Goal: Communication & Community: Answer question/provide support

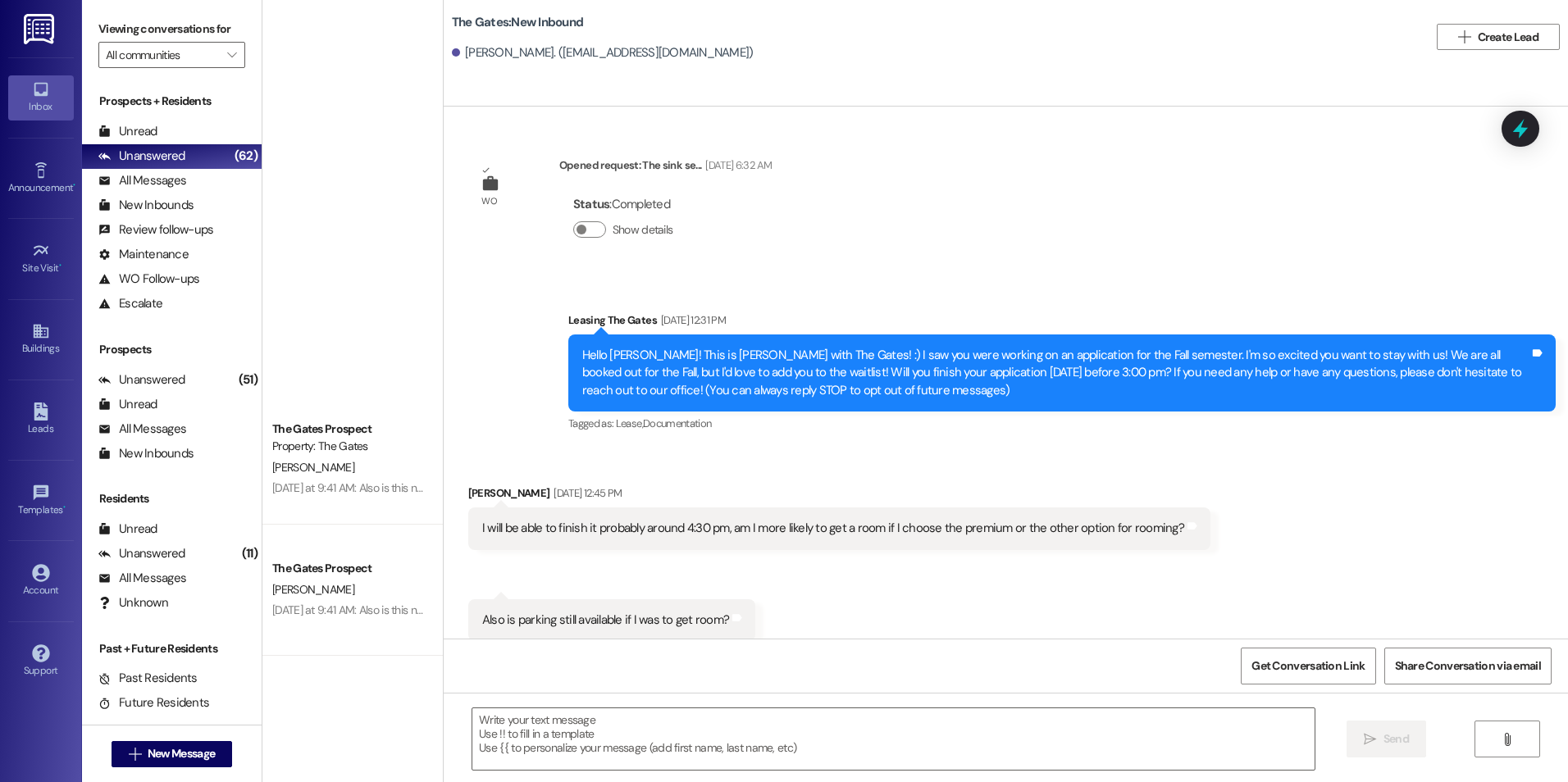
scroll to position [4572, 0]
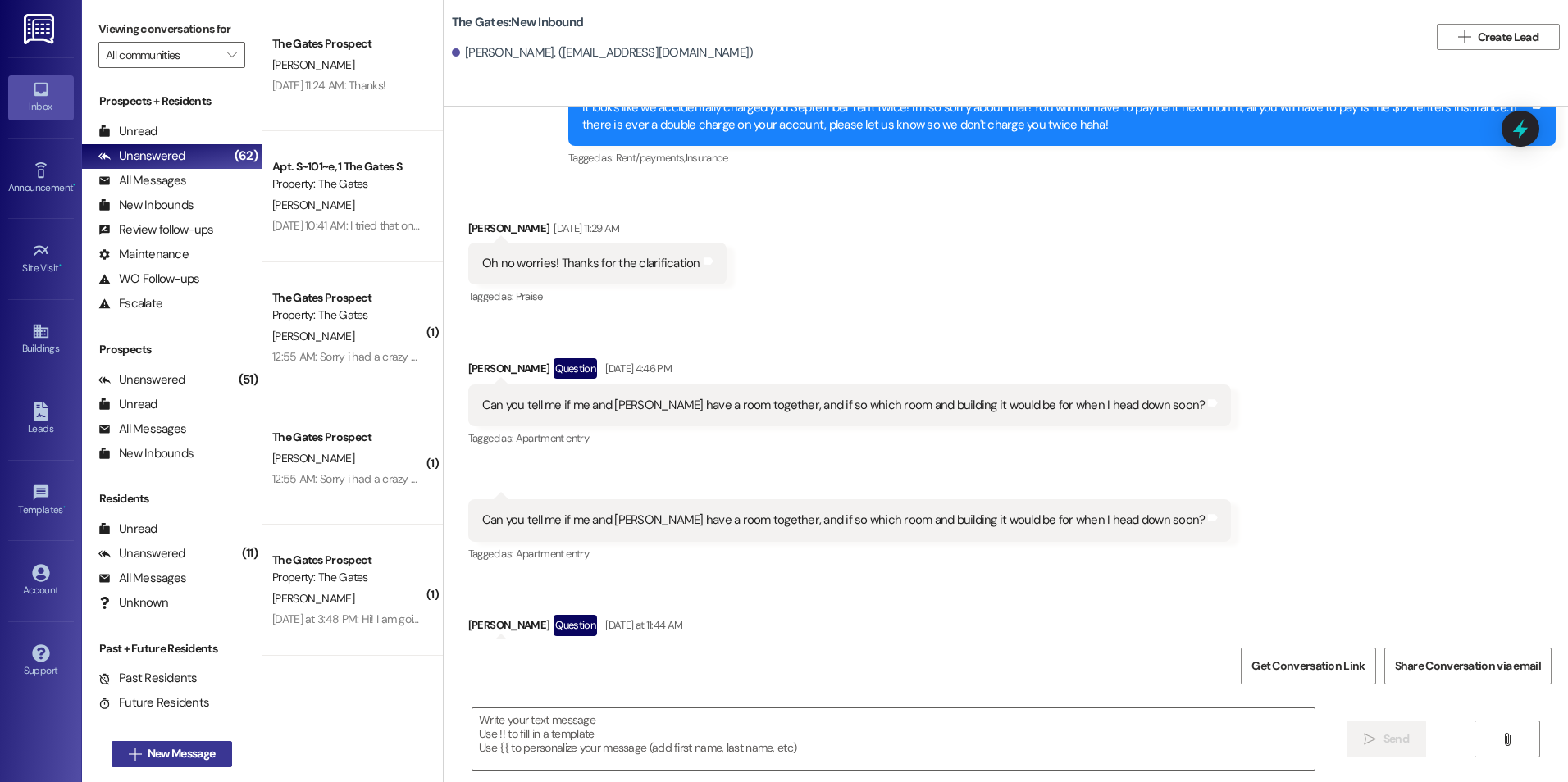
click at [189, 745] on button " New Message" at bounding box center [171, 754] width 121 height 27
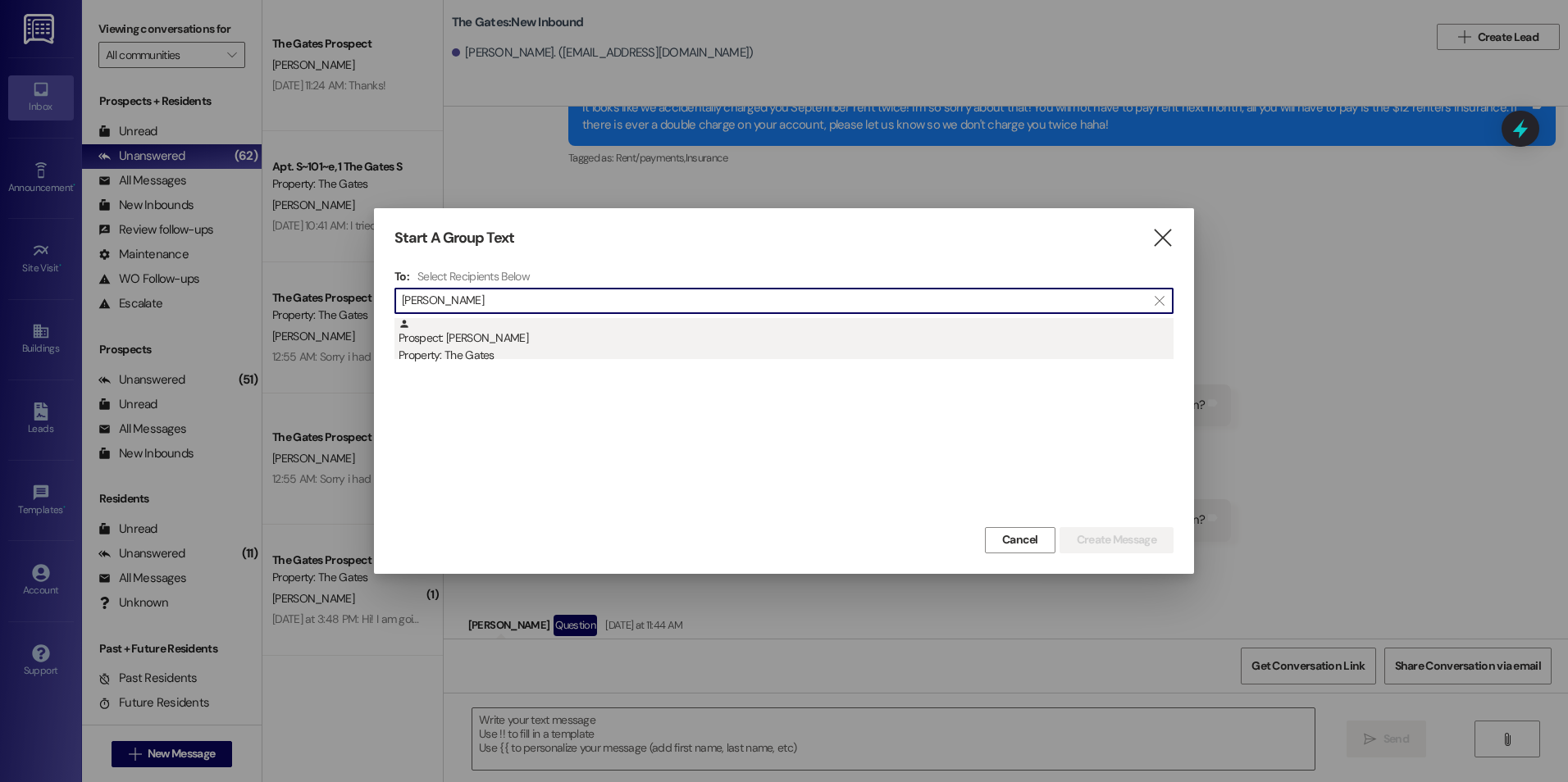
type input "[PERSON_NAME]"
click at [557, 349] on div "Property: The Gates" at bounding box center [786, 355] width 775 height 17
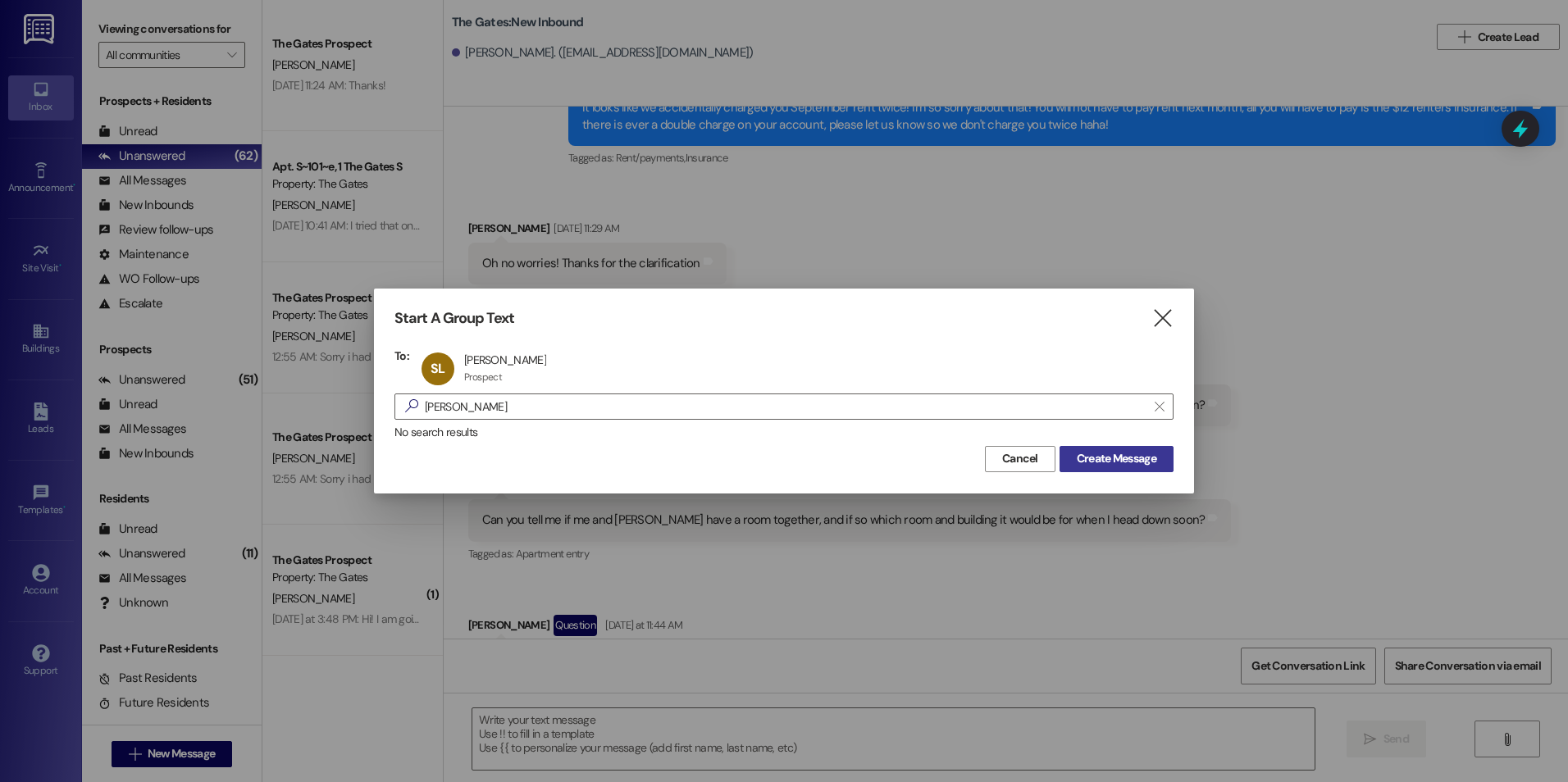
click at [1119, 462] on span "Create Message" at bounding box center [1116, 458] width 80 height 17
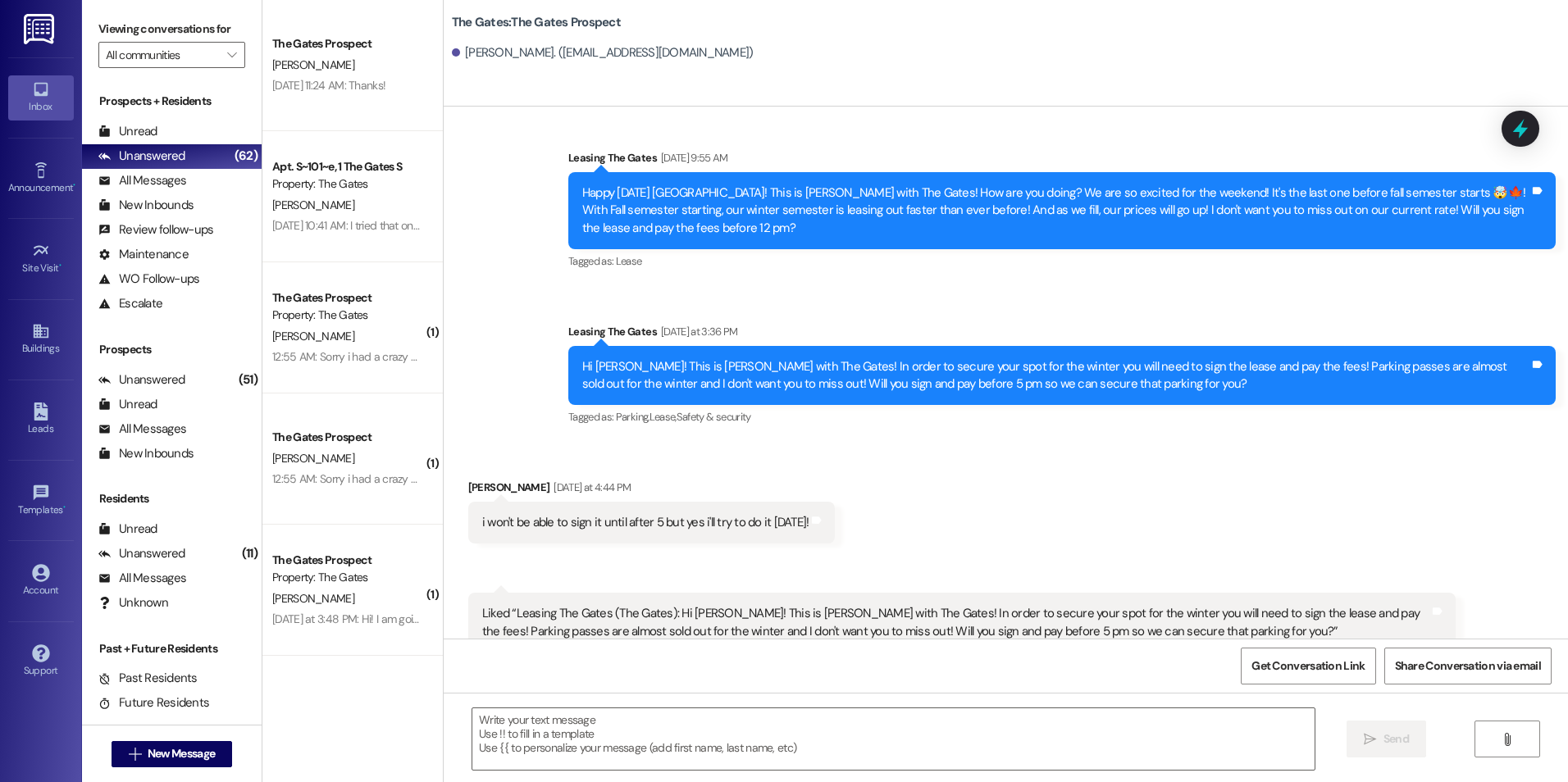
scroll to position [2269, 0]
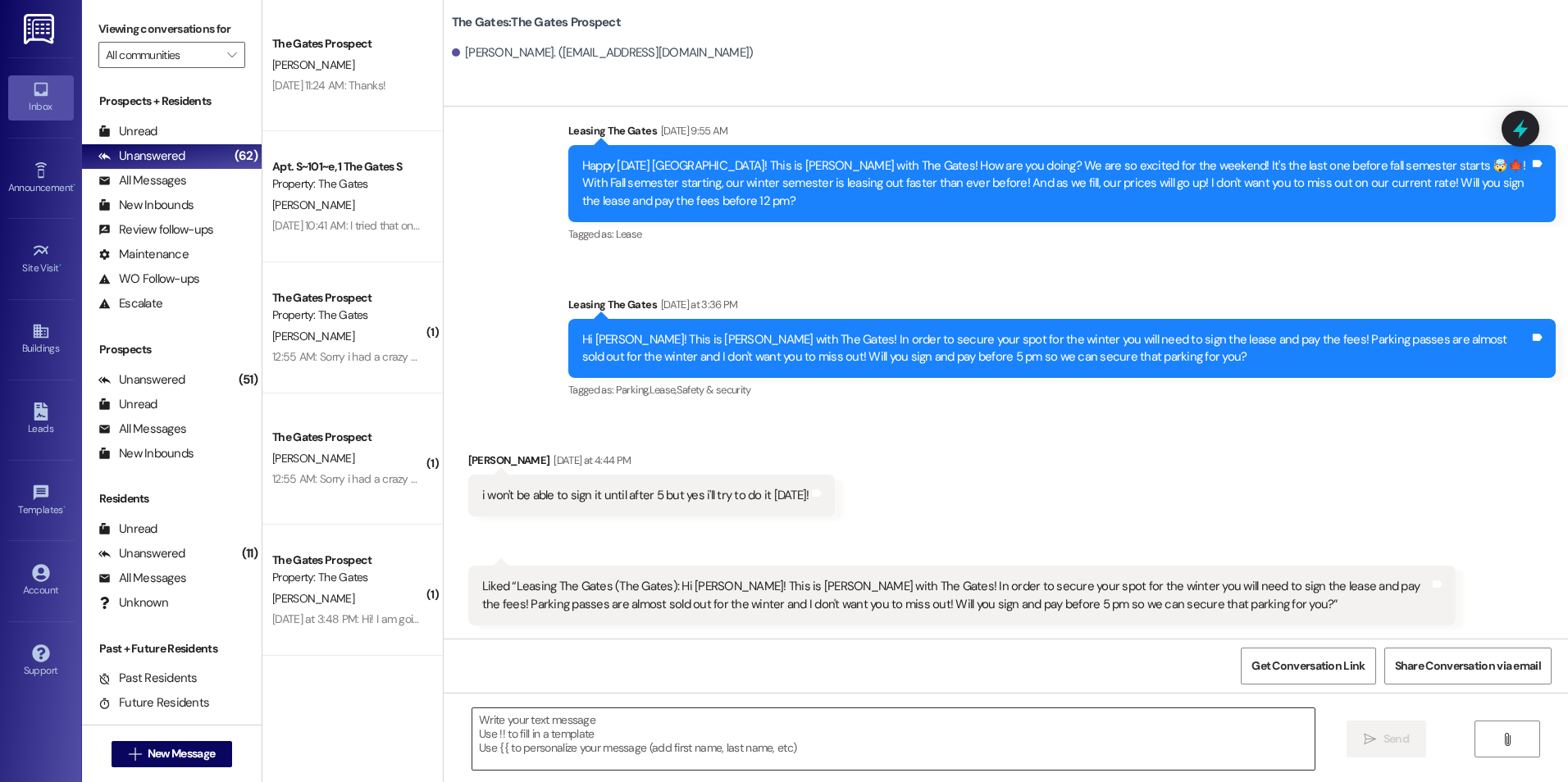
click at [685, 749] on textarea at bounding box center [893, 740] width 841 height 61
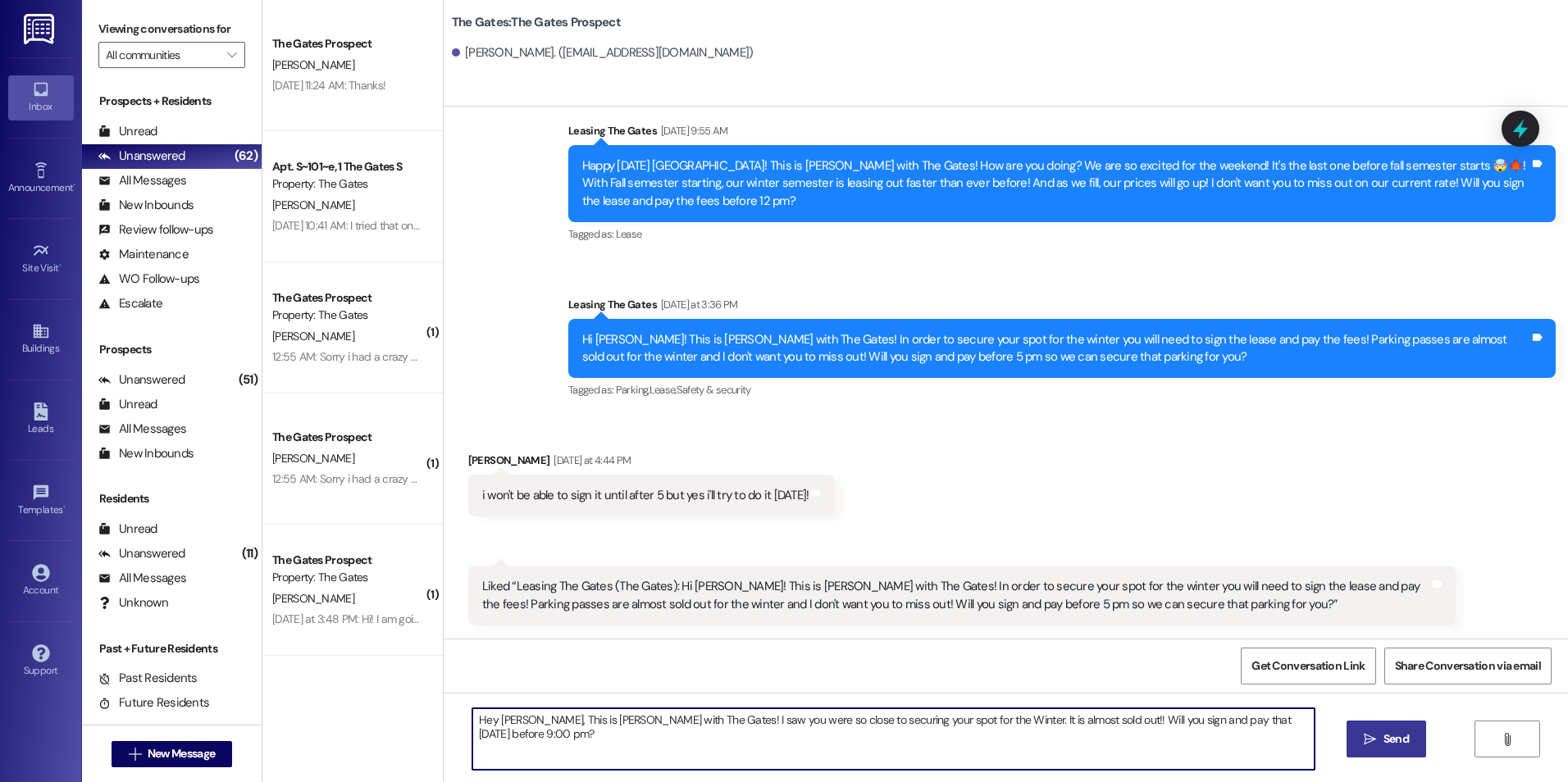
type textarea "Hey [PERSON_NAME], This is [PERSON_NAME] with The Gates! I saw you were so clos…"
click at [1365, 723] on button " Send" at bounding box center [1386, 739] width 80 height 36
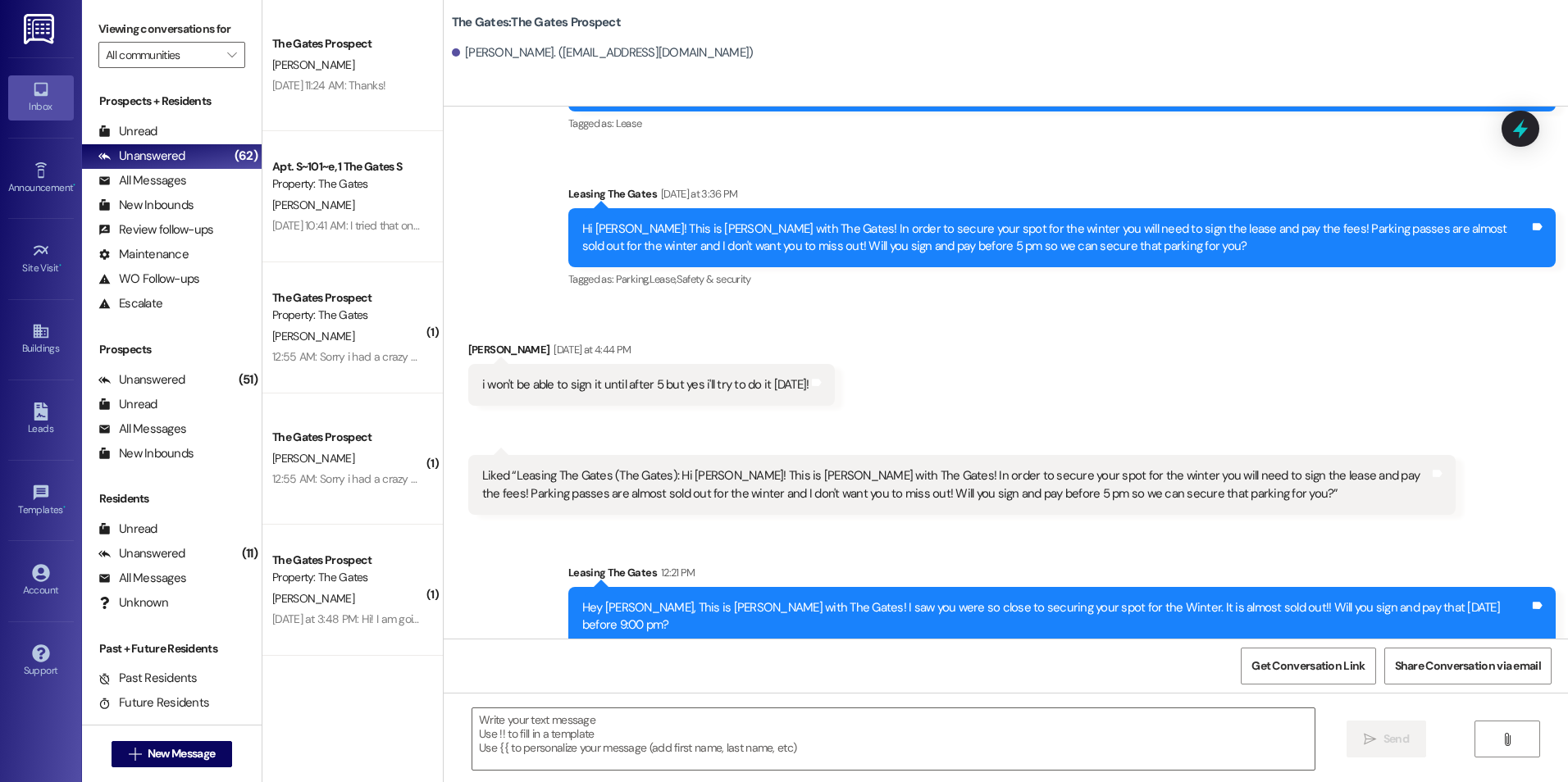
scroll to position [2382, 0]
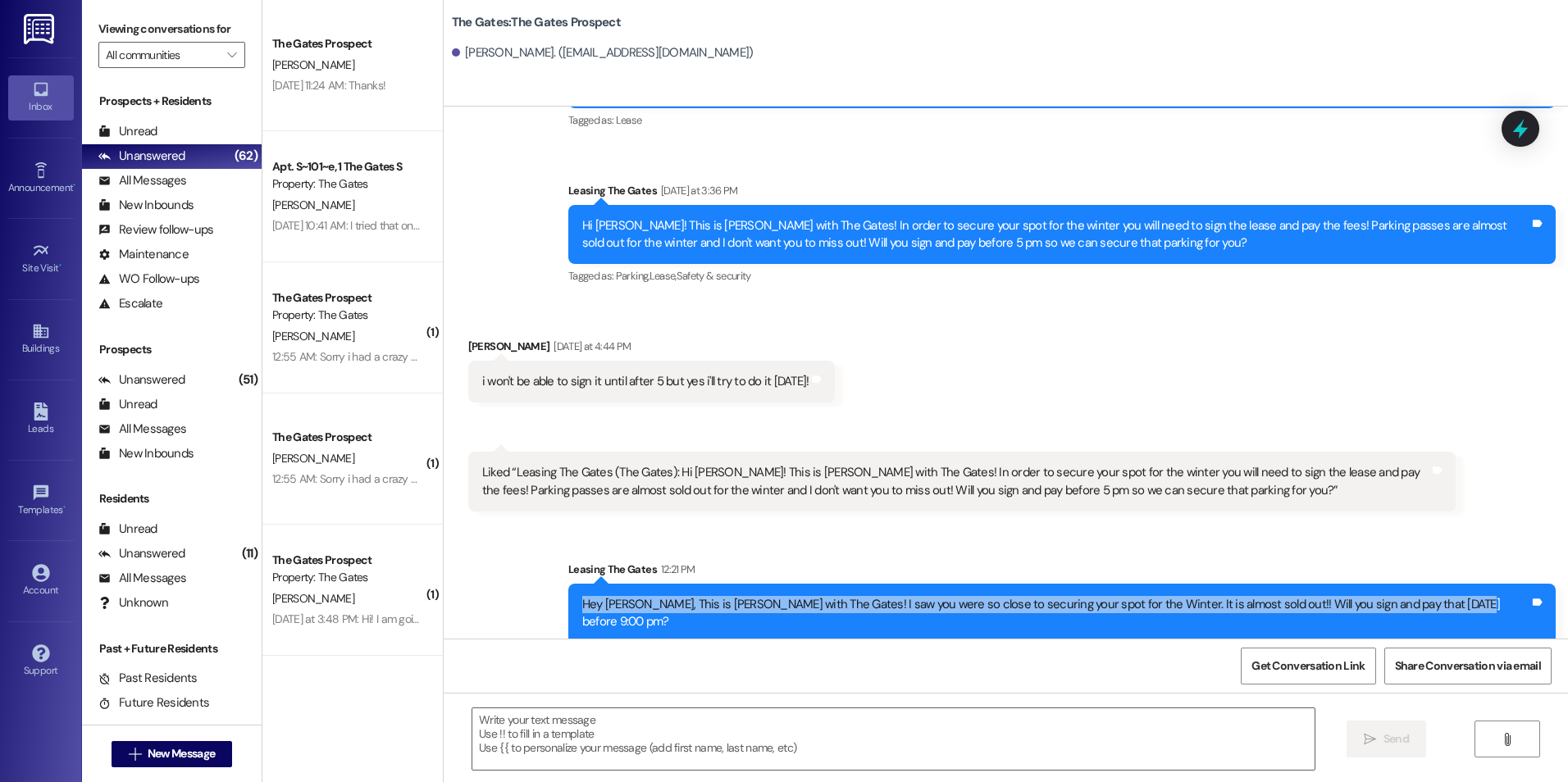
drag, startPoint x: 659, startPoint y: 604, endPoint x: 1525, endPoint y: 616, distance: 866.1
click at [1525, 616] on div "Hey [PERSON_NAME], This is [PERSON_NAME] with The Gates! I saw you were so clos…" at bounding box center [1062, 614] width 988 height 60
drag, startPoint x: 1525, startPoint y: 616, endPoint x: 1490, endPoint y: 607, distance: 36.1
copy div "Hey [PERSON_NAME], This is [PERSON_NAME] with The Gates! I saw you were so clos…"
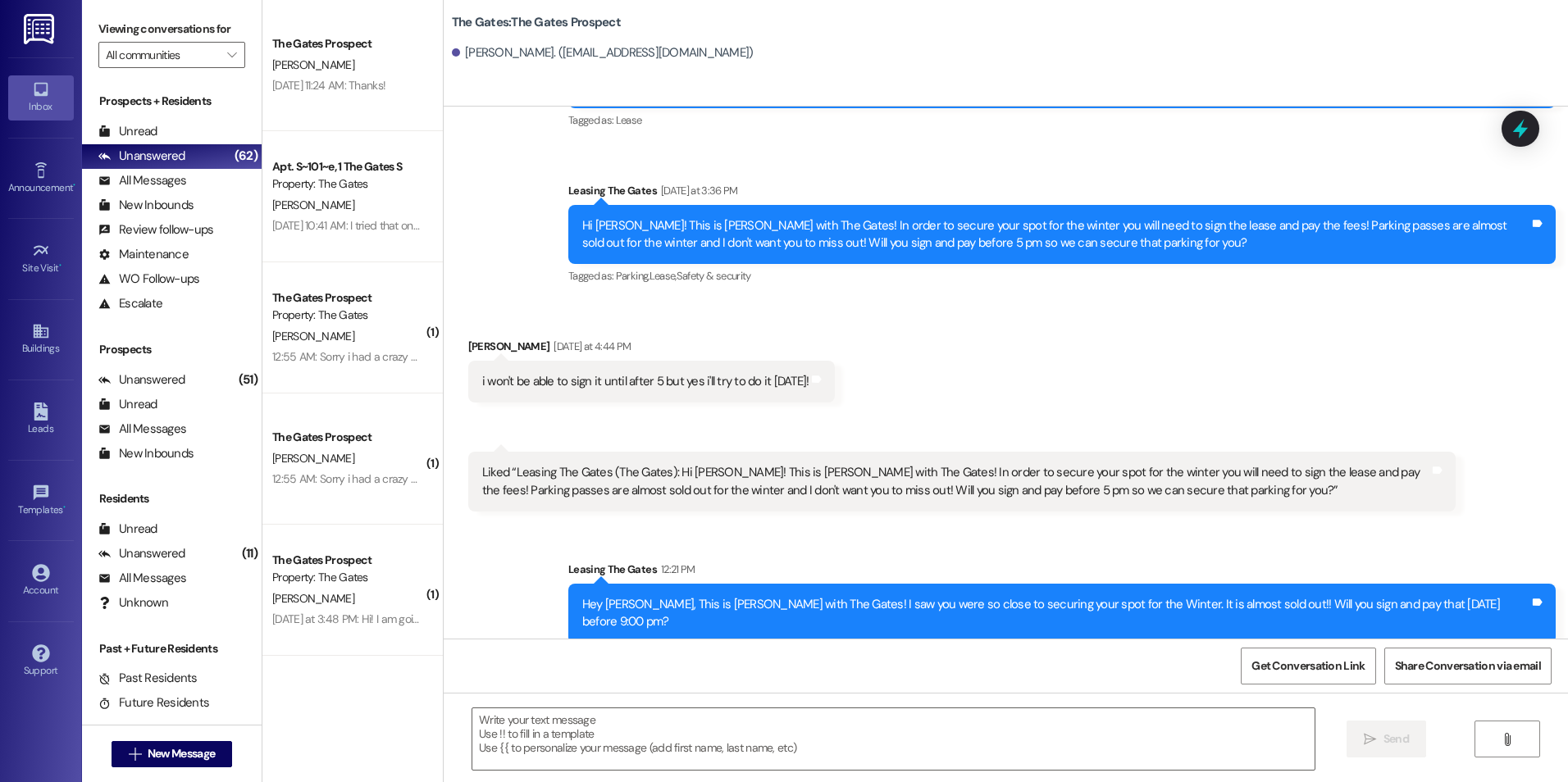
click at [1230, 291] on div "Sent via SMS Leasing The Gates [DATE] at 3:36 PM Hi [GEOGRAPHIC_DATA]! This is …" at bounding box center [1063, 234] width 1013 height 131
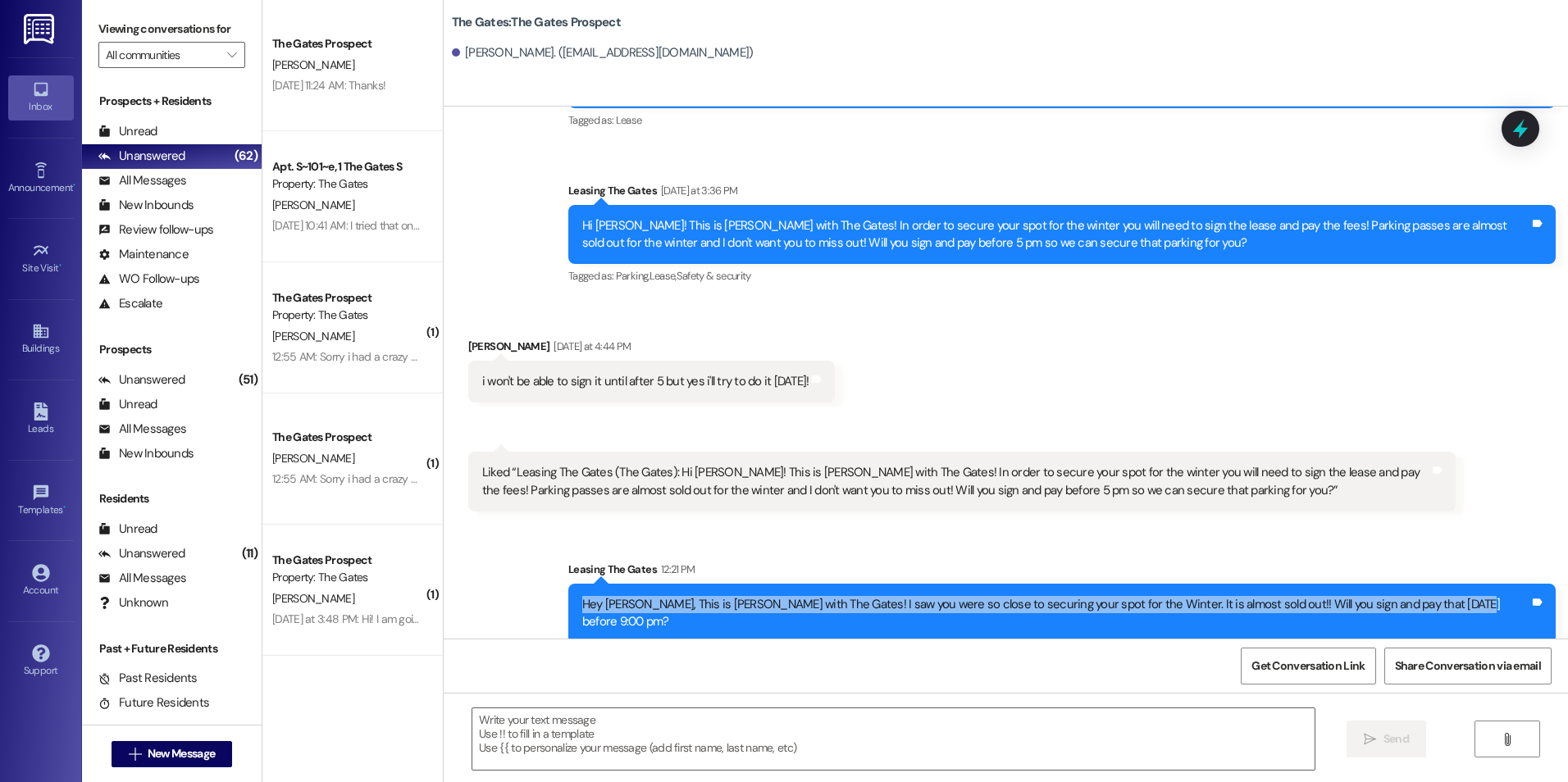
drag, startPoint x: 660, startPoint y: 610, endPoint x: 1524, endPoint y: 622, distance: 864.1
click at [1524, 622] on div "Hey [PERSON_NAME], This is [PERSON_NAME] with The Gates! I saw you were so clos…" at bounding box center [1062, 614] width 988 height 60
drag, startPoint x: 1524, startPoint y: 622, endPoint x: 1484, endPoint y: 609, distance: 42.1
copy div "Hey [PERSON_NAME], This is [PERSON_NAME] with The Gates! I saw you were so clos…"
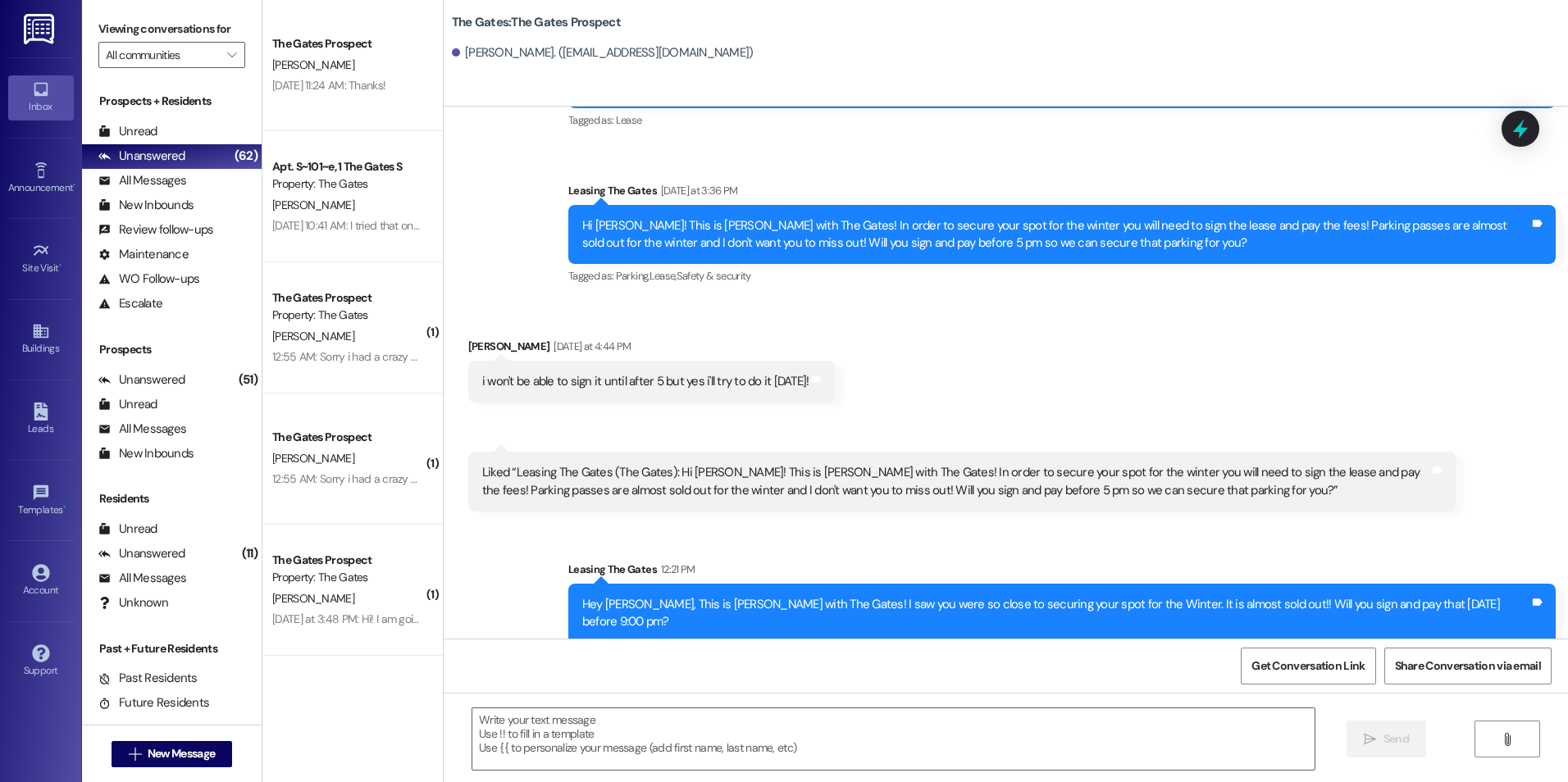
click at [1237, 336] on div "Received via SMS [PERSON_NAME] [DATE] at 4:44 PM i won't be able to sign it unt…" at bounding box center [1007, 413] width 1125 height 224
click at [153, 749] on span "New Message" at bounding box center [181, 753] width 67 height 17
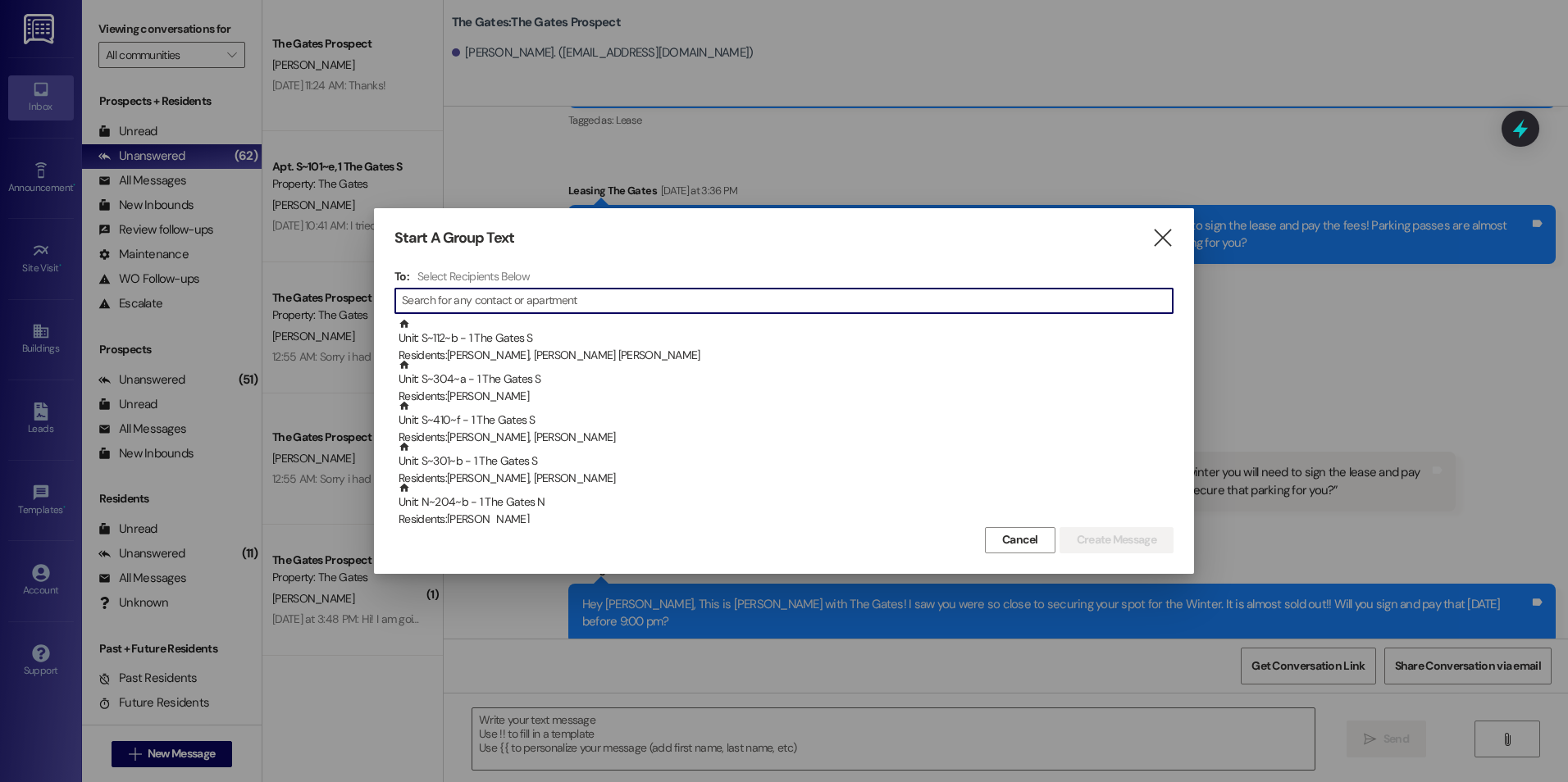
click at [739, 310] on input at bounding box center [787, 300] width 771 height 23
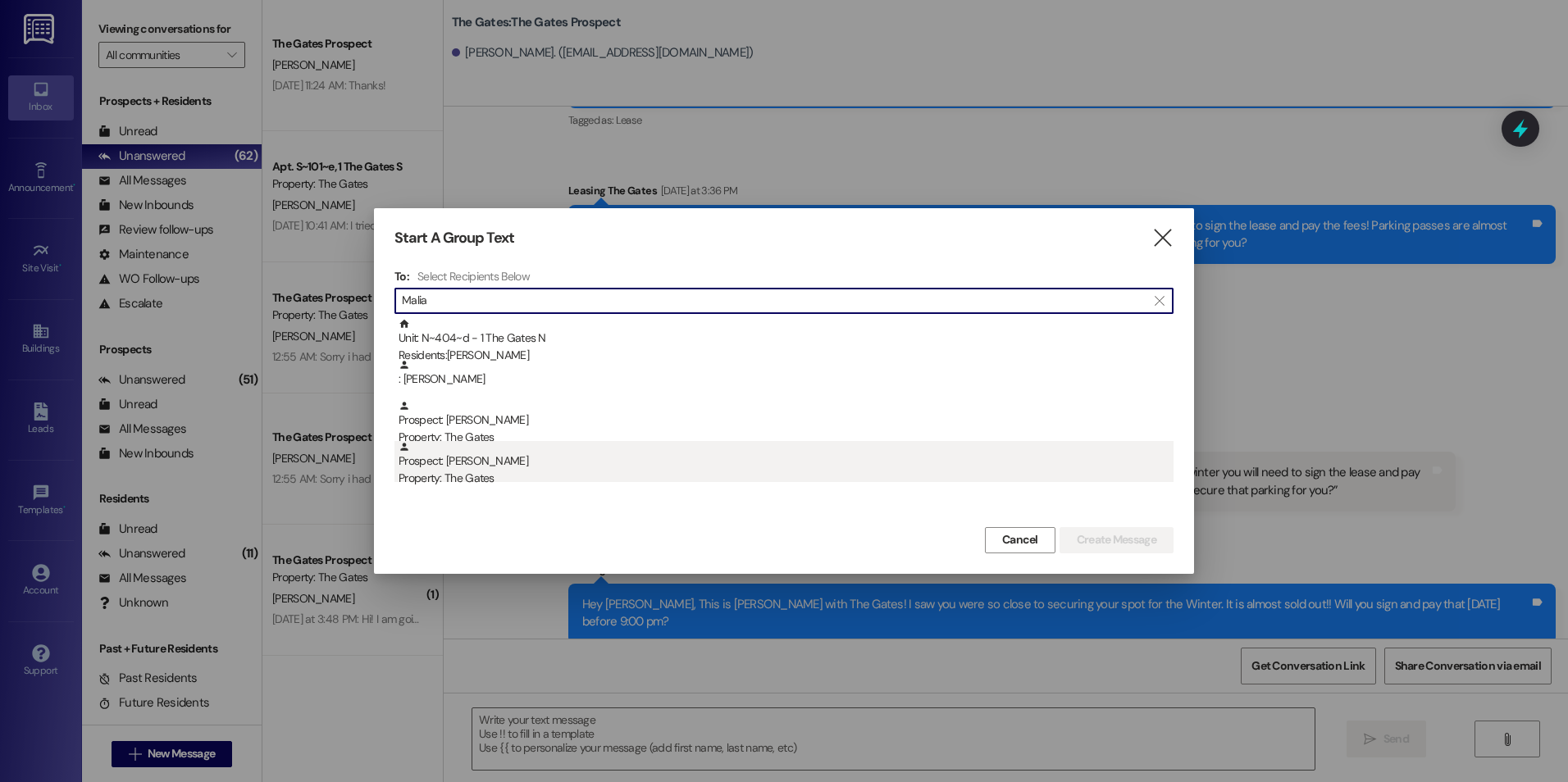
type input "Malia"
click at [522, 454] on div "Prospect: [PERSON_NAME] Property: The Gates" at bounding box center [786, 464] width 775 height 46
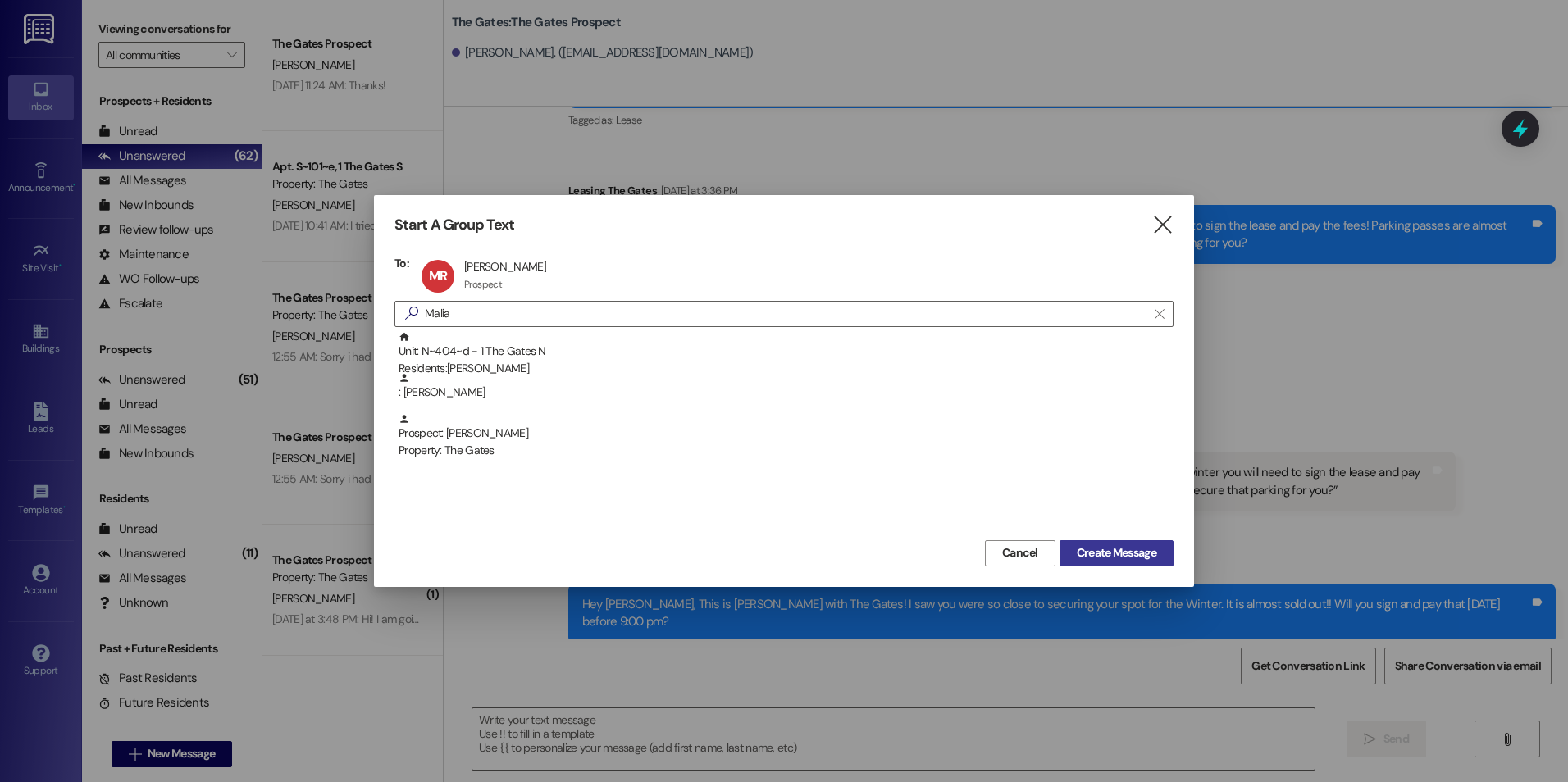
click at [1141, 554] on span "Create Message" at bounding box center [1116, 553] width 80 height 17
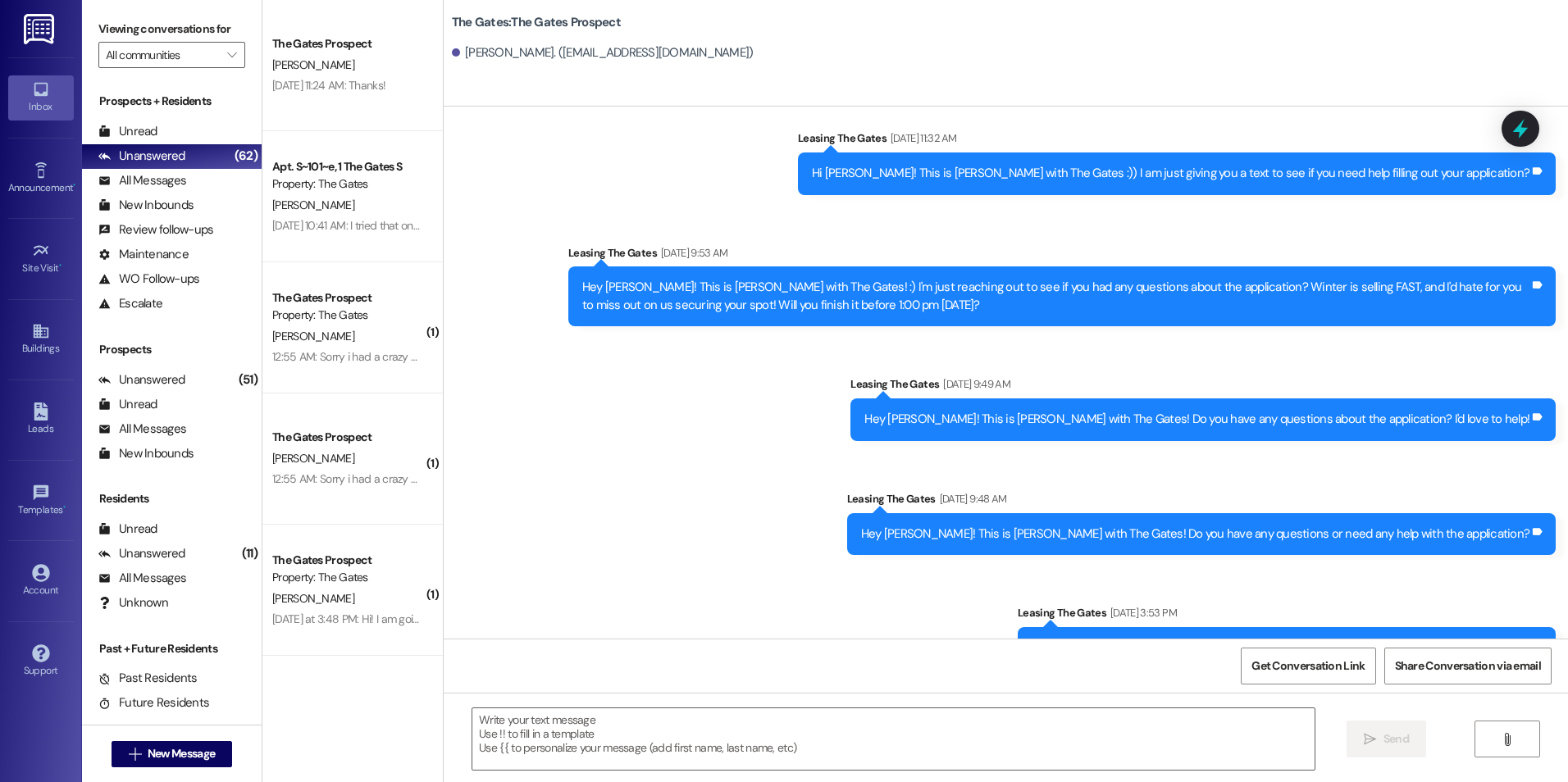
scroll to position [0, 0]
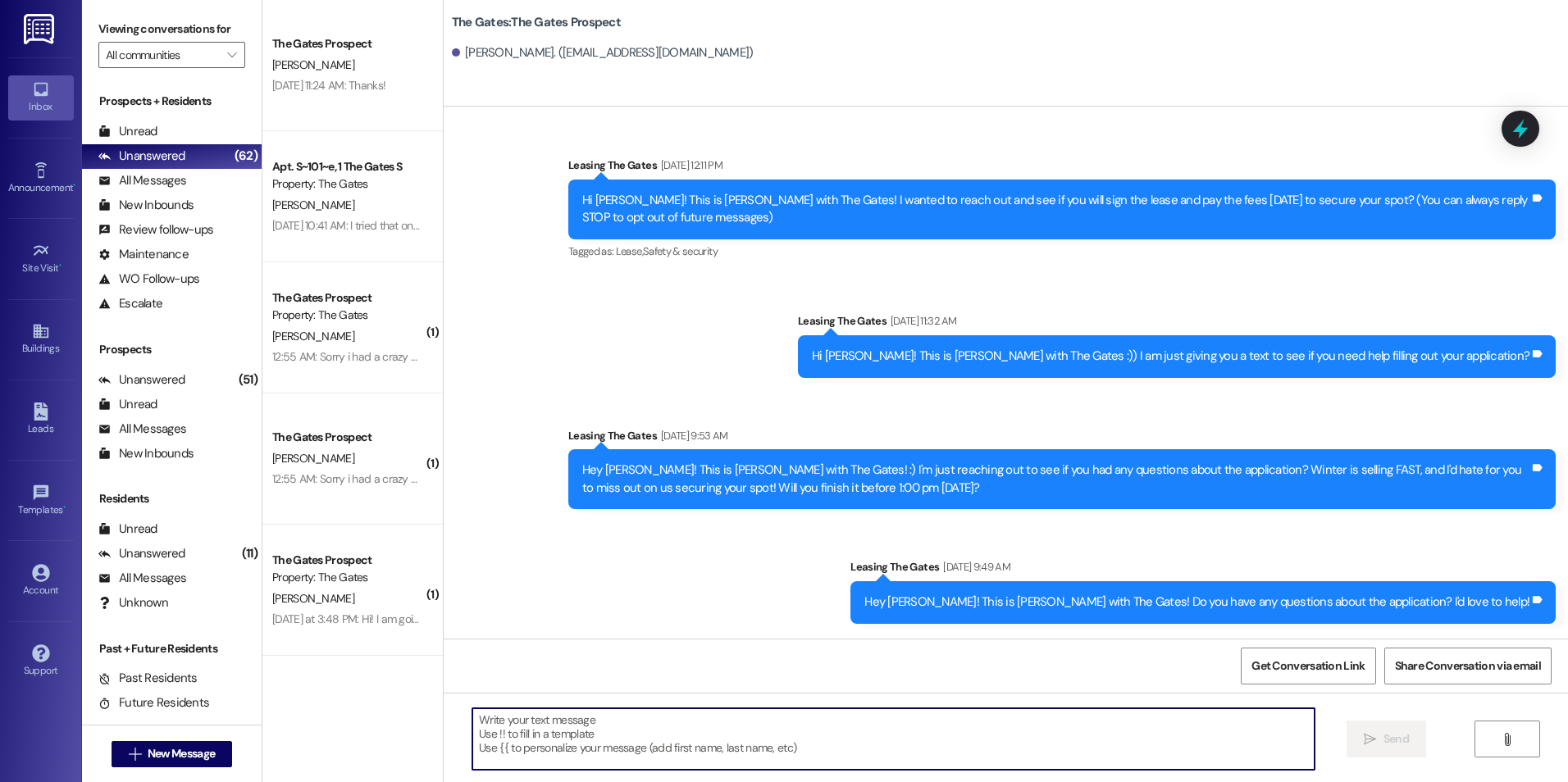
click at [796, 731] on textarea at bounding box center [893, 740] width 841 height 61
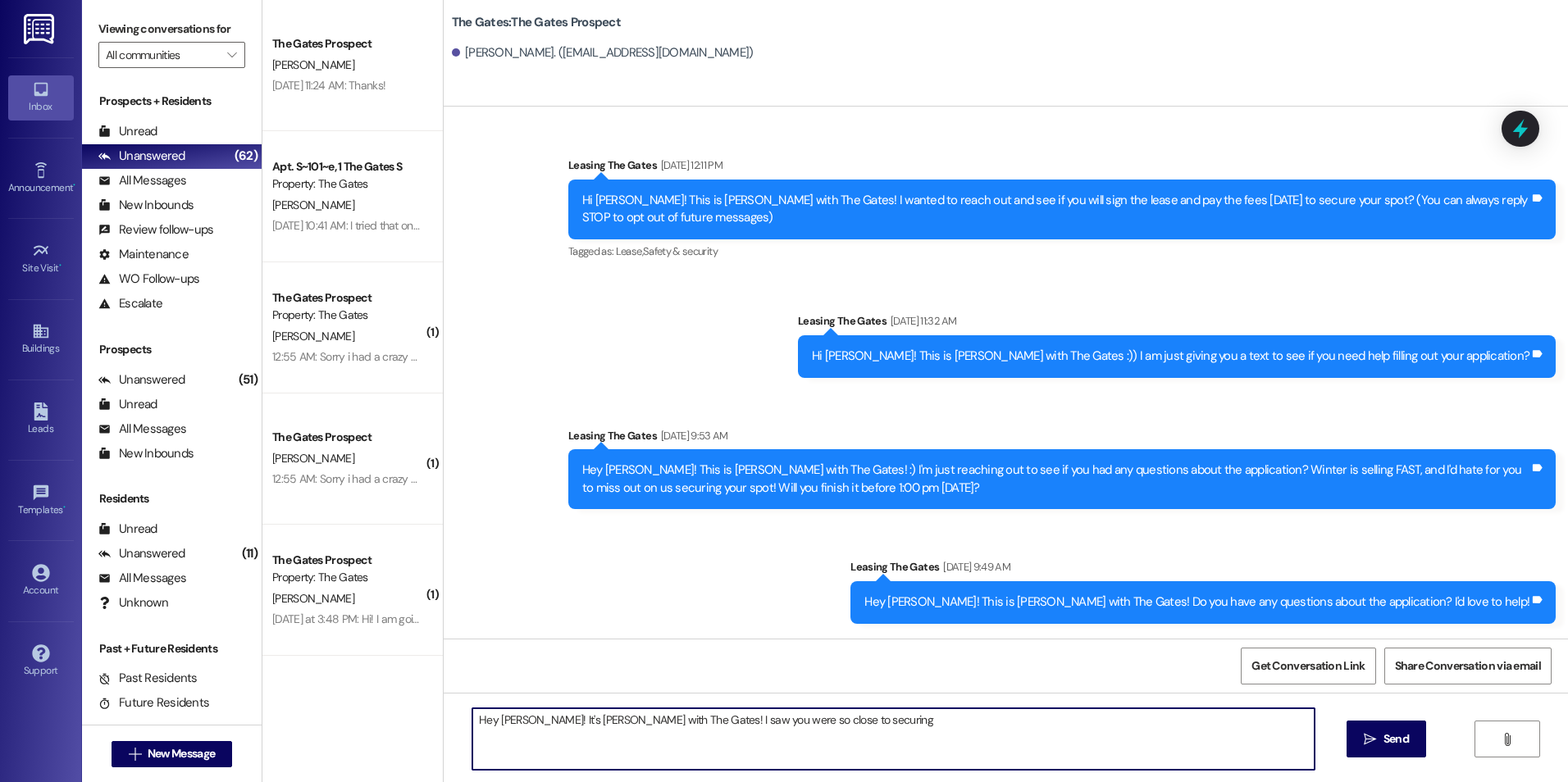
click at [796, 731] on textarea "Hey [PERSON_NAME]! It's [PERSON_NAME] with The Gates! I saw you were so close t…" at bounding box center [893, 740] width 841 height 61
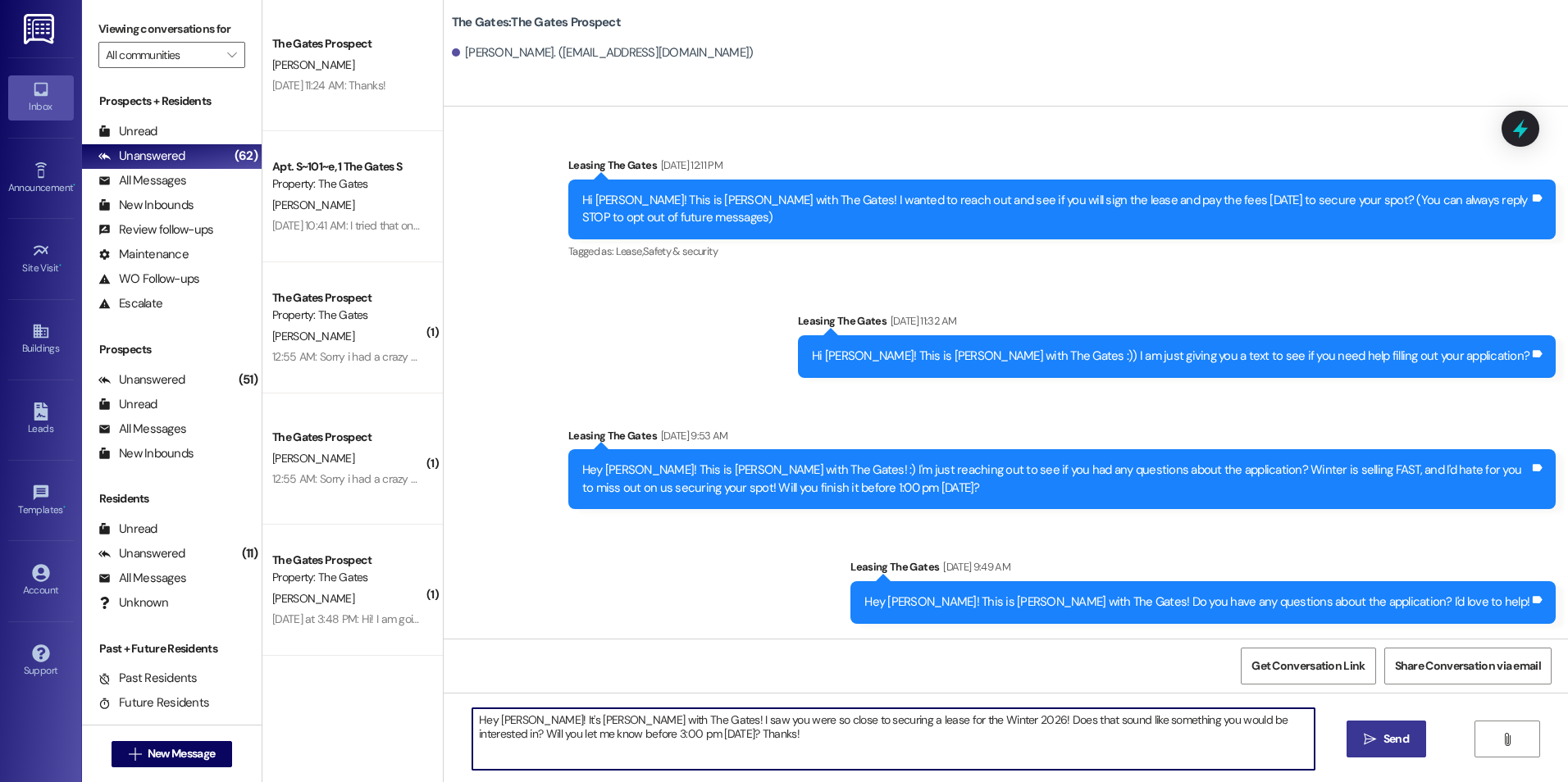
type textarea "Hey [PERSON_NAME]! It's [PERSON_NAME] with The Gates! I saw you were so close t…"
click at [1370, 743] on icon "" at bounding box center [1370, 740] width 12 height 13
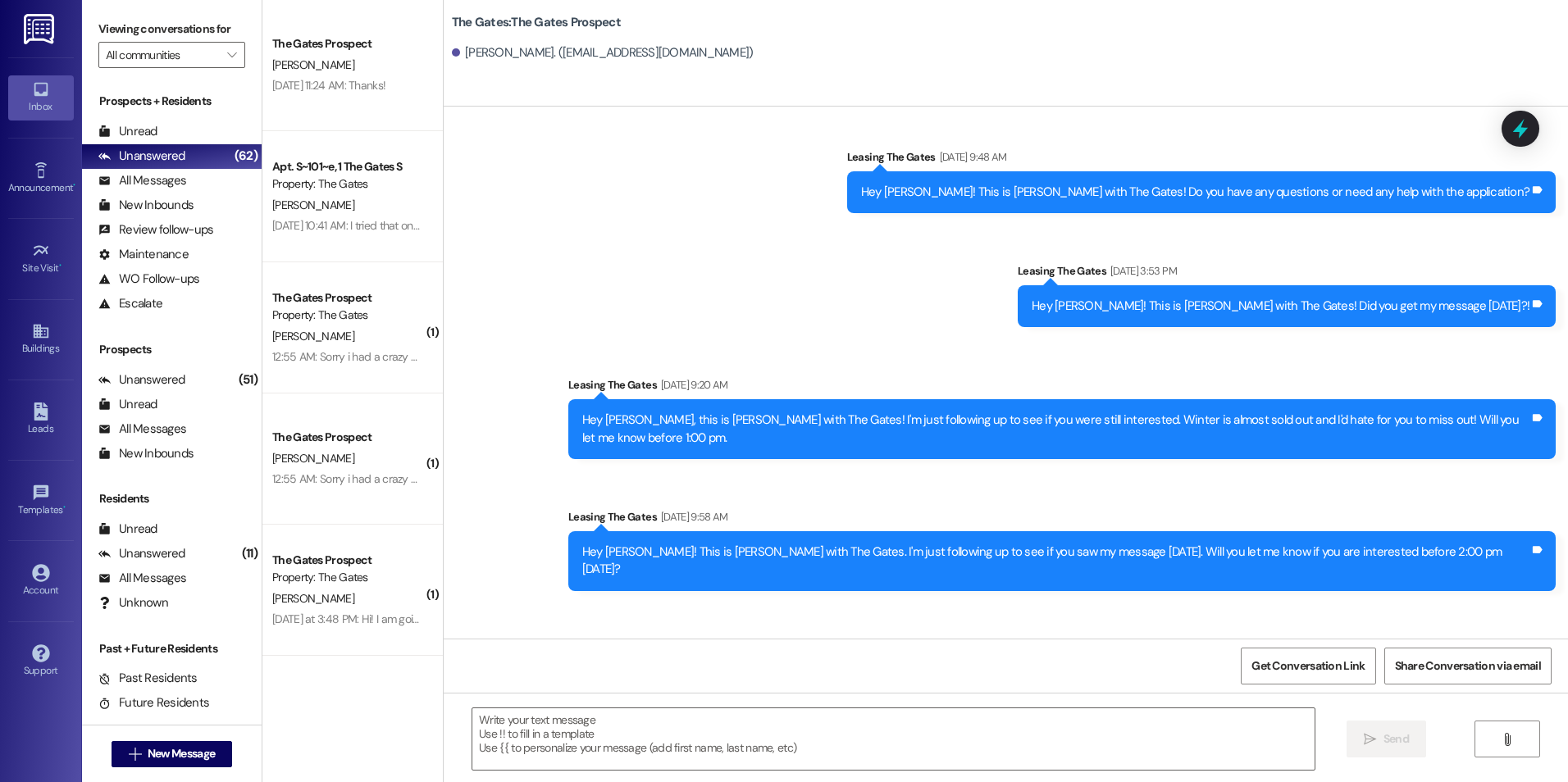
scroll to position [587, 0]
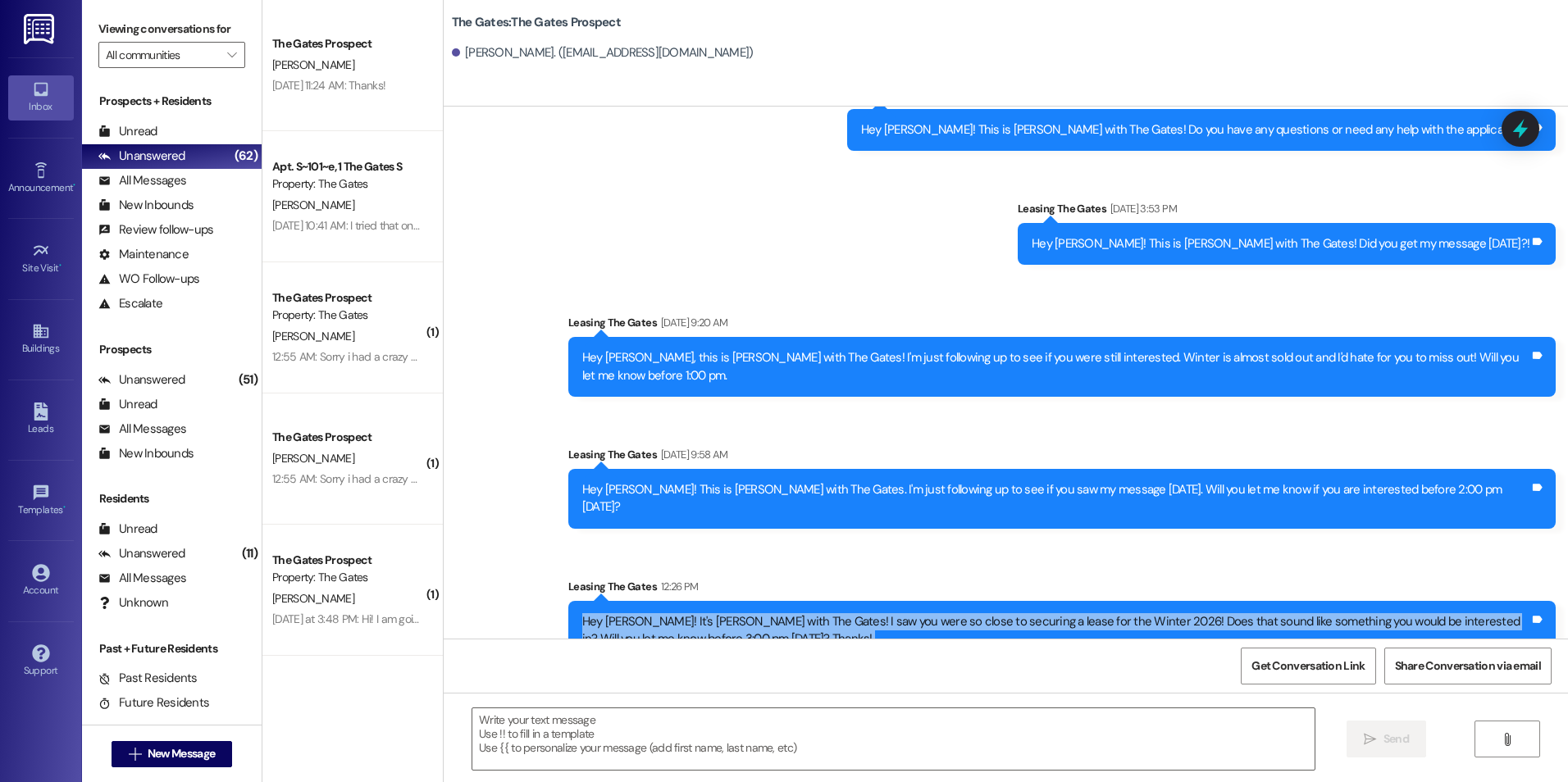
drag, startPoint x: 566, startPoint y: 584, endPoint x: 691, endPoint y: 654, distance: 143.3
click at [691, 654] on div "Sent via SMS Leasing The Gates [DATE] 12:11 PM Hi Malia! This is [PERSON_NAME] …" at bounding box center [1007, 497] width 1125 height 782
drag, startPoint x: 691, startPoint y: 654, endPoint x: 645, endPoint y: 591, distance: 78.0
copy div "Hey [PERSON_NAME]! It's [PERSON_NAME] with The Gates! I saw you were so close t…"
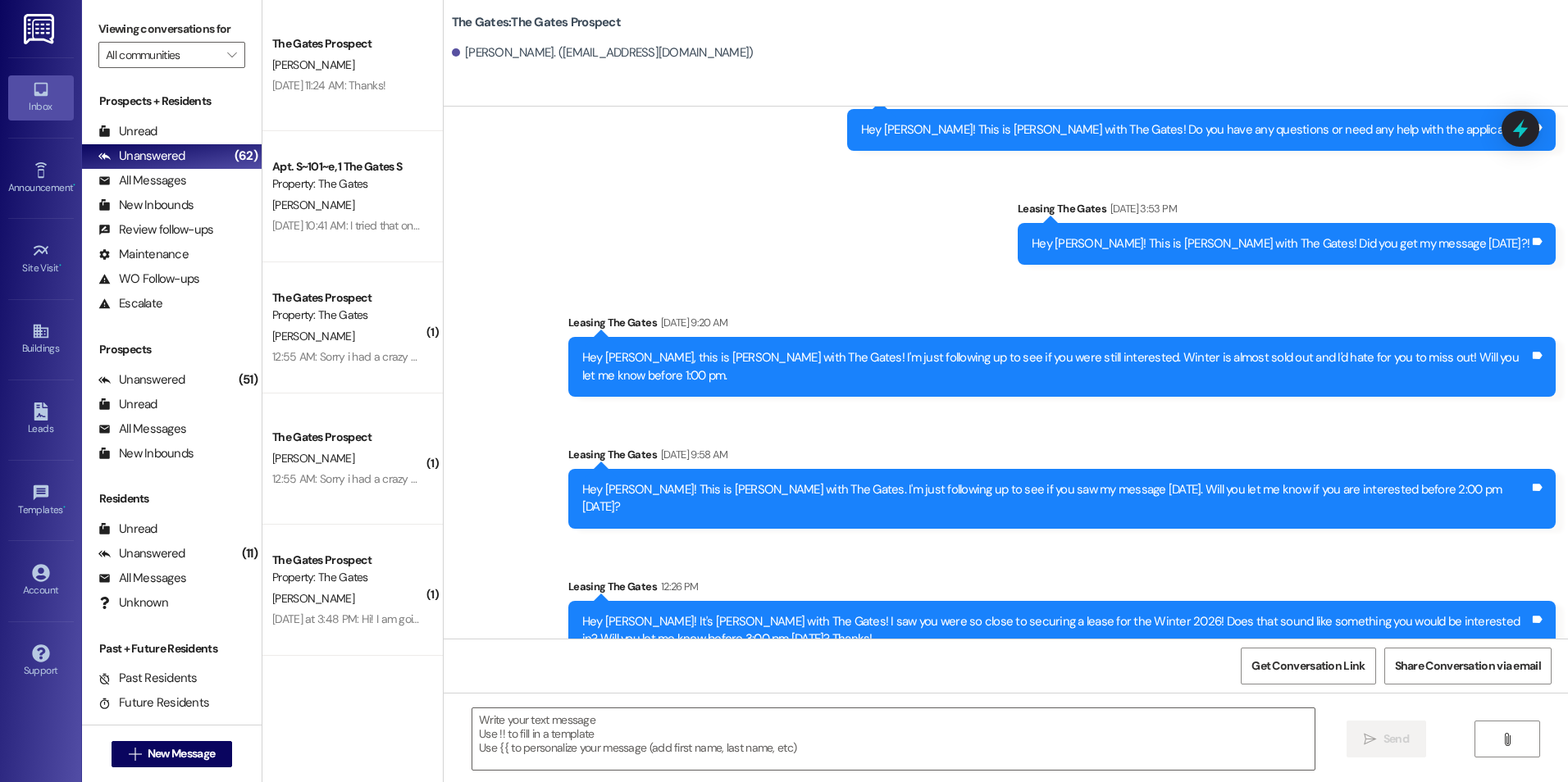
click at [1285, 578] on div "Leasing The Gates 12:26 PM" at bounding box center [1062, 589] width 988 height 23
click at [152, 749] on span "New Message" at bounding box center [181, 753] width 67 height 17
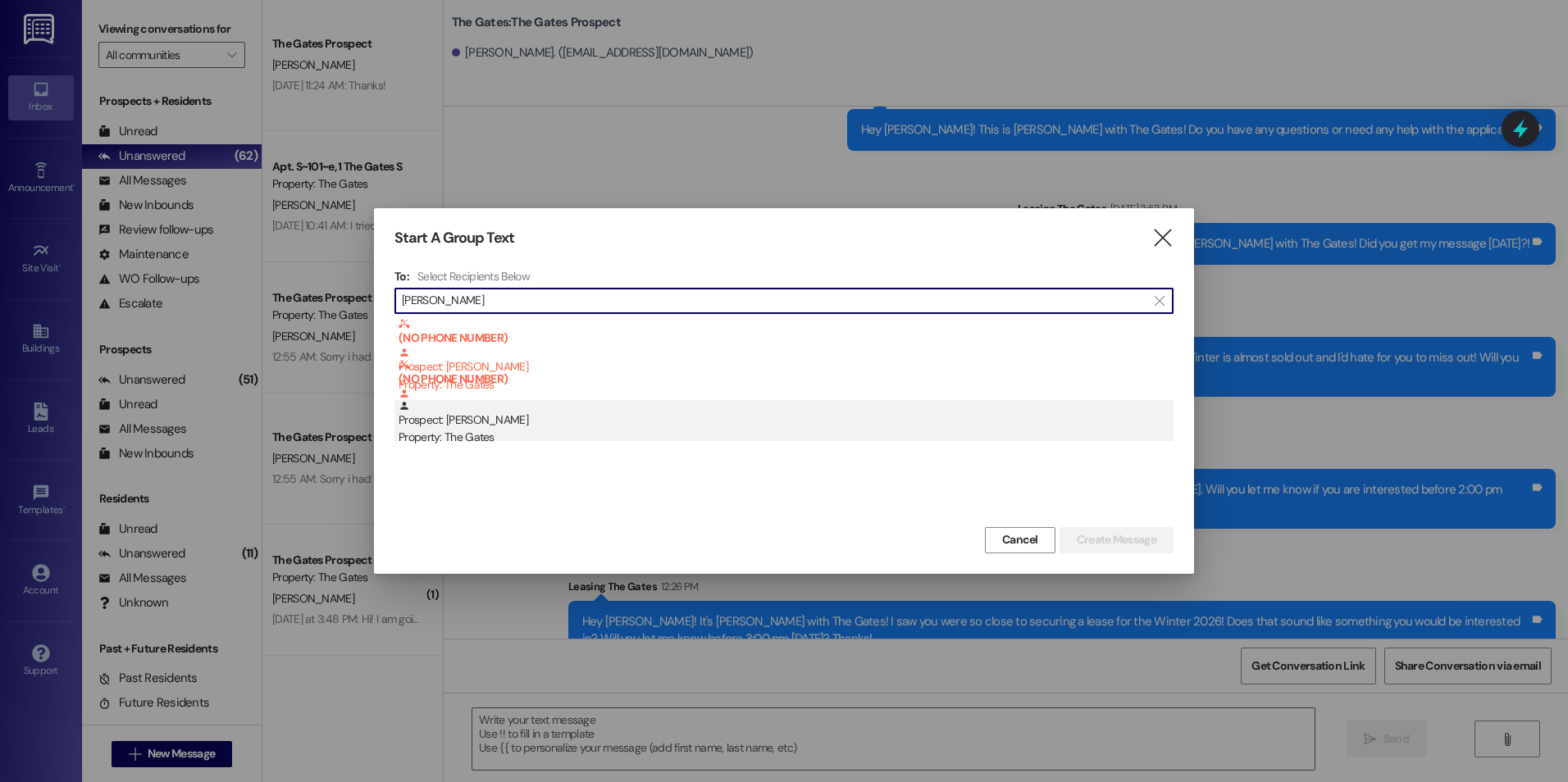
type input "[PERSON_NAME]"
click at [593, 416] on div "Prospect: [PERSON_NAME] Property: The Gates" at bounding box center [786, 423] width 775 height 46
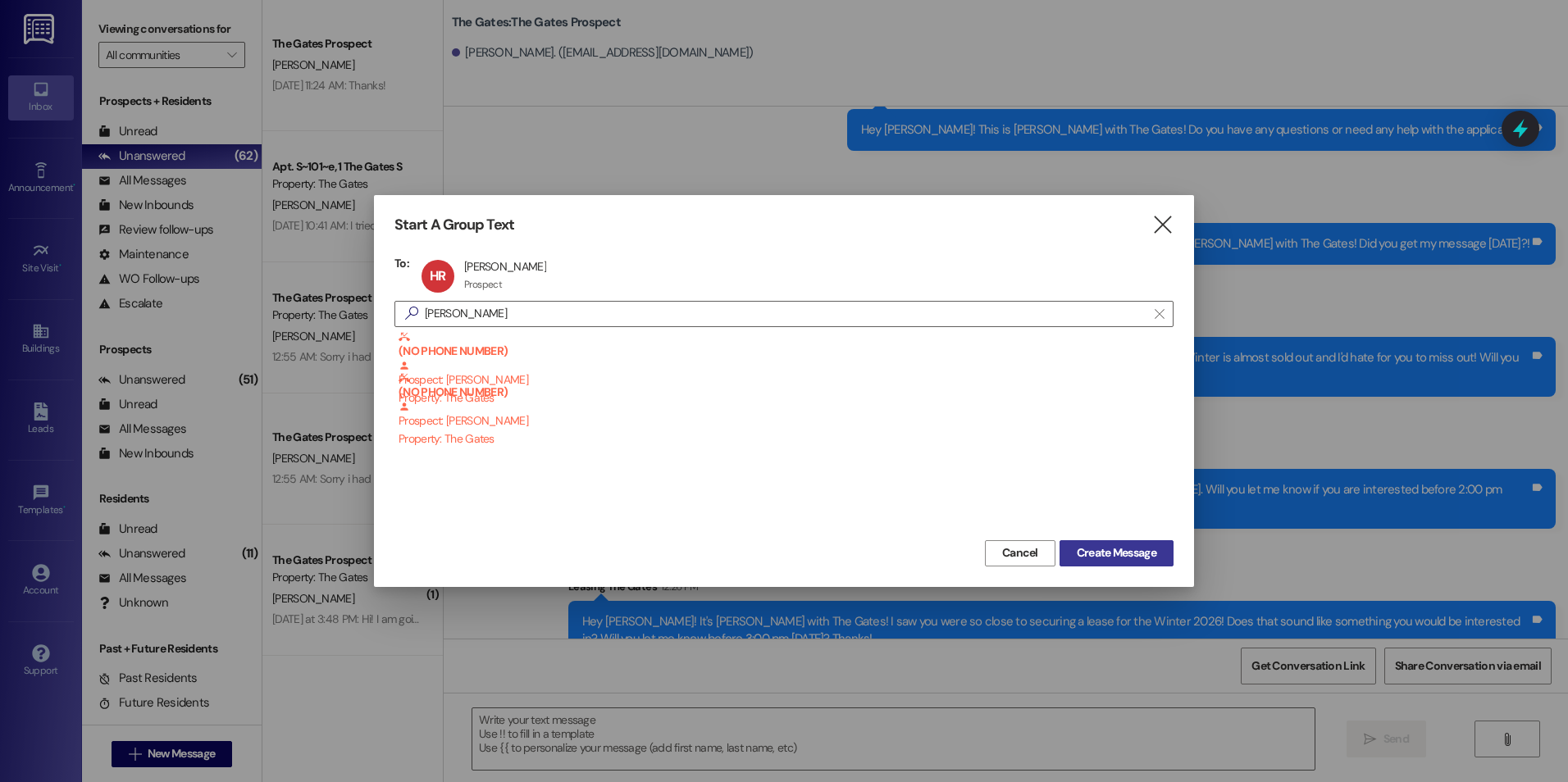
click at [1136, 551] on span "Create Message" at bounding box center [1116, 553] width 80 height 17
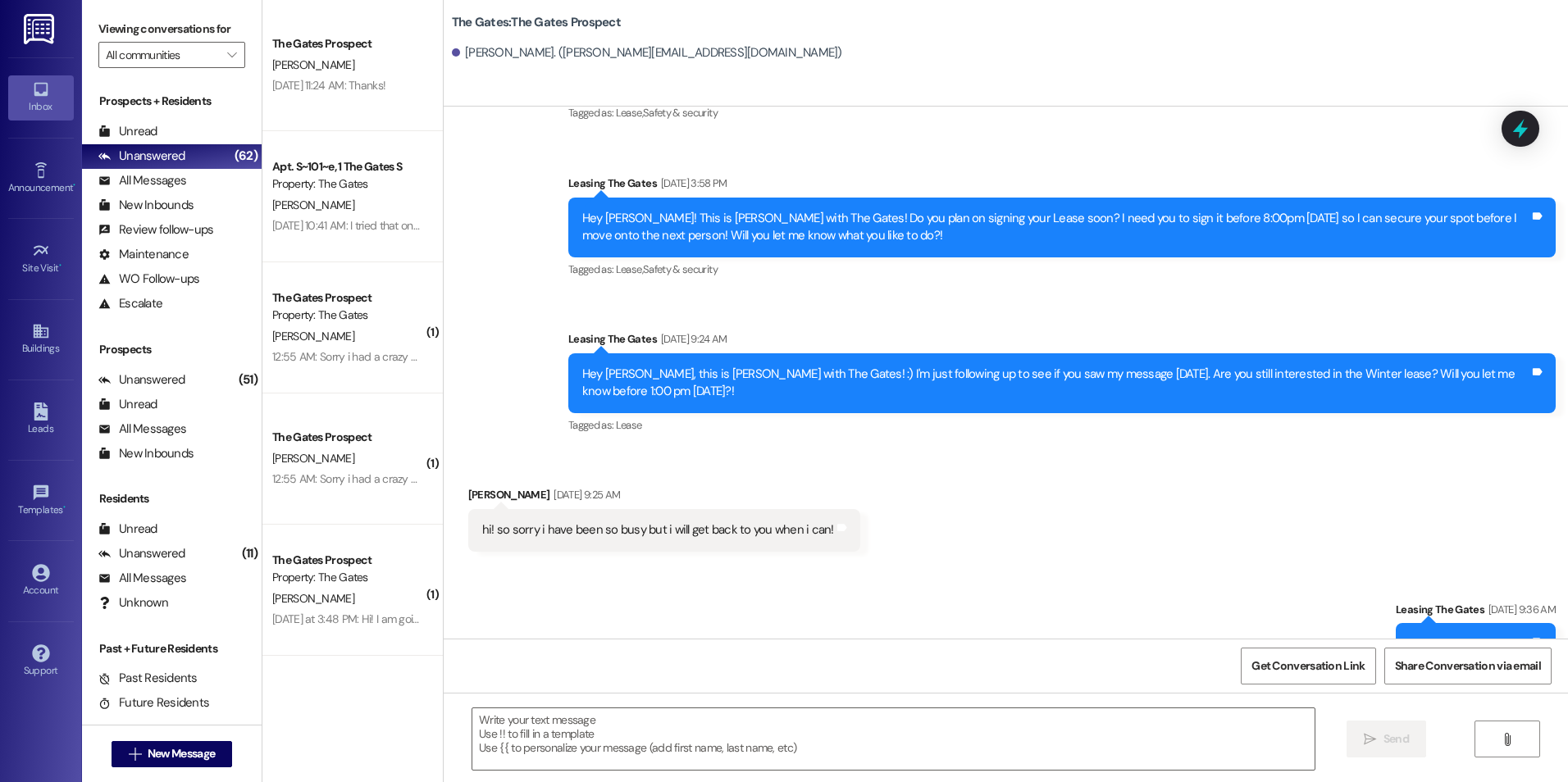
scroll to position [3248, 0]
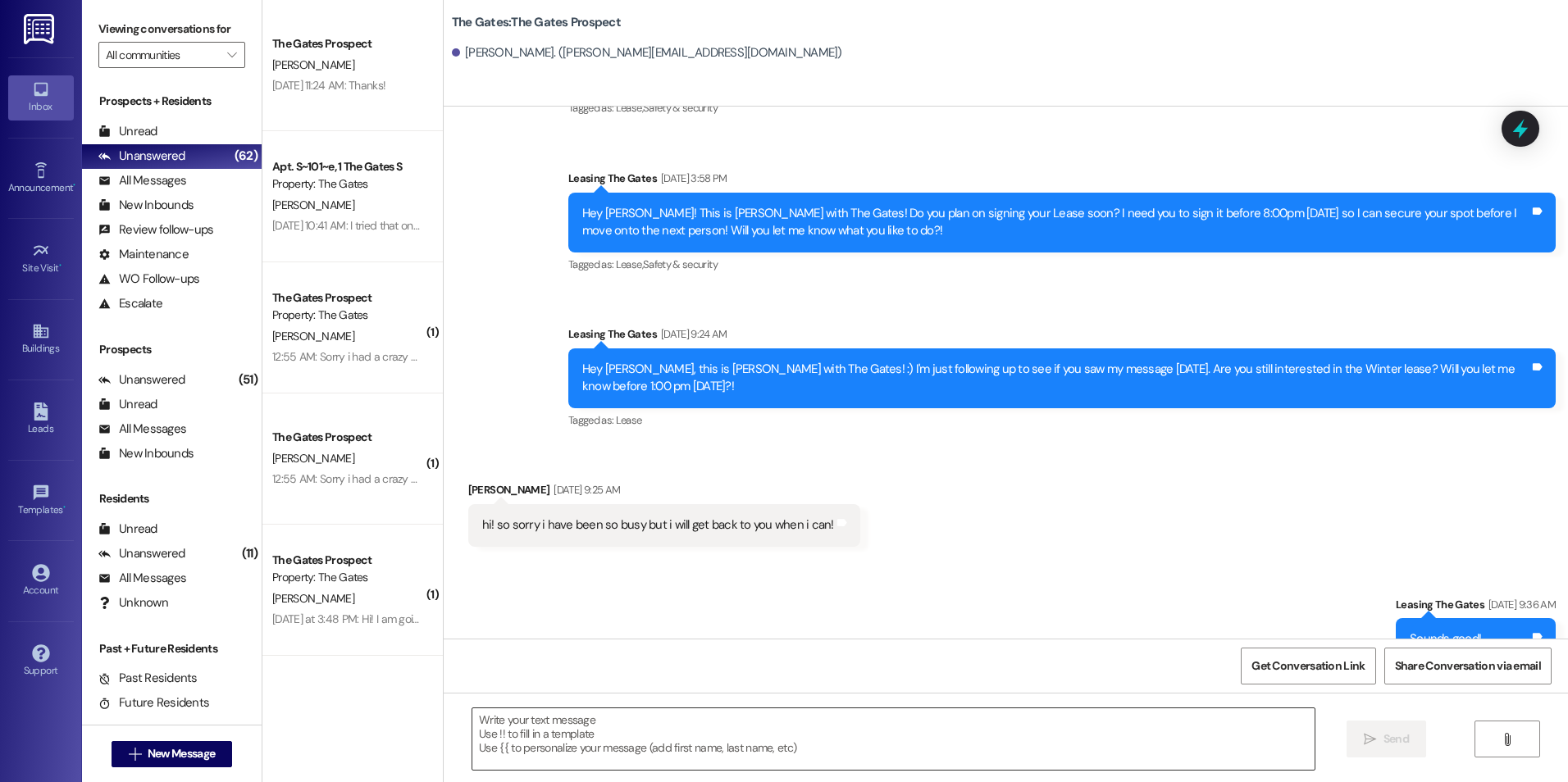
click at [674, 732] on textarea at bounding box center [893, 740] width 841 height 61
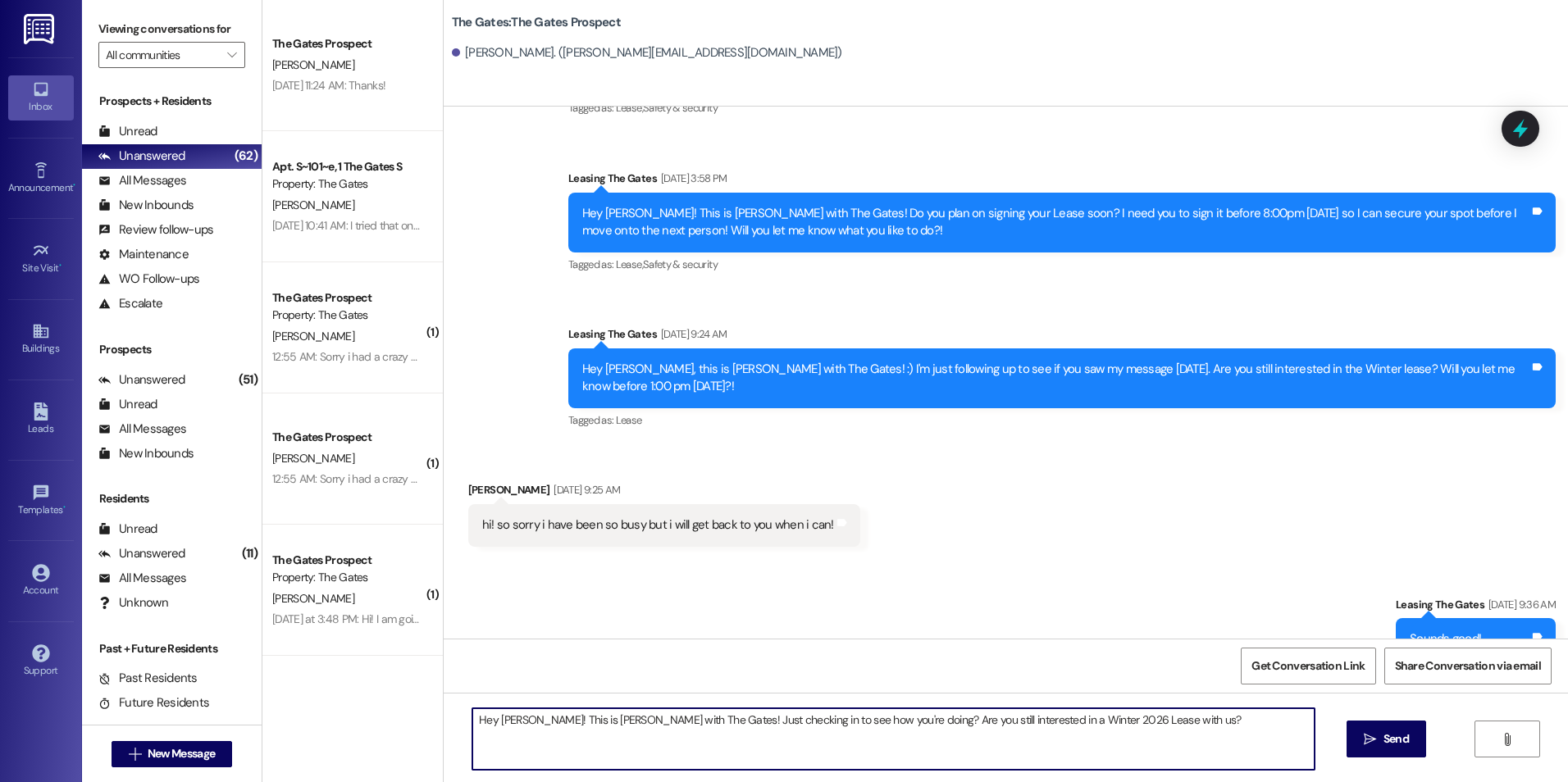
click at [1207, 733] on textarea "Hey [PERSON_NAME]! This is [PERSON_NAME] with The Gates! Just checking in to se…" at bounding box center [893, 740] width 841 height 61
type textarea "Hey [PERSON_NAME]! This is [PERSON_NAME] with The Gates! Just checking in to se…"
click at [1366, 747] on span " Send" at bounding box center [1387, 739] width 51 height 17
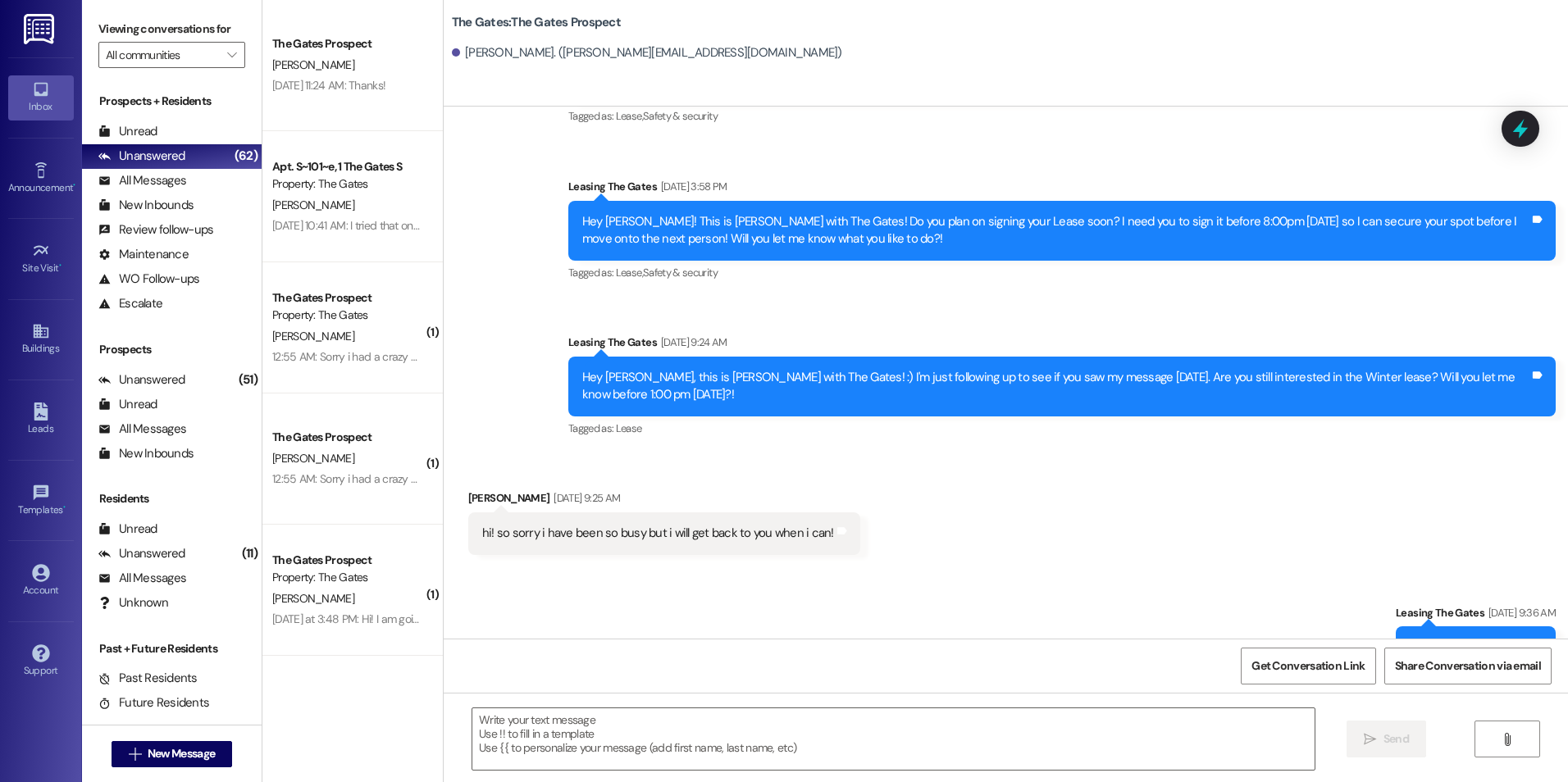
scroll to position [3362, 0]
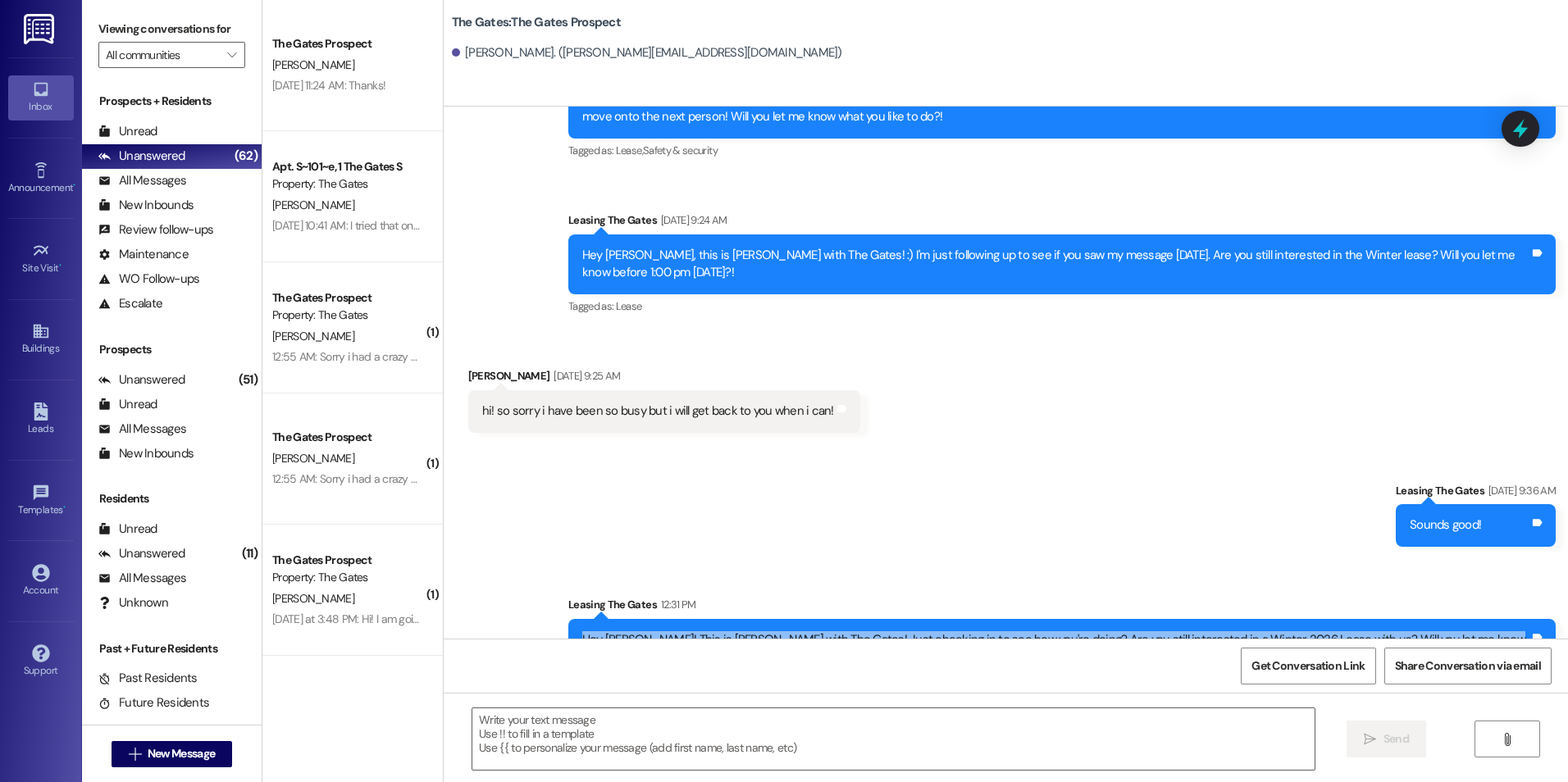
drag, startPoint x: 645, startPoint y: 599, endPoint x: 1522, endPoint y: 601, distance: 877.0
click at [1522, 631] on div "Hey [PERSON_NAME]! This is [PERSON_NAME] with The Gates! Just checking in to se…" at bounding box center [1056, 649] width 947 height 35
drag, startPoint x: 1522, startPoint y: 601, endPoint x: 1417, endPoint y: 604, distance: 105.0
copy div "Hey [PERSON_NAME]! This is [PERSON_NAME] with The Gates! Just checking in to se…"
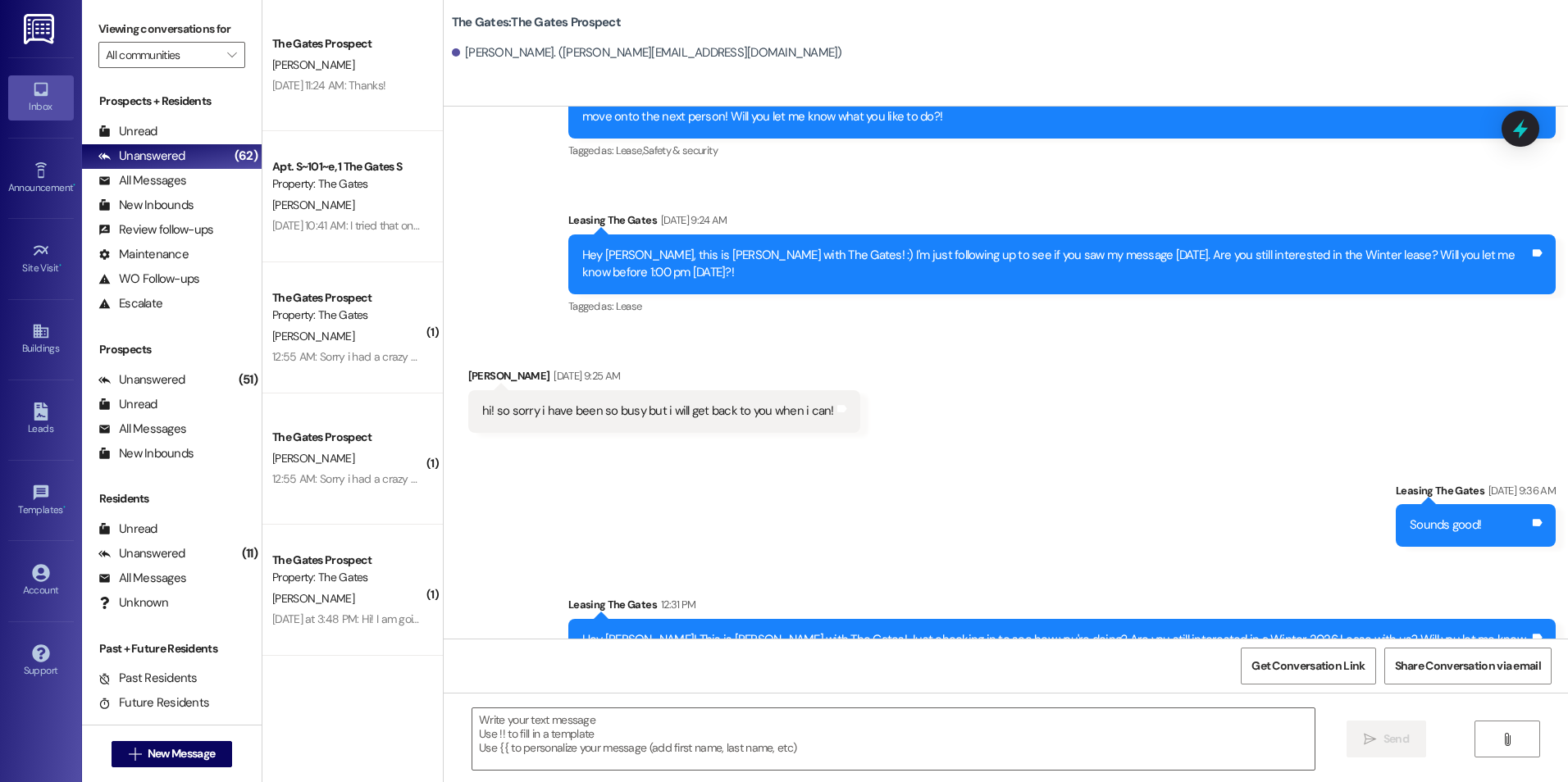
click at [1002, 485] on div "Sent via SMS Leasing The Gates [DATE] 9:36 AM Sounds good! Tags and notes Sent …" at bounding box center [1007, 568] width 1125 height 246
click at [556, 732] on textarea at bounding box center [893, 740] width 841 height 61
click at [210, 747] on span "New Message" at bounding box center [181, 753] width 67 height 17
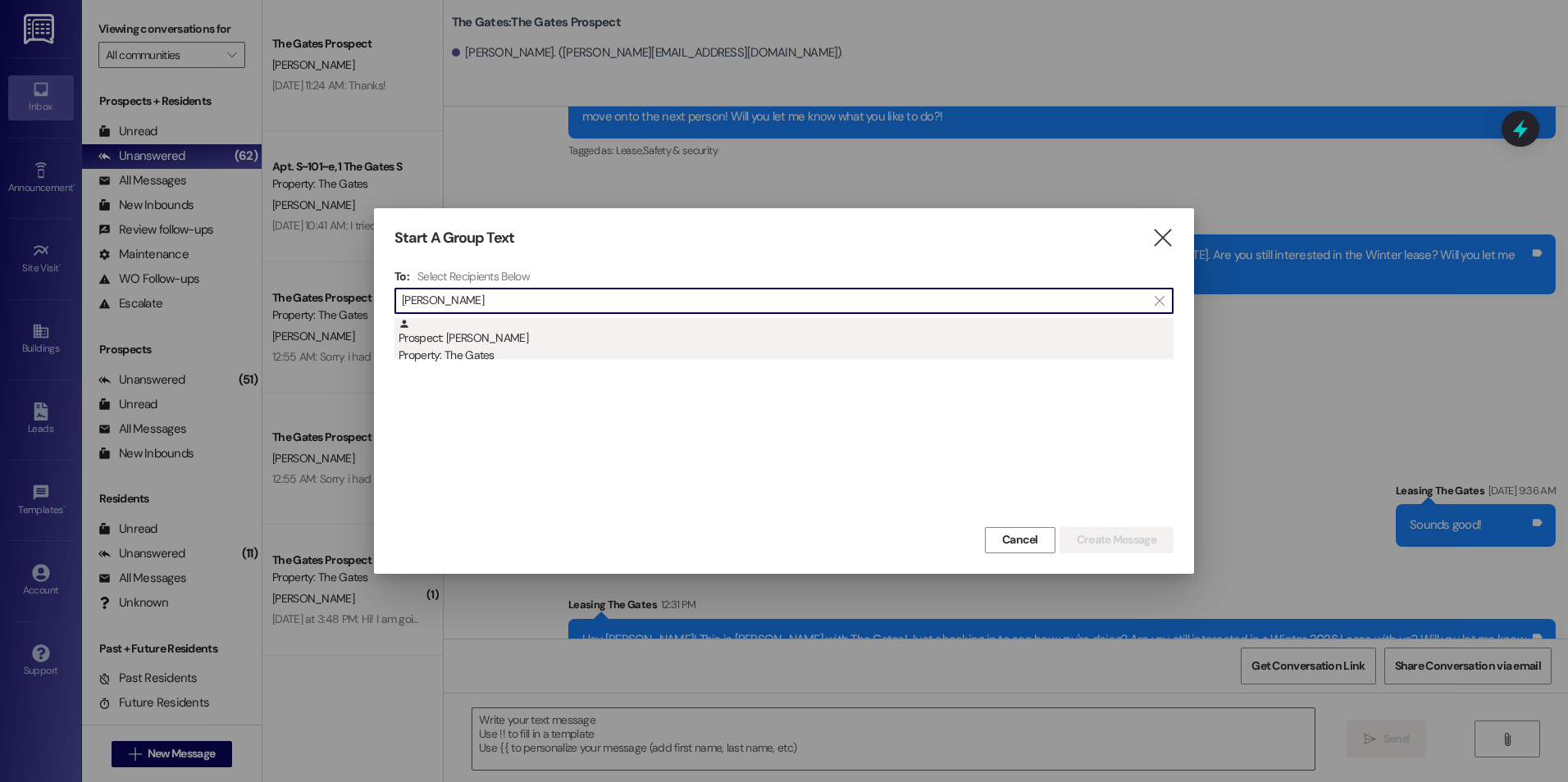
type input "[PERSON_NAME]"
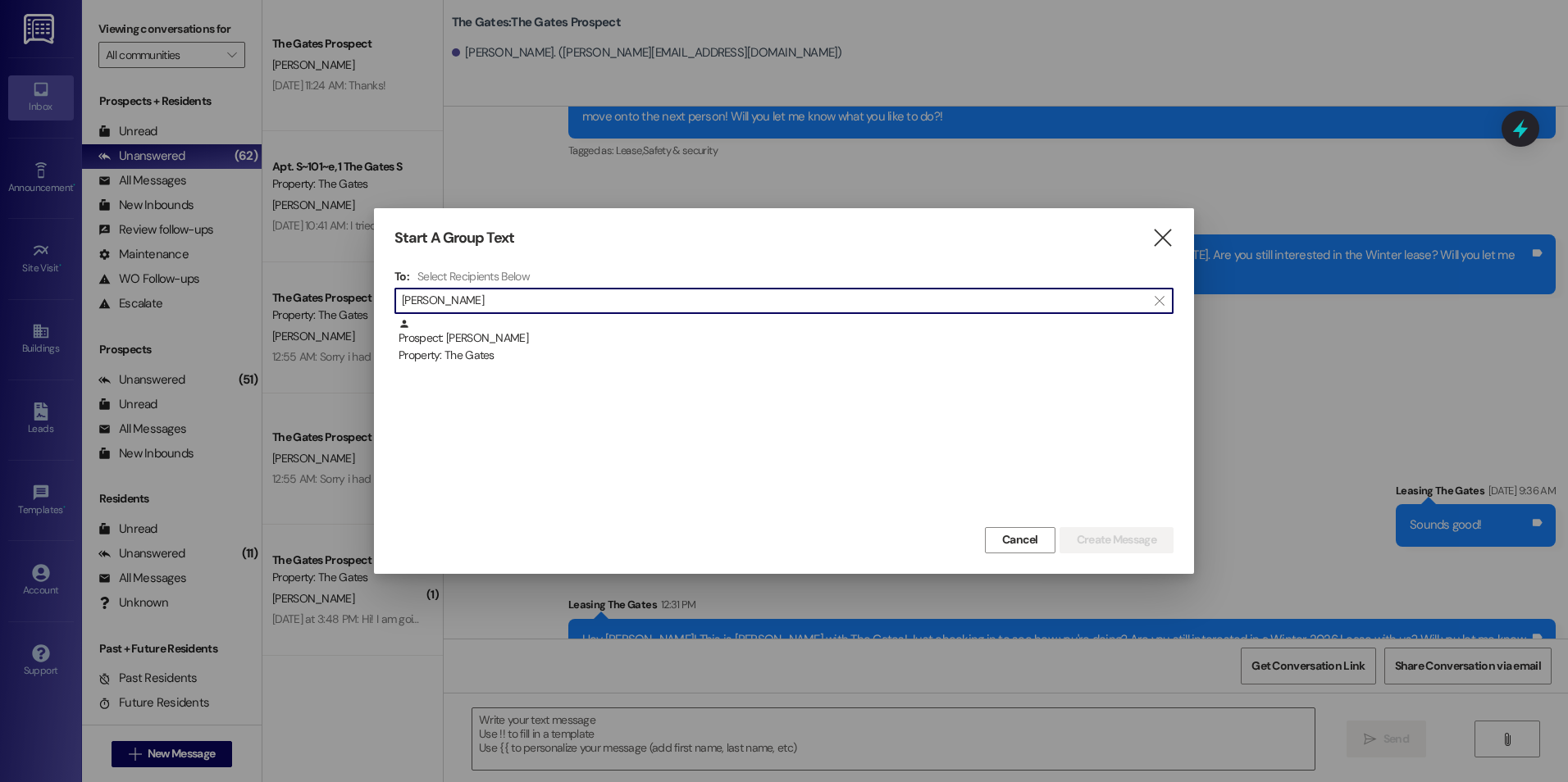
drag, startPoint x: 618, startPoint y: 345, endPoint x: 634, endPoint y: 346, distance: 16.0
click at [619, 345] on div "Prospect: [PERSON_NAME] Property: The Gates" at bounding box center [786, 341] width 775 height 46
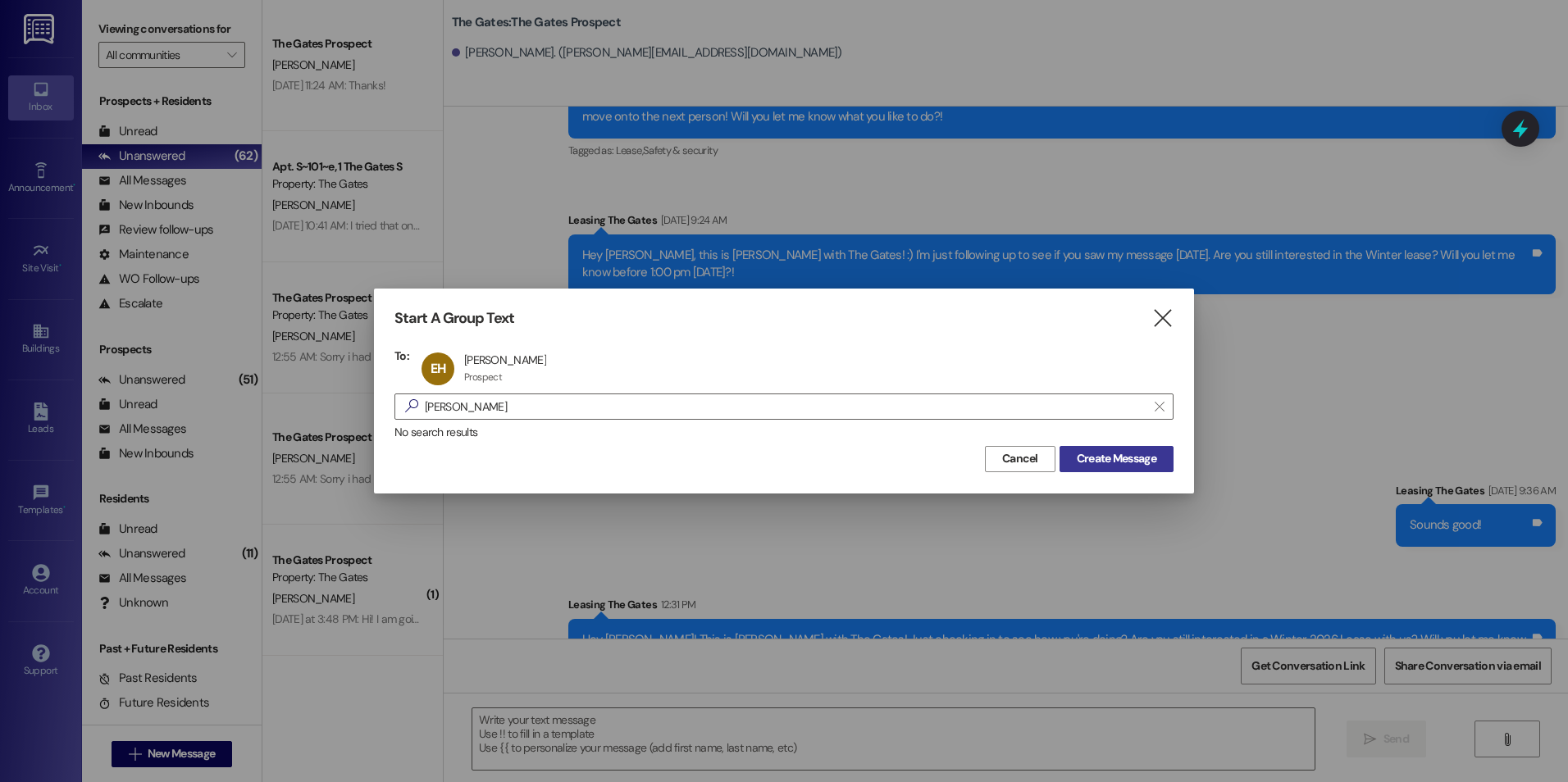
click at [1108, 456] on span "Create Message" at bounding box center [1116, 458] width 80 height 17
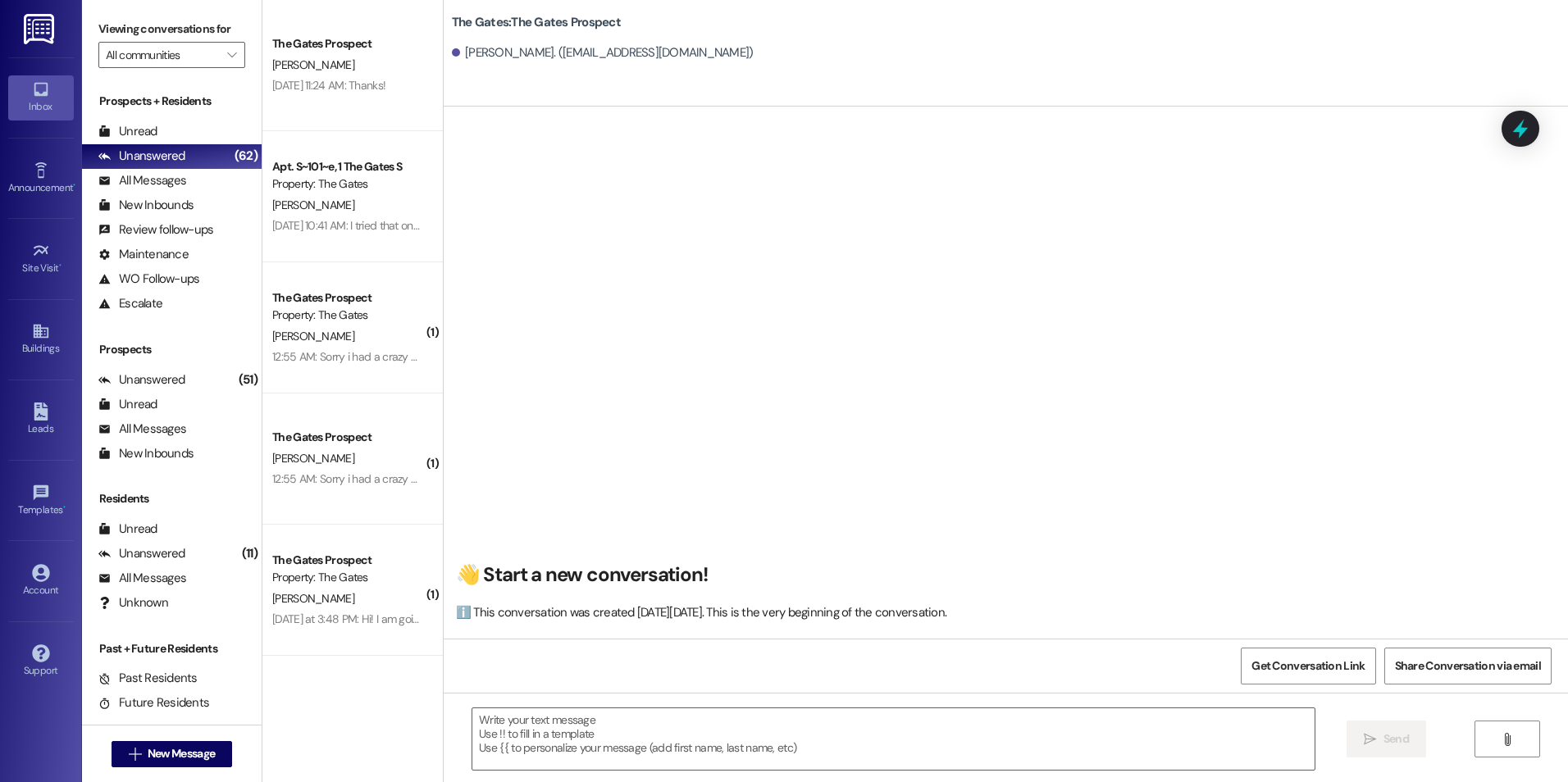
scroll to position [1, 0]
click at [704, 763] on textarea at bounding box center [893, 740] width 841 height 61
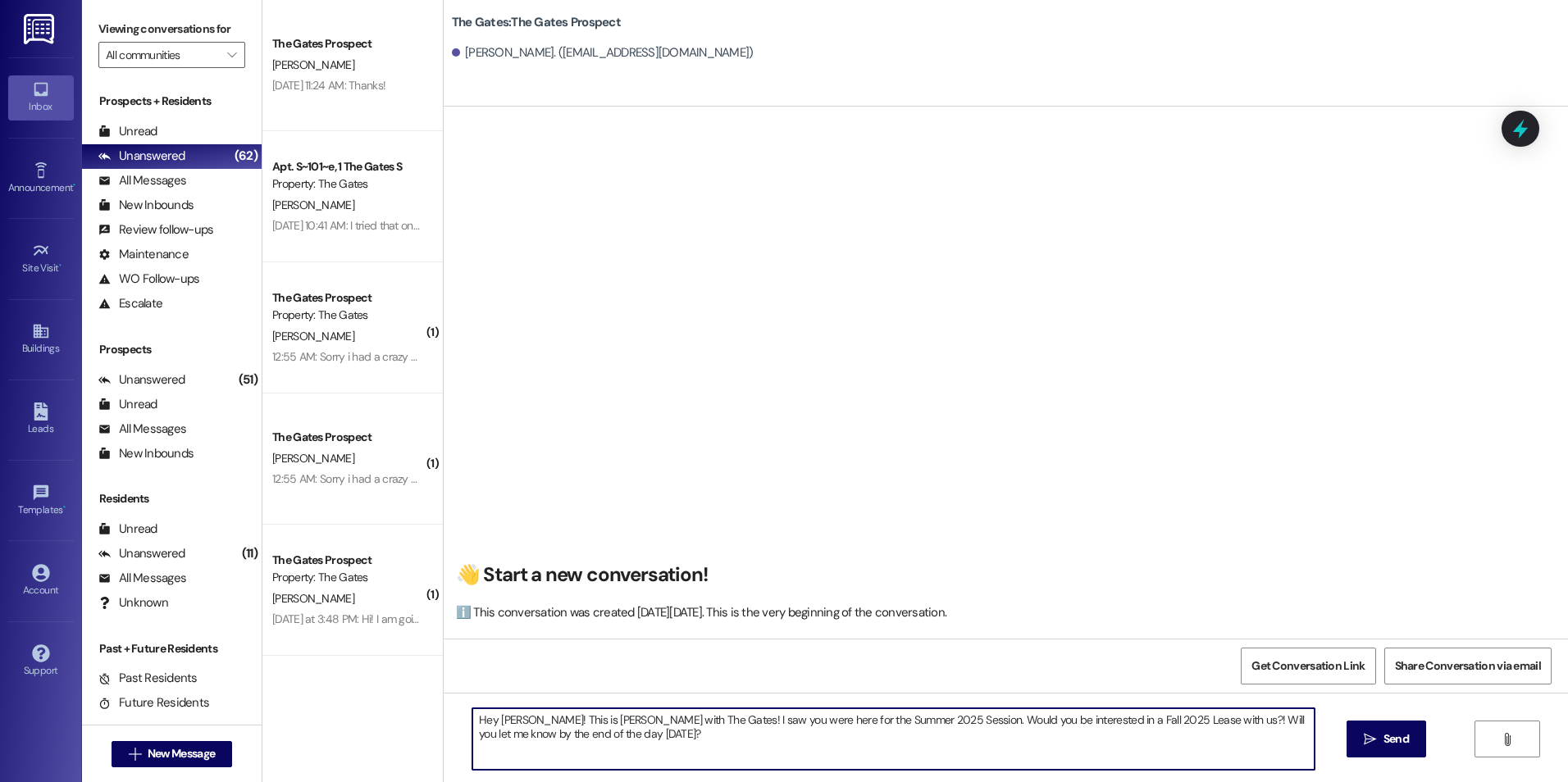
click at [1062, 721] on textarea "Hey [PERSON_NAME]! This is [PERSON_NAME] with The Gates! I saw you were here fo…" at bounding box center [893, 740] width 841 height 61
click at [1136, 724] on textarea "Hey [PERSON_NAME]! This is [PERSON_NAME] with The Gates! I saw you were here fo…" at bounding box center [893, 740] width 841 height 61
type textarea "Hey [PERSON_NAME]! This is [PERSON_NAME] with The Gates! I saw you were here fo…"
click at [1363, 724] on button " Send" at bounding box center [1386, 739] width 80 height 36
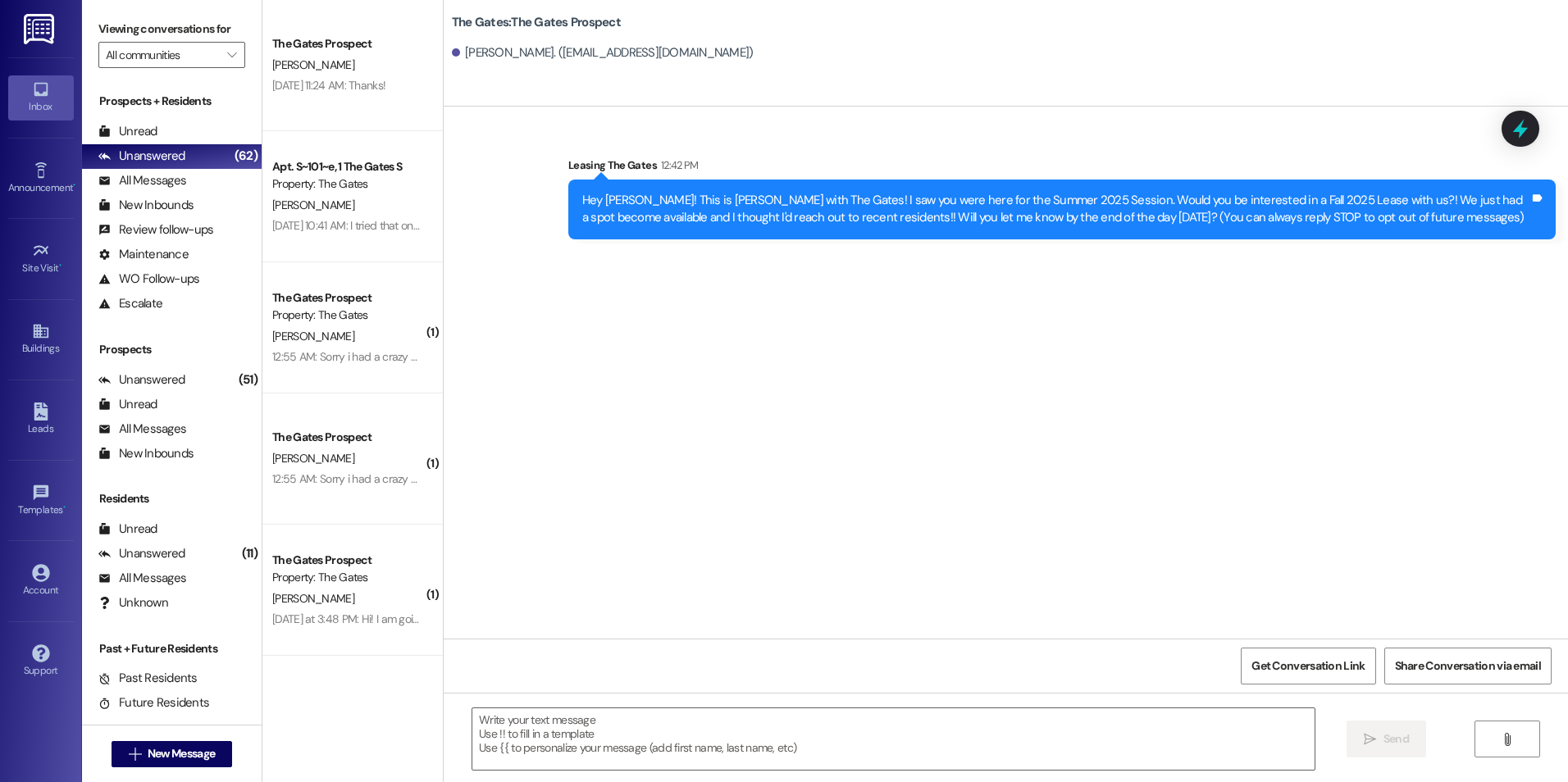
scroll to position [0, 0]
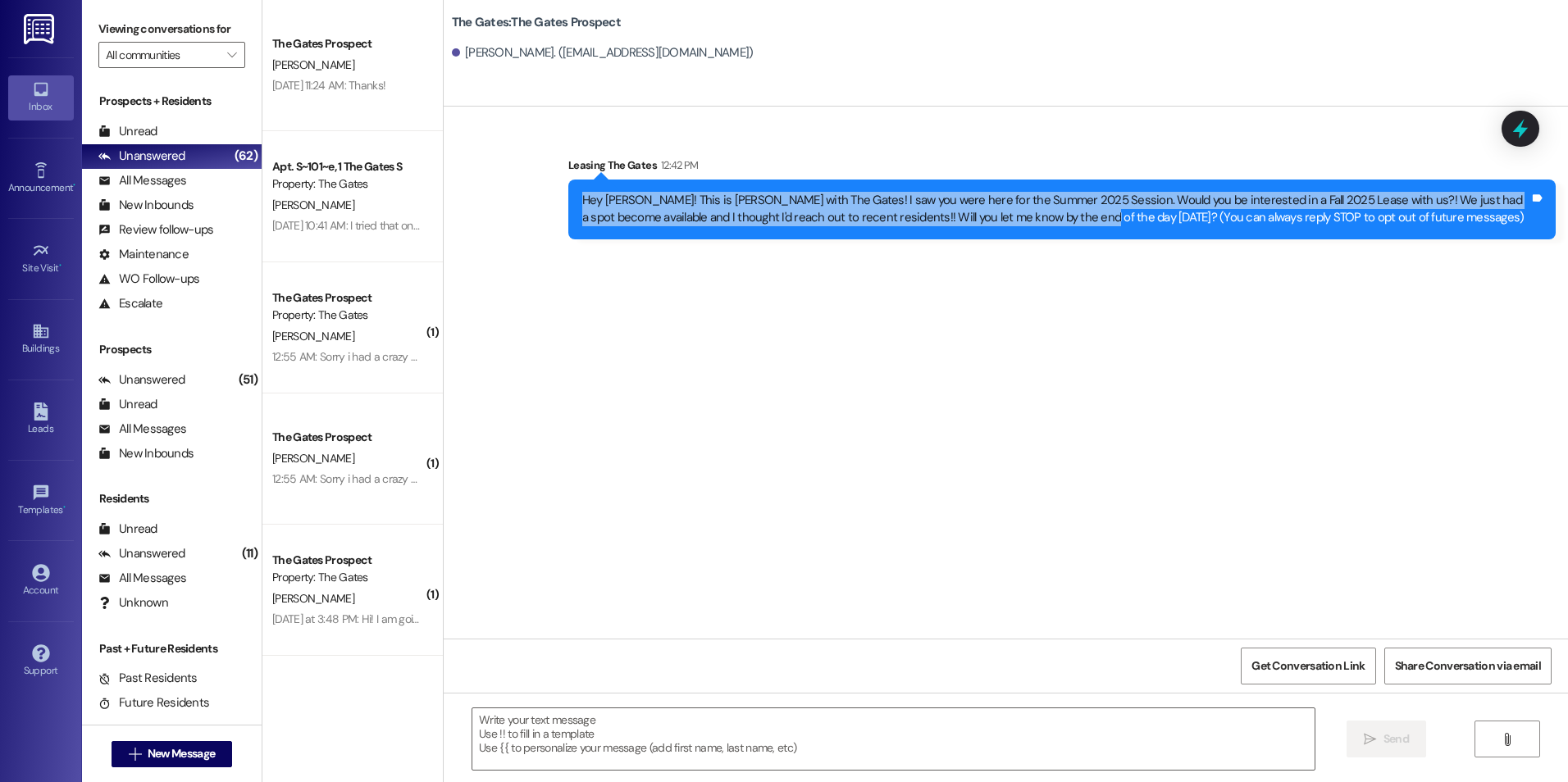
drag, startPoint x: 572, startPoint y: 198, endPoint x: 1038, endPoint y: 228, distance: 467.0
click at [1038, 228] on div "Hey [PERSON_NAME]! This is [PERSON_NAME] with The Gates! I saw you were here fo…" at bounding box center [1062, 209] width 988 height 60
drag, startPoint x: 1038, startPoint y: 228, endPoint x: 974, endPoint y: 186, distance: 76.6
copy div "Hey [PERSON_NAME]! This is [PERSON_NAME] with The Gates! I saw you were here fo…"
click at [162, 750] on span "New Message" at bounding box center [181, 753] width 67 height 17
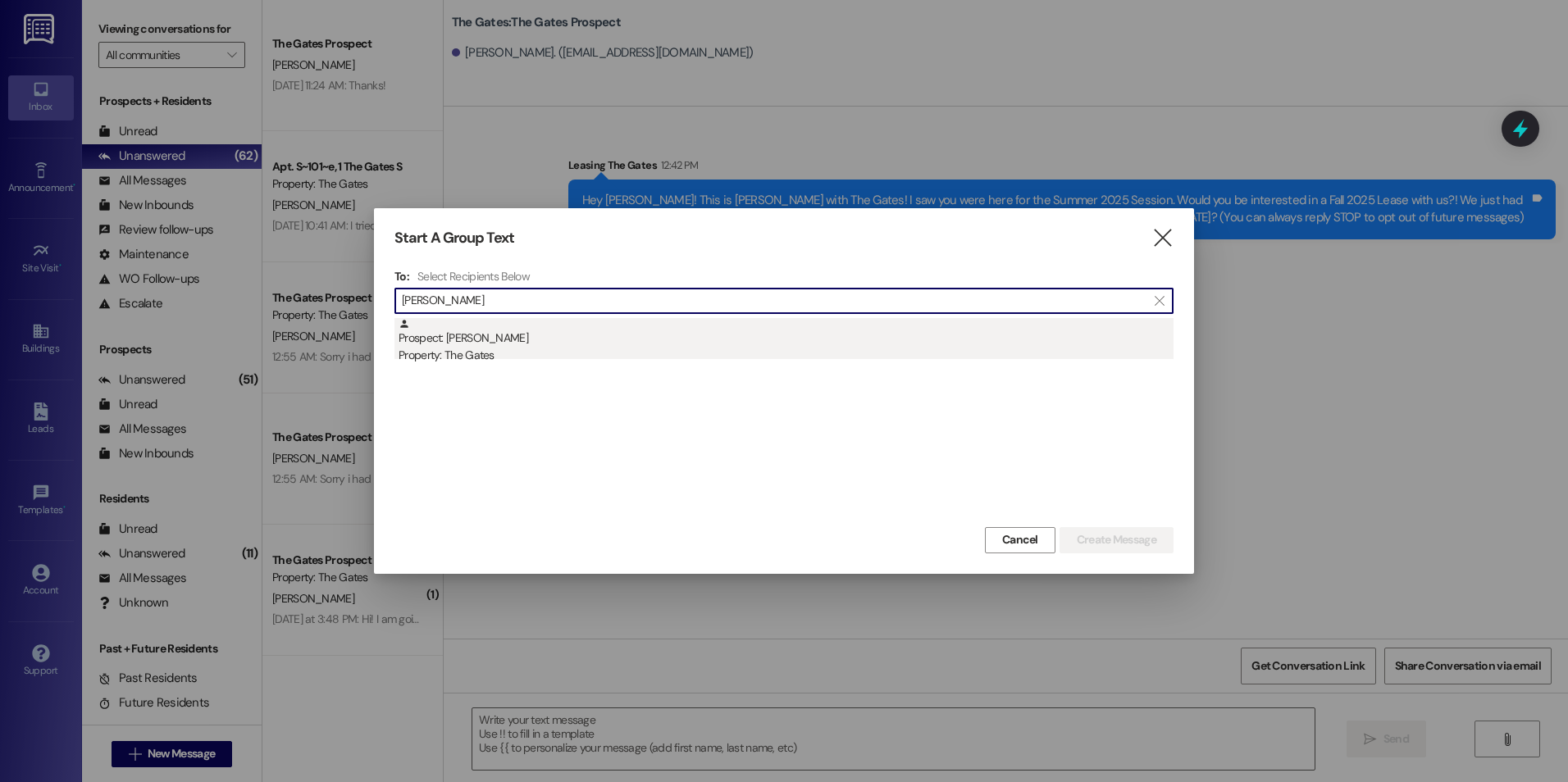
type input "[PERSON_NAME]"
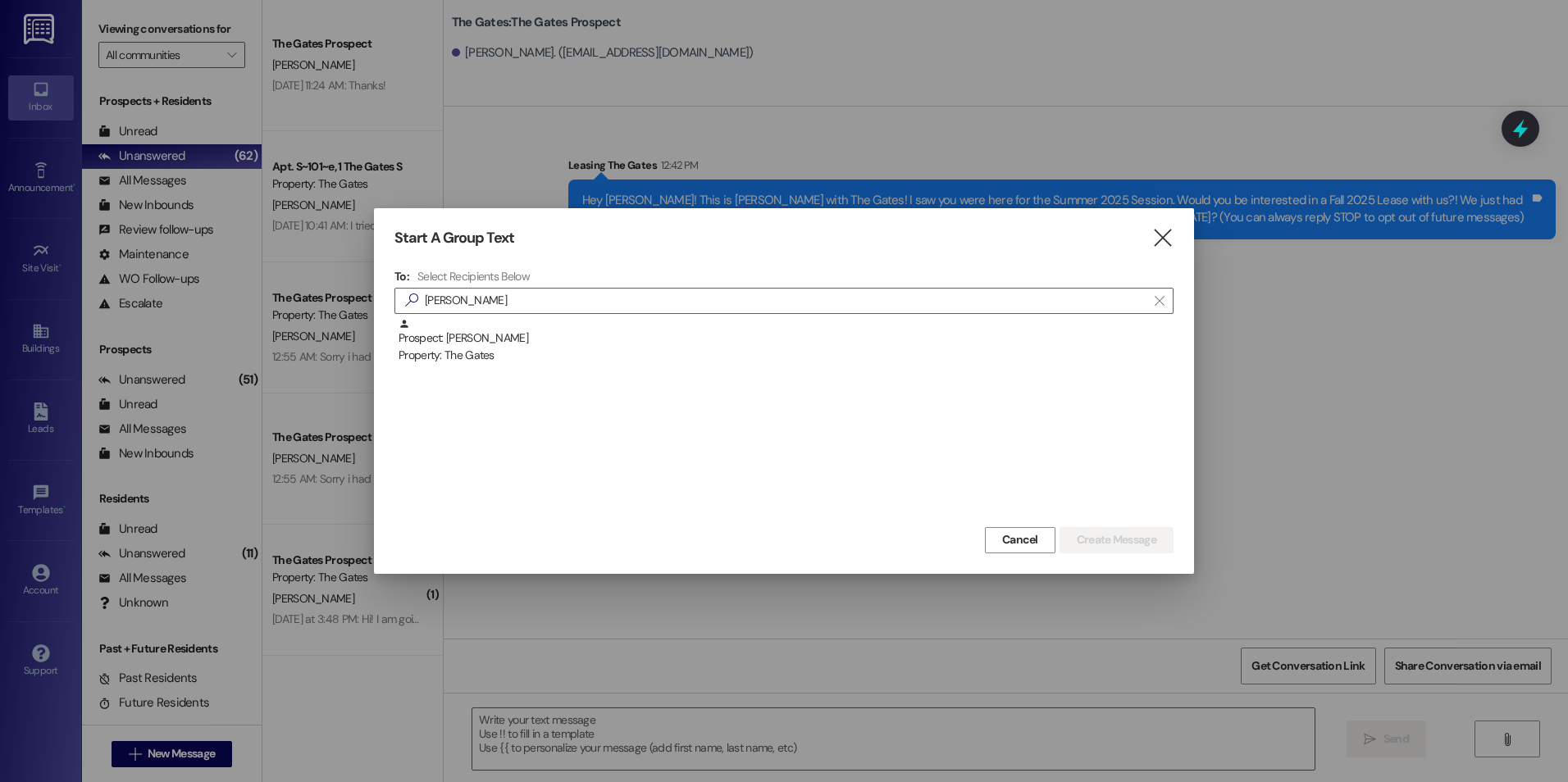
drag, startPoint x: 510, startPoint y: 337, endPoint x: 492, endPoint y: 316, distance: 27.7
click at [507, 332] on div "Prospect: [PERSON_NAME] Property: The Gates" at bounding box center [786, 341] width 775 height 46
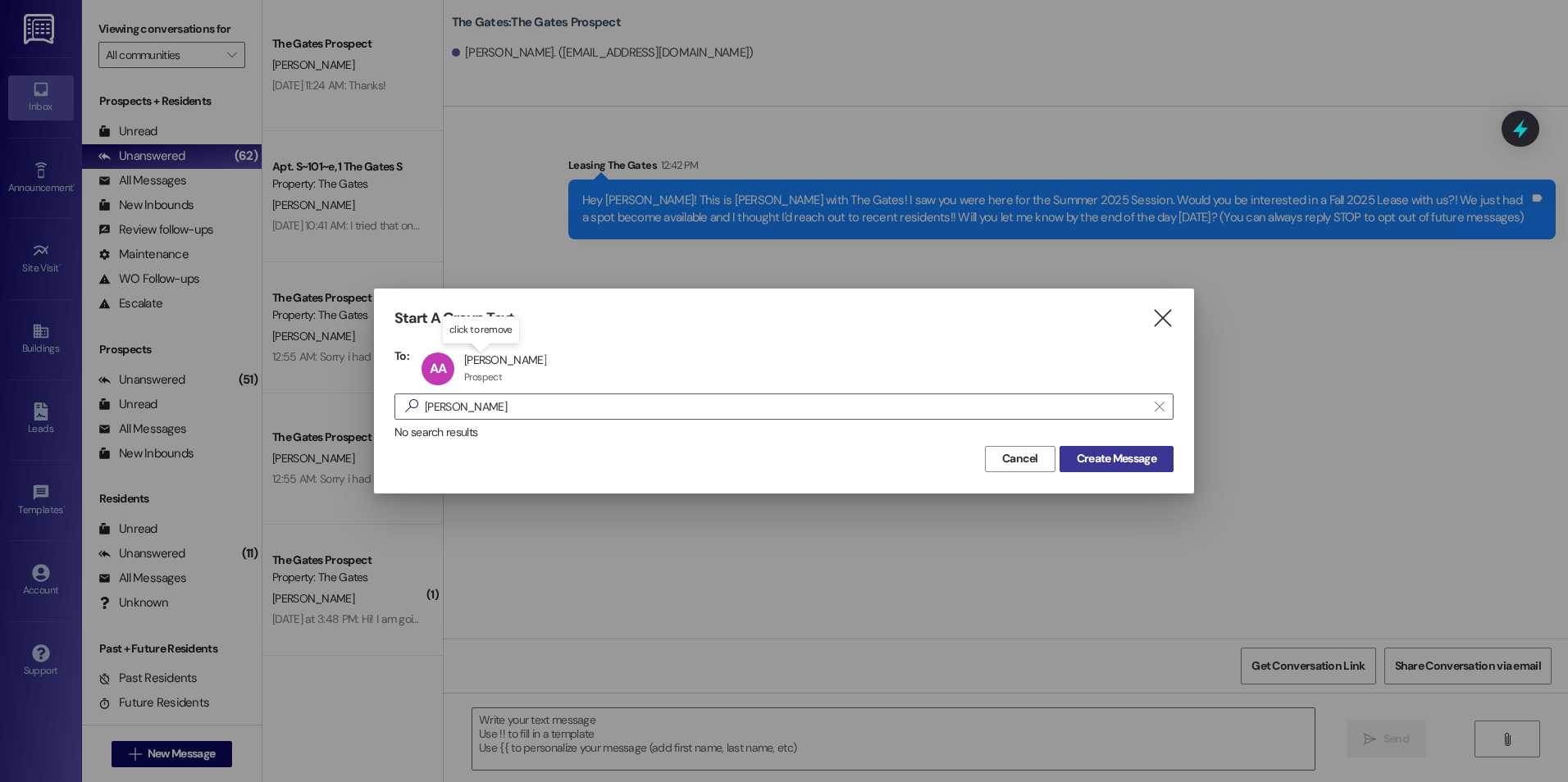
click at [1095, 446] on button "Create Message" at bounding box center [1117, 459] width 114 height 27
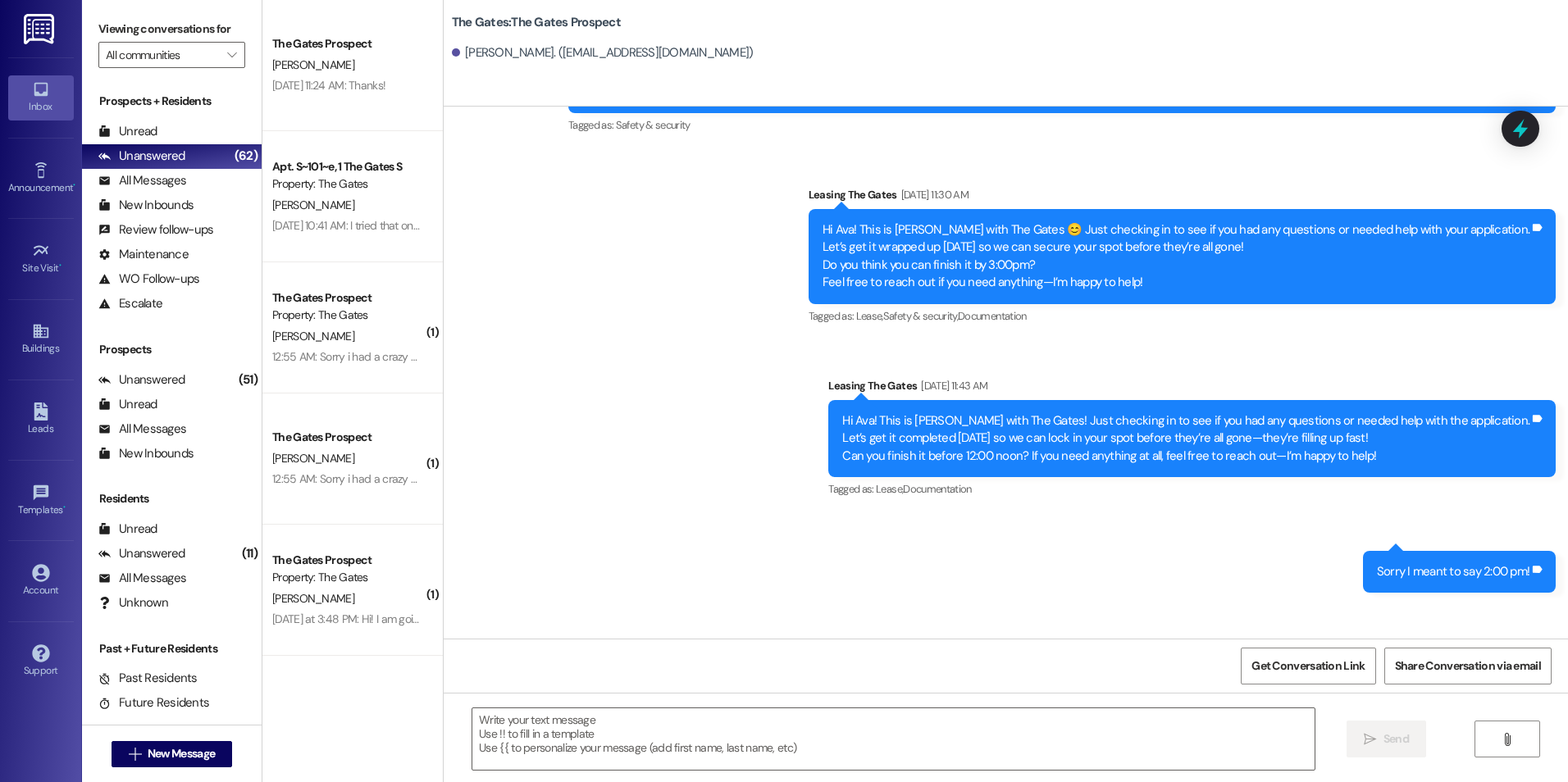
scroll to position [902, 0]
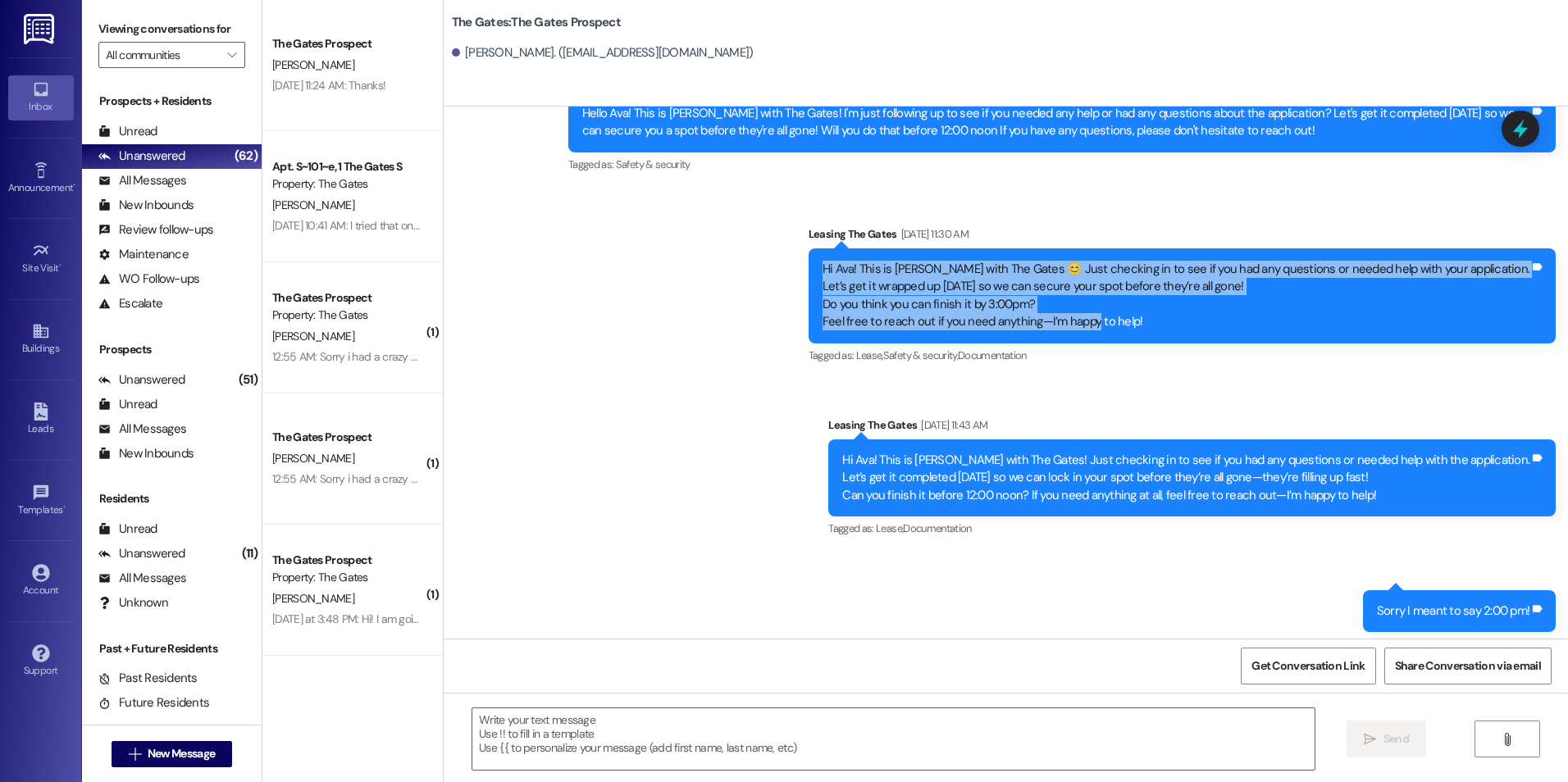
drag, startPoint x: 895, startPoint y: 255, endPoint x: 1174, endPoint y: 325, distance: 287.6
click at [1174, 325] on div "Hi Ava! This is [PERSON_NAME] with The Gates 😊 Just checking in to see if you h…" at bounding box center [1182, 295] width 748 height 96
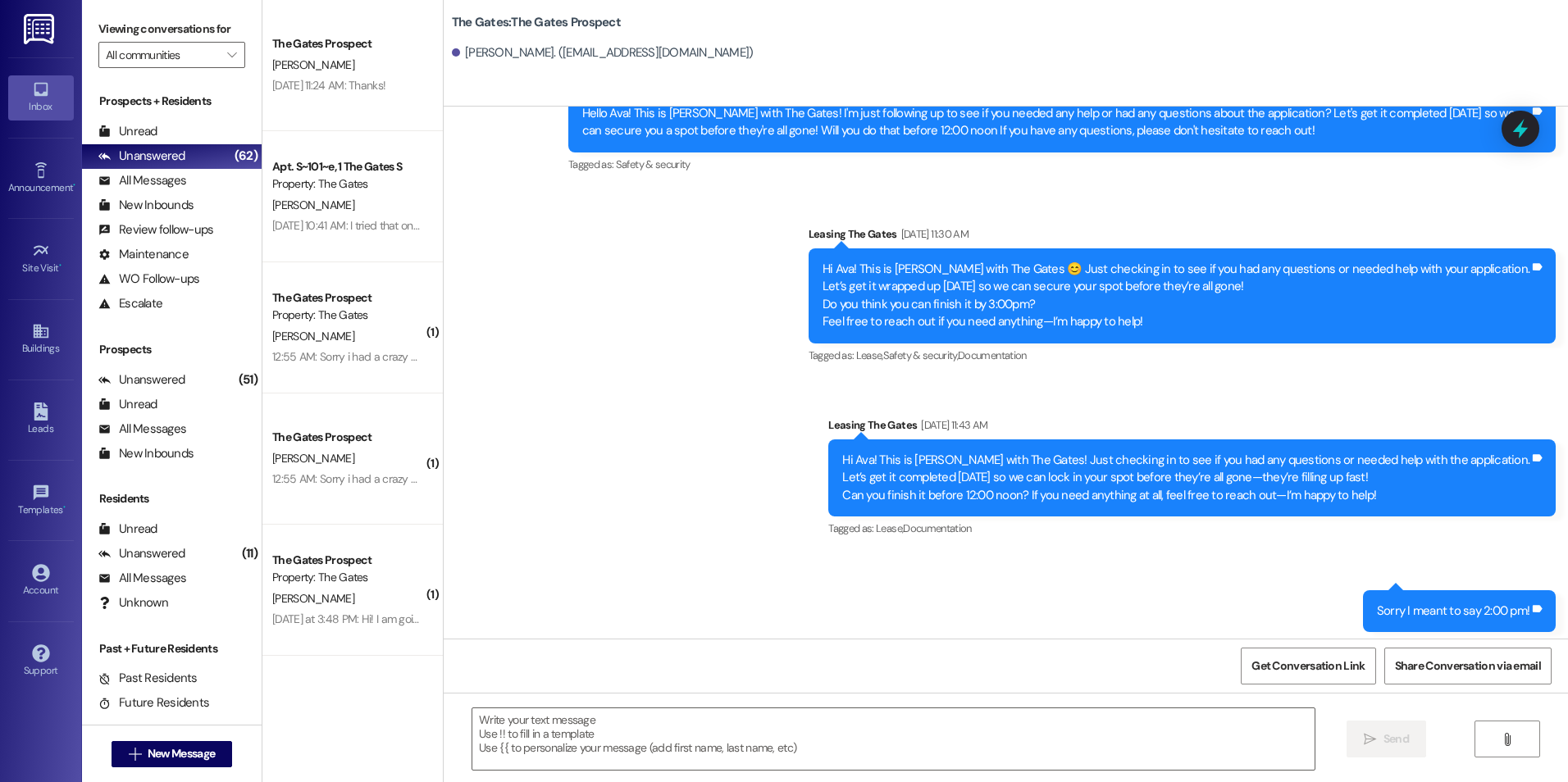
drag, startPoint x: 975, startPoint y: 290, endPoint x: 1244, endPoint y: 279, distance: 269.2
click at [1470, 307] on div "Hi Ava! This is [PERSON_NAME] with The Gates 😊 Just checking in to see if you h…" at bounding box center [1176, 296] width 707 height 71
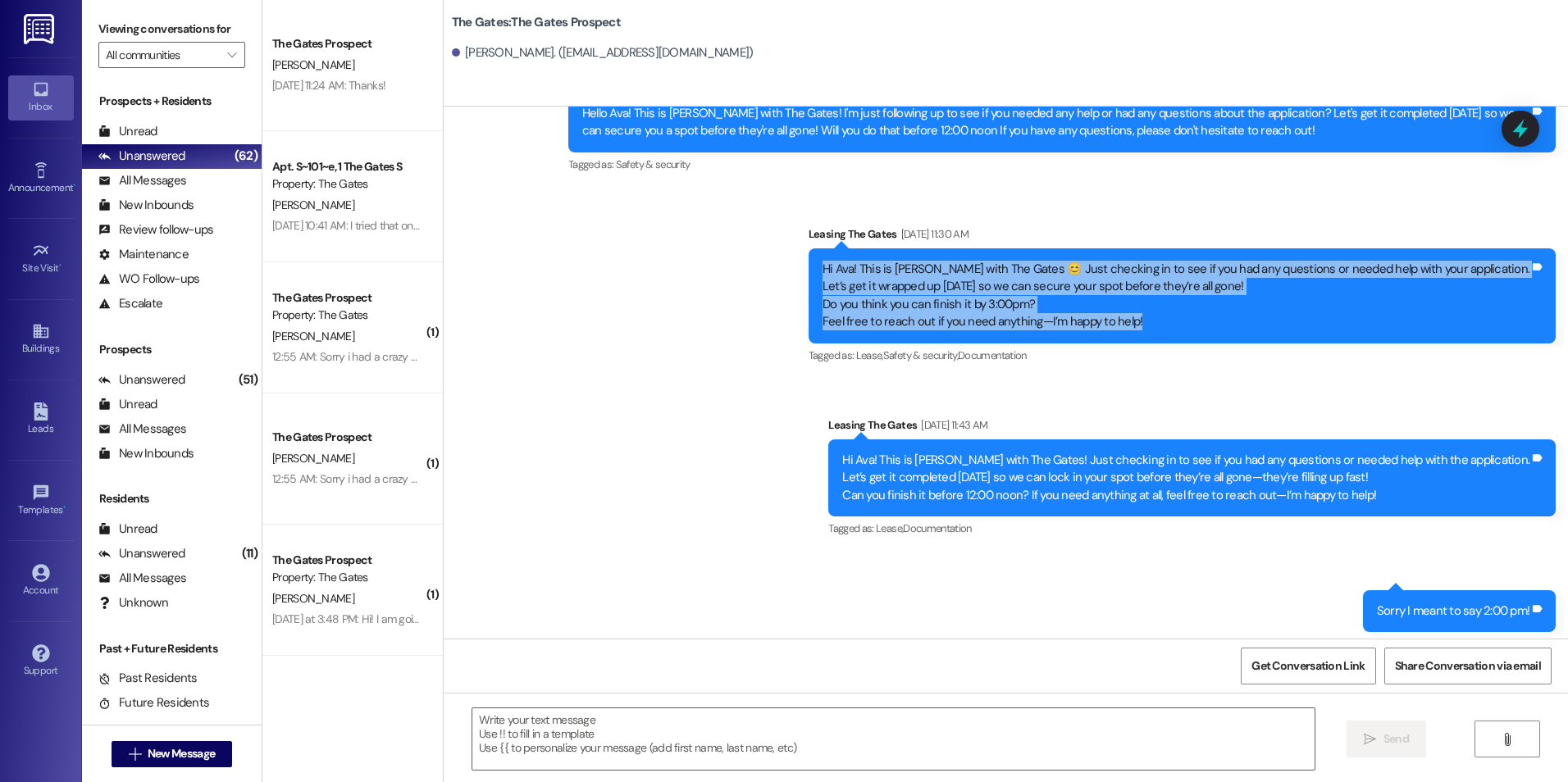
drag, startPoint x: 905, startPoint y: 256, endPoint x: 1232, endPoint y: 306, distance: 330.8
click at [1232, 306] on div "Hi Ava! This is [PERSON_NAME] with The Gates 😊 Just checking in to see if you h…" at bounding box center [1176, 296] width 707 height 71
copy div "Hi Ava! This is [PERSON_NAME] with The Gates 😊 Just checking in to see if you h…"
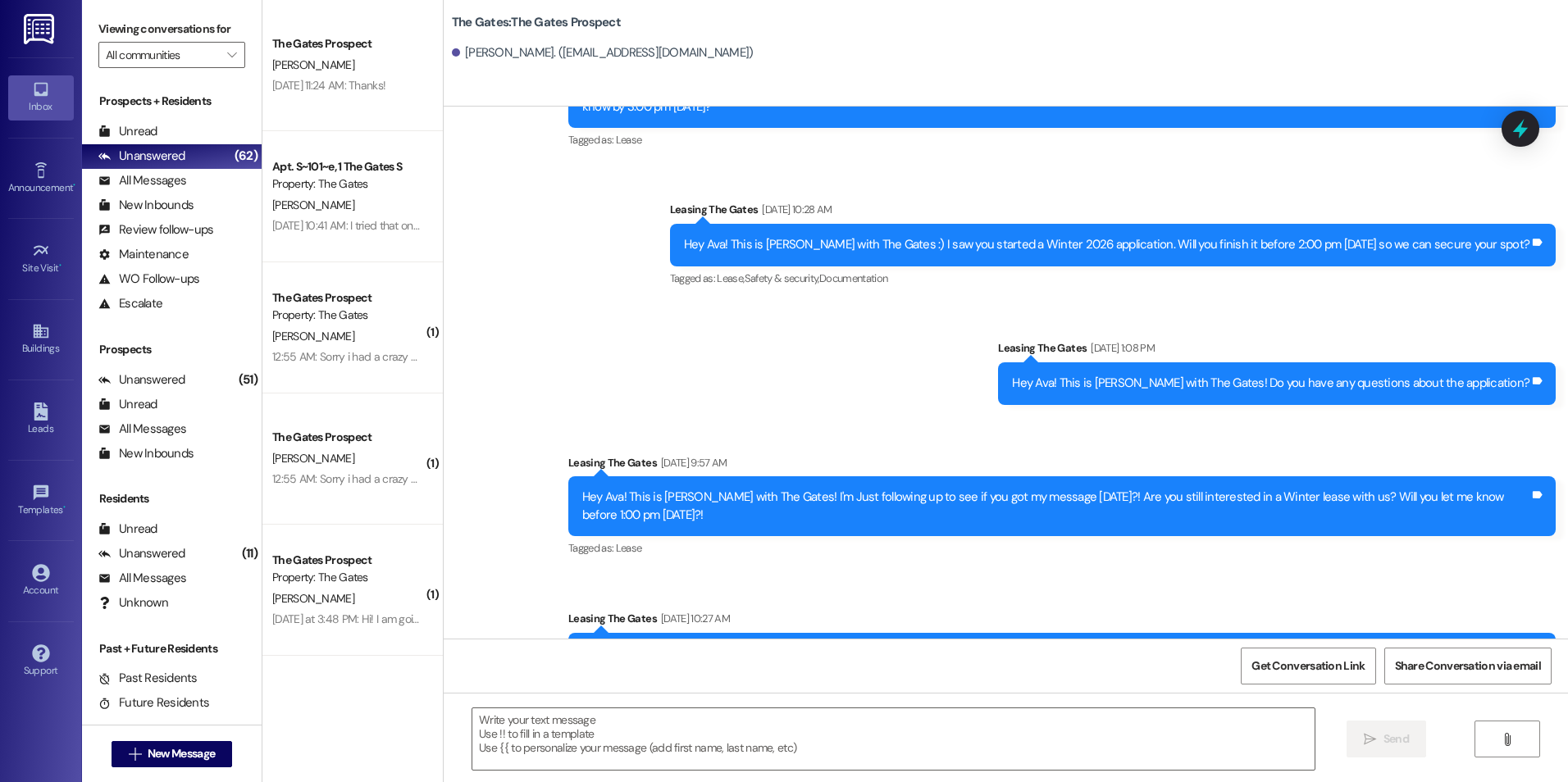
scroll to position [2223, 0]
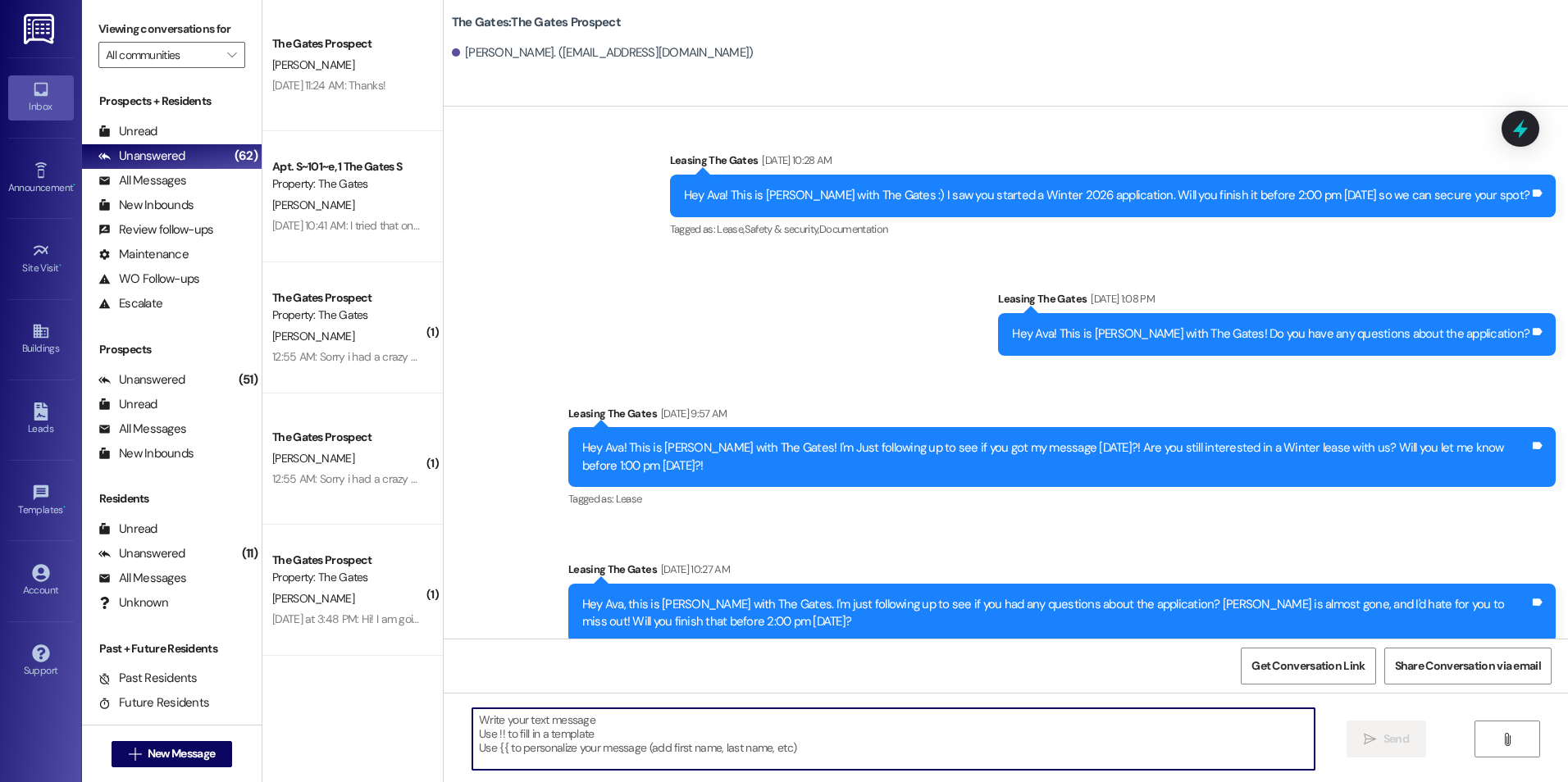
paste textarea "Hi Ava! This is [PERSON_NAME] with The Gates 😊 Just checking in to see if you h…"
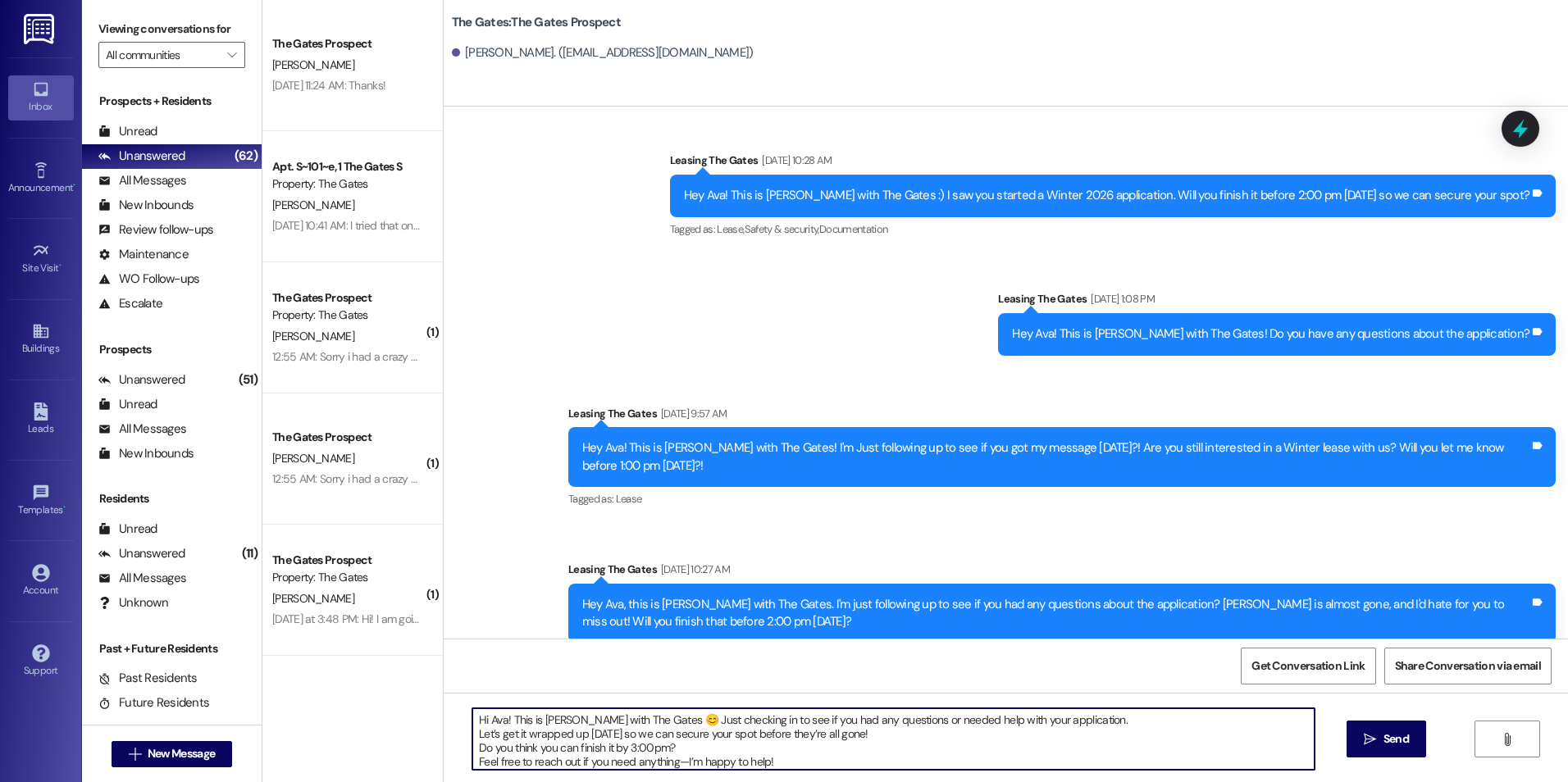
scroll to position [4, 0]
click at [621, 745] on textarea "Hi Ava! This is [PERSON_NAME] with The Gates 😊 Just checking in to see if you h…" at bounding box center [893, 740] width 841 height 61
click at [623, 742] on textarea "Hi Ava! This is [PERSON_NAME] with The Gates 😊 Just checking in to see if you h…" at bounding box center [893, 740] width 841 height 61
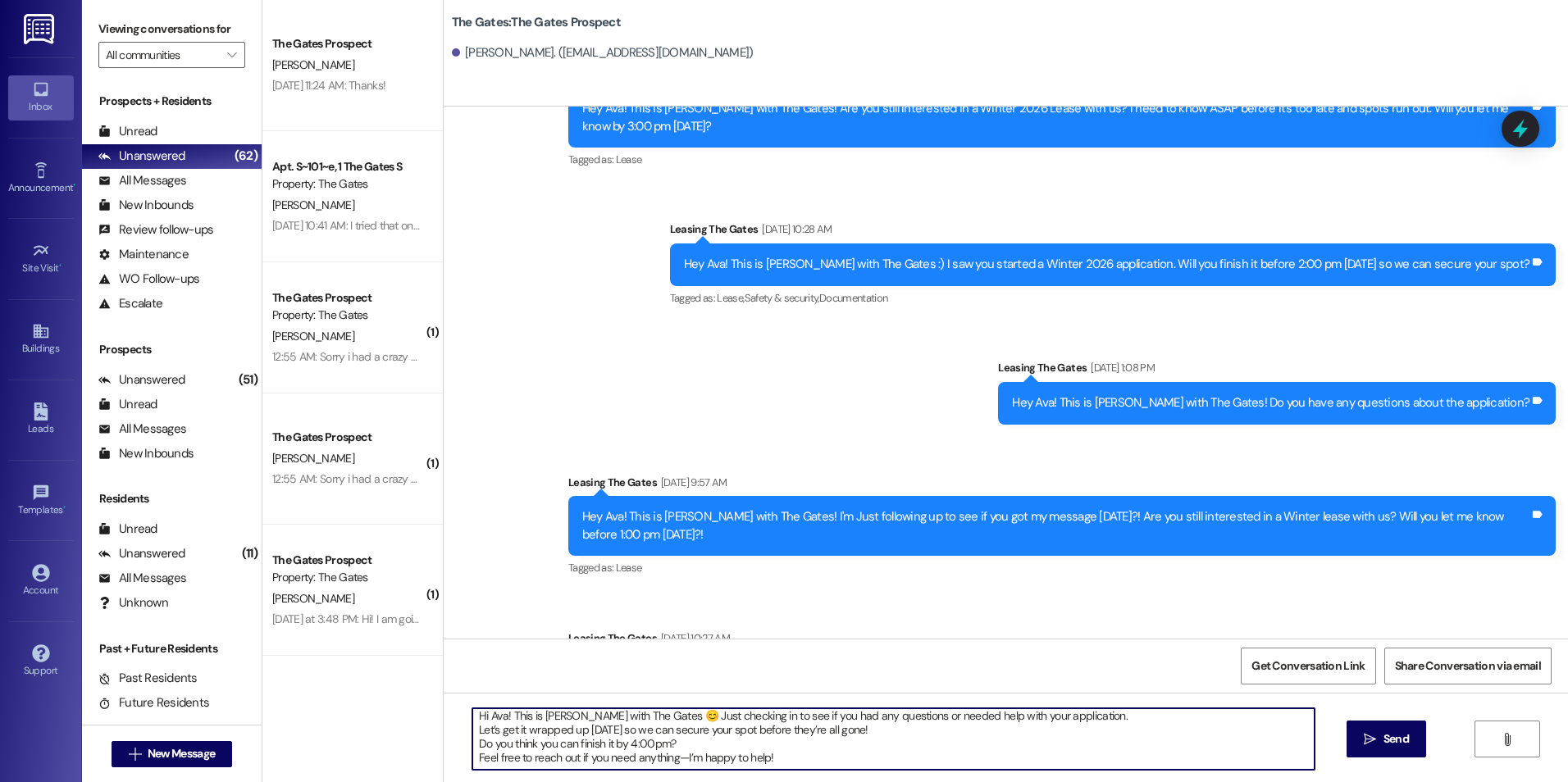
scroll to position [2058, 0]
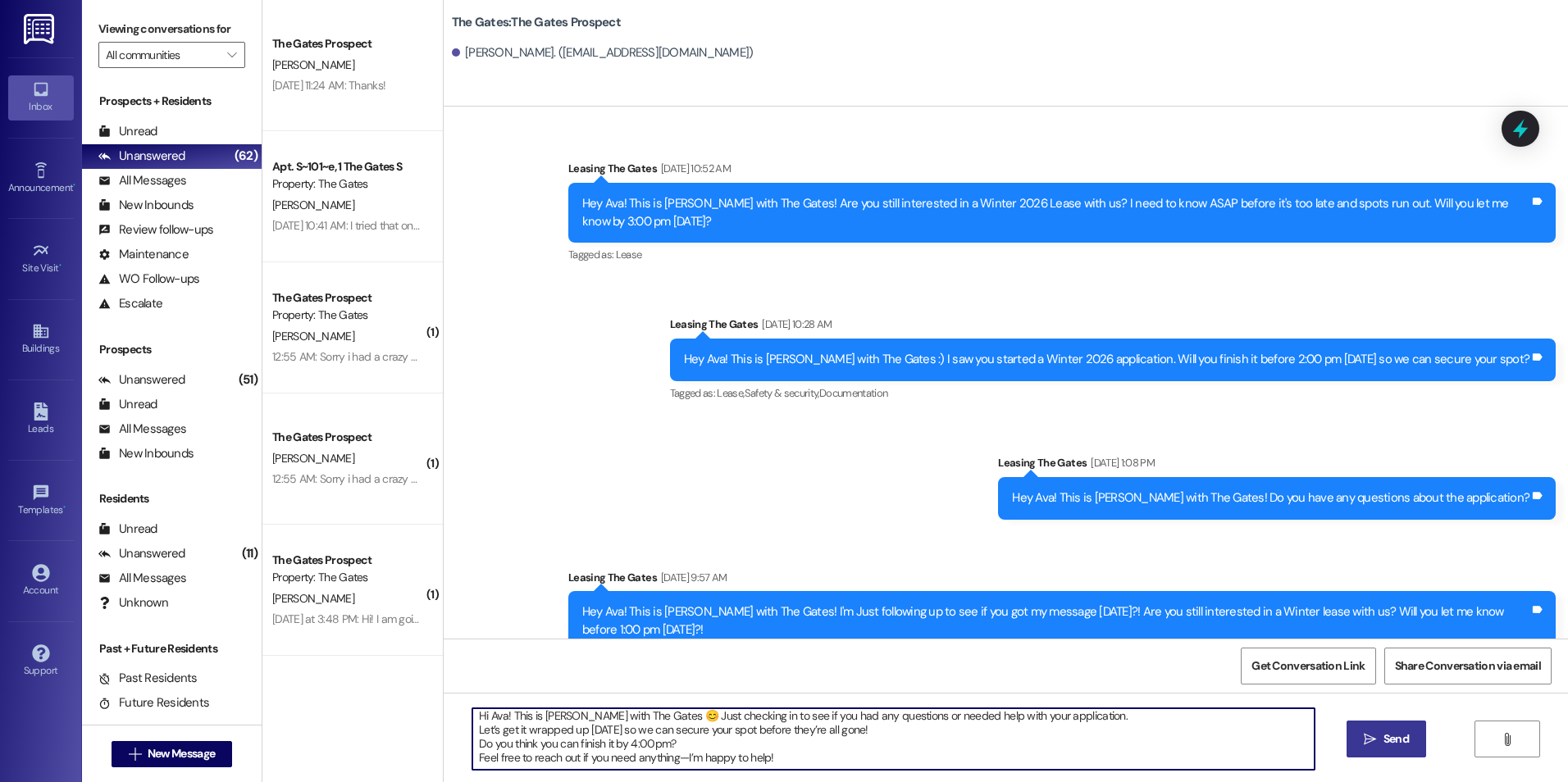
type textarea "Hi Ava! This is [PERSON_NAME] with The Gates 😊 Just checking in to see if you h…"
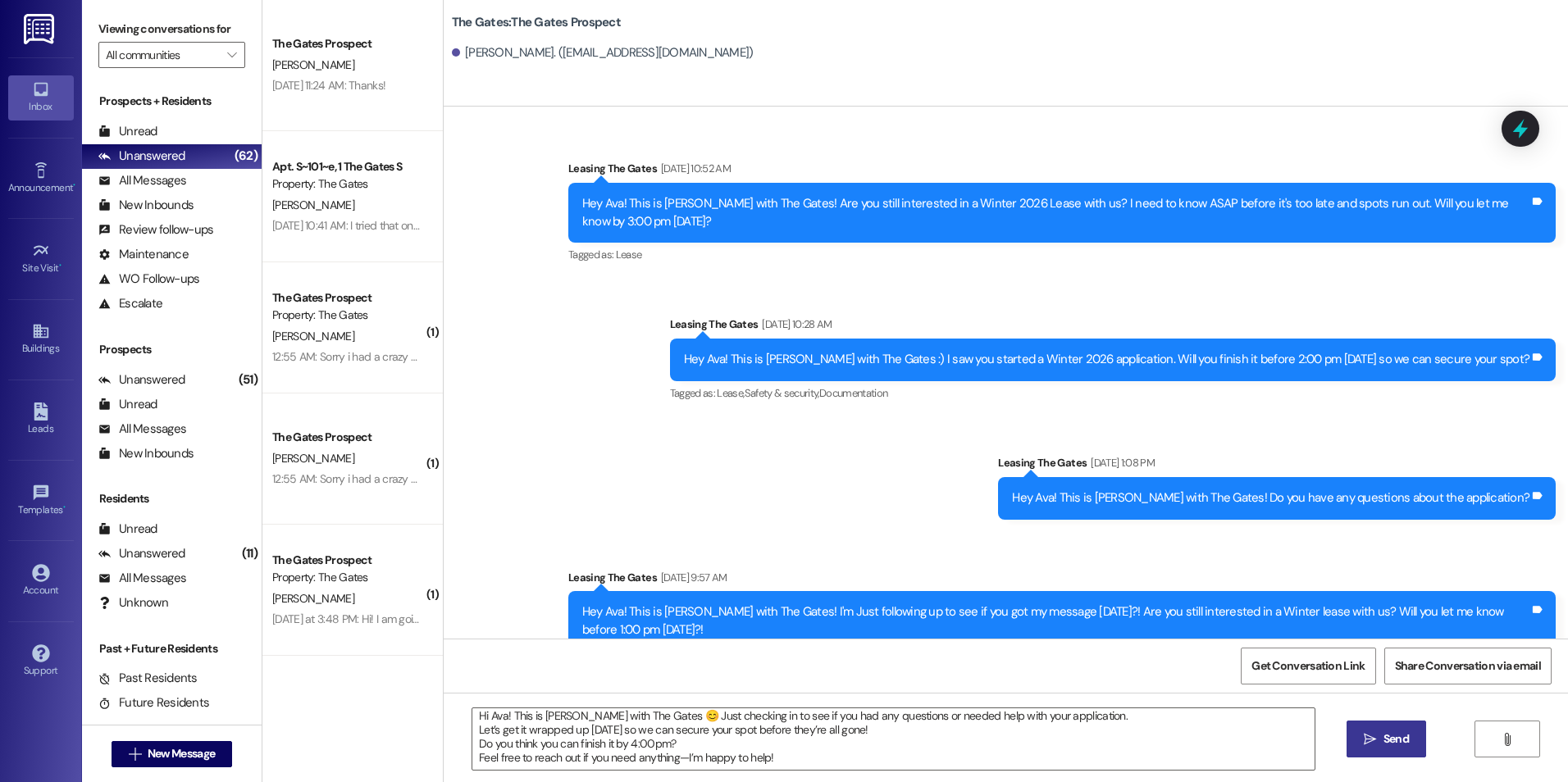
click at [1389, 752] on button " Send" at bounding box center [1386, 739] width 80 height 36
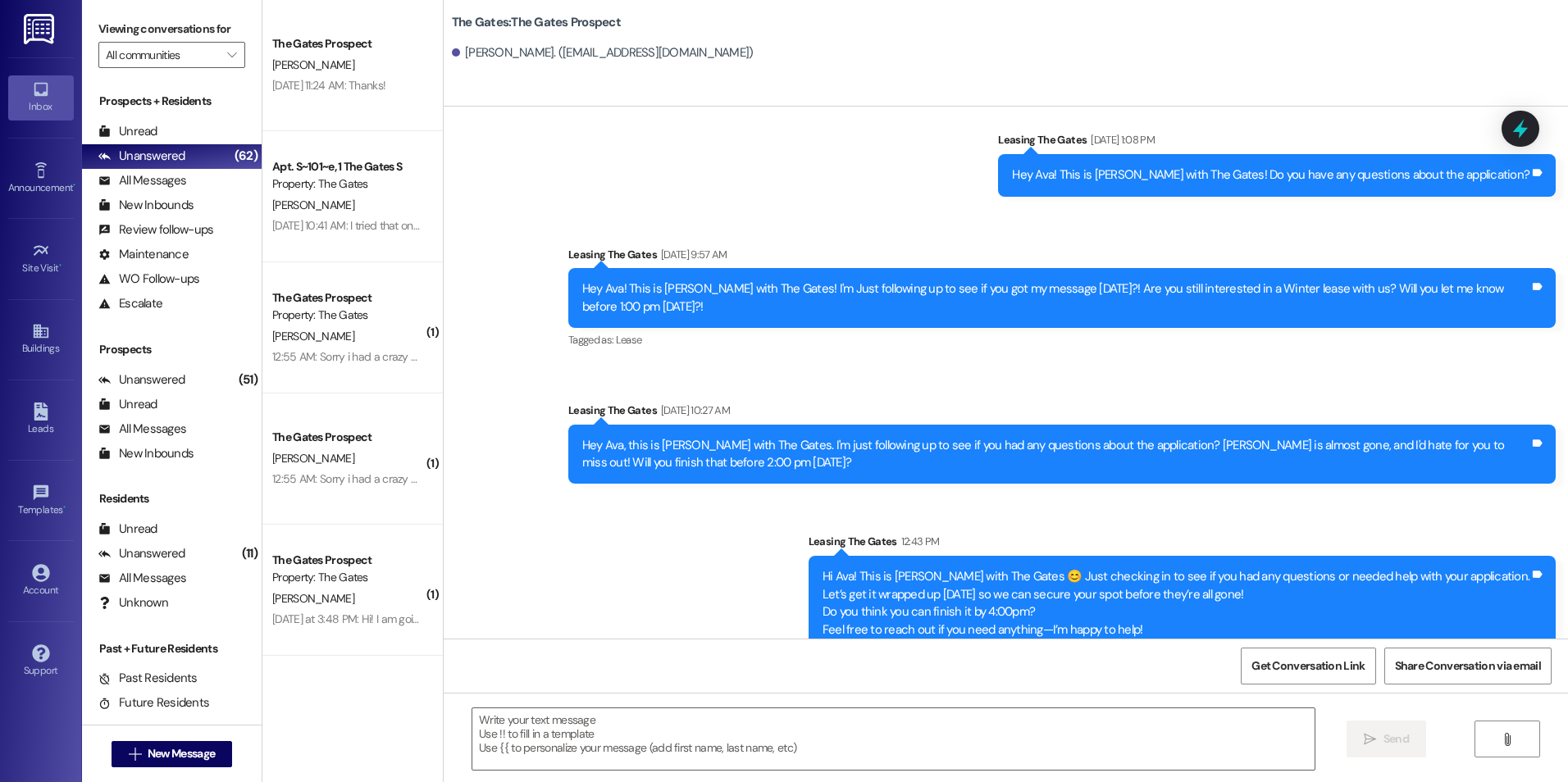
scroll to position [2390, 0]
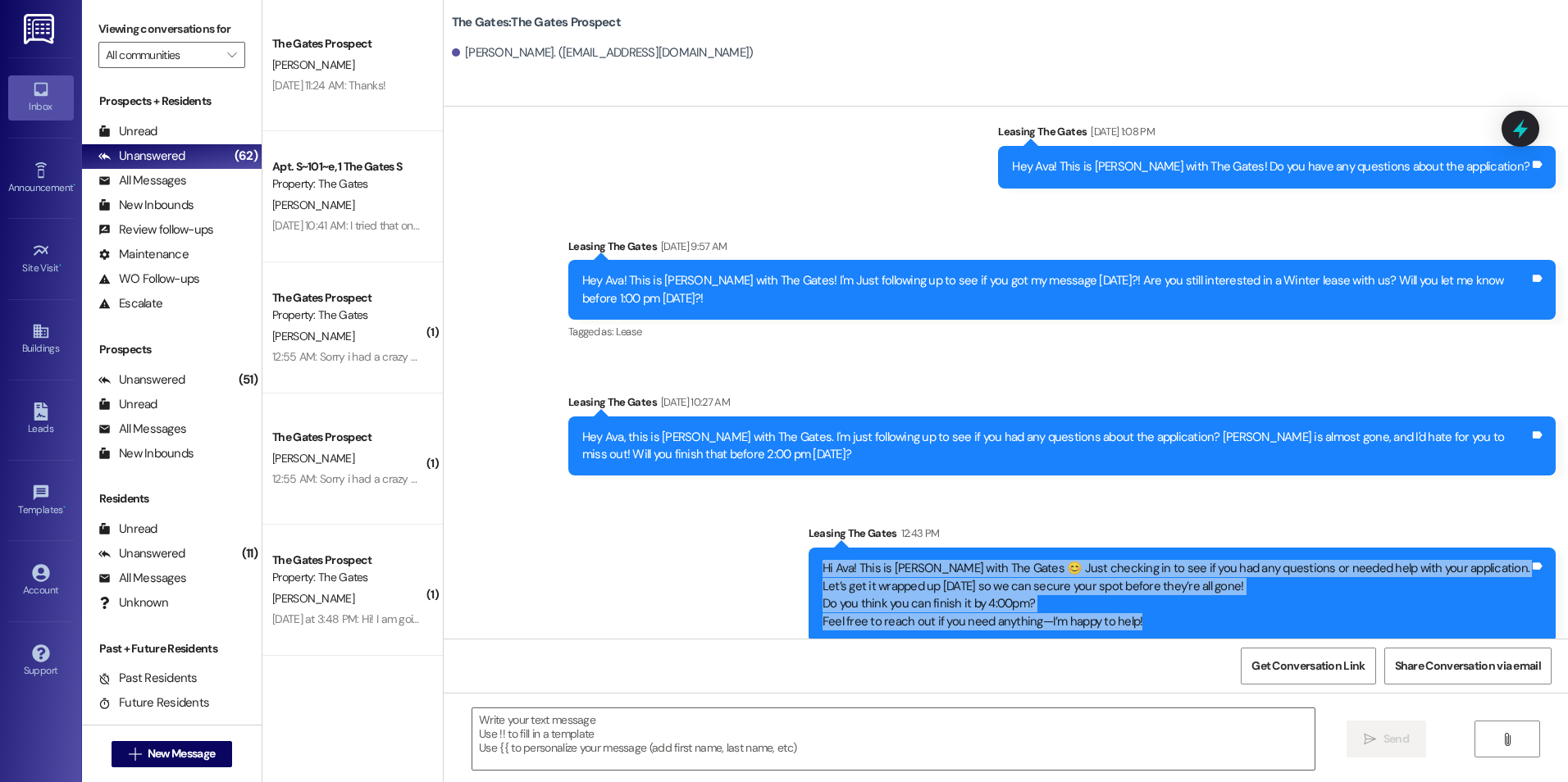
drag, startPoint x: 900, startPoint y: 547, endPoint x: 1234, endPoint y: 615, distance: 340.9
click at [1234, 615] on div "Hi Ava! This is [PERSON_NAME] with The Gates 😊 Just checking in to see if you h…" at bounding box center [1182, 595] width 748 height 96
copy div "Hi Ava! This is [PERSON_NAME] with The Gates 😊 Just checking in to see if you h…"
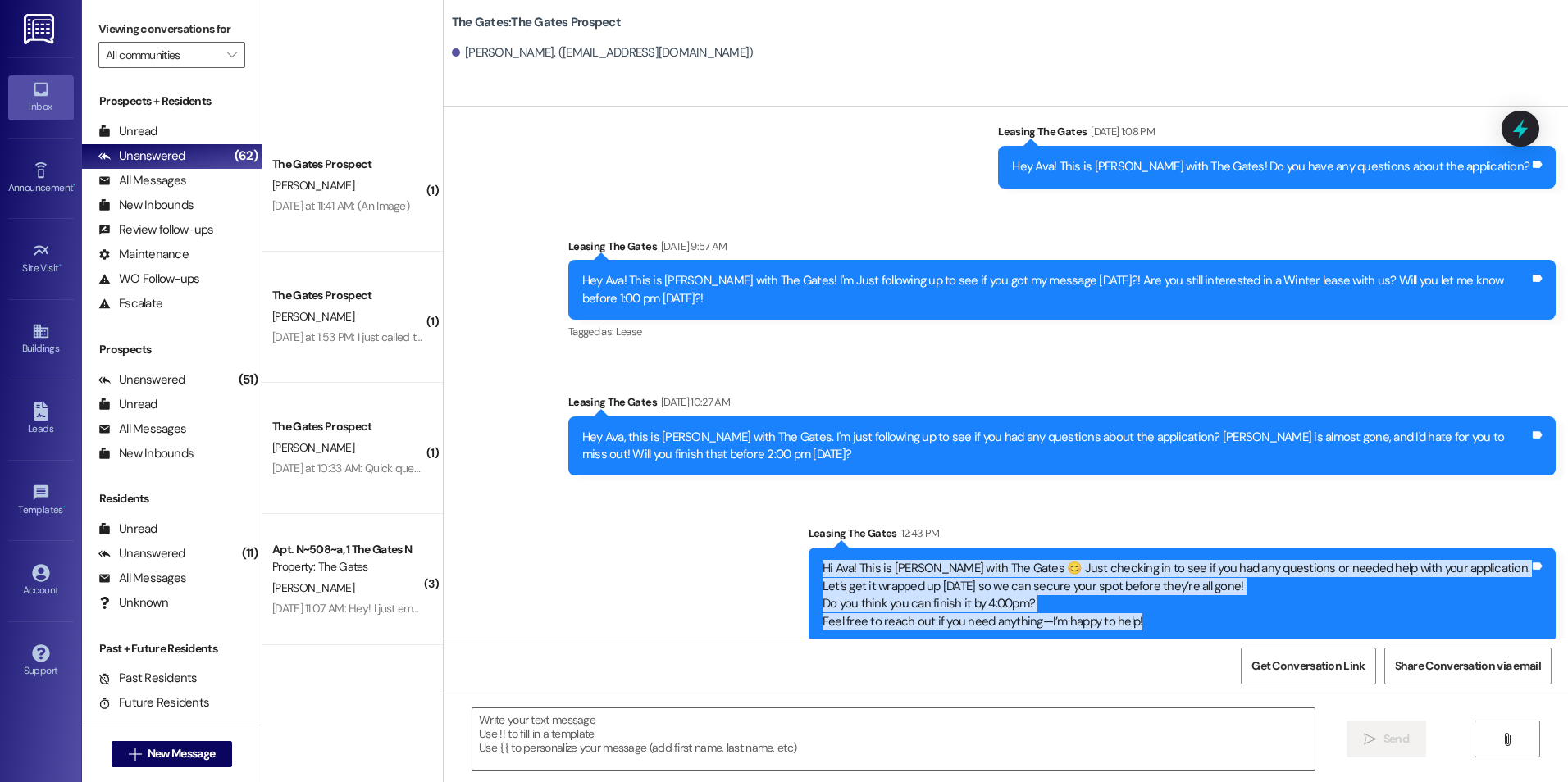
scroll to position [6644, 0]
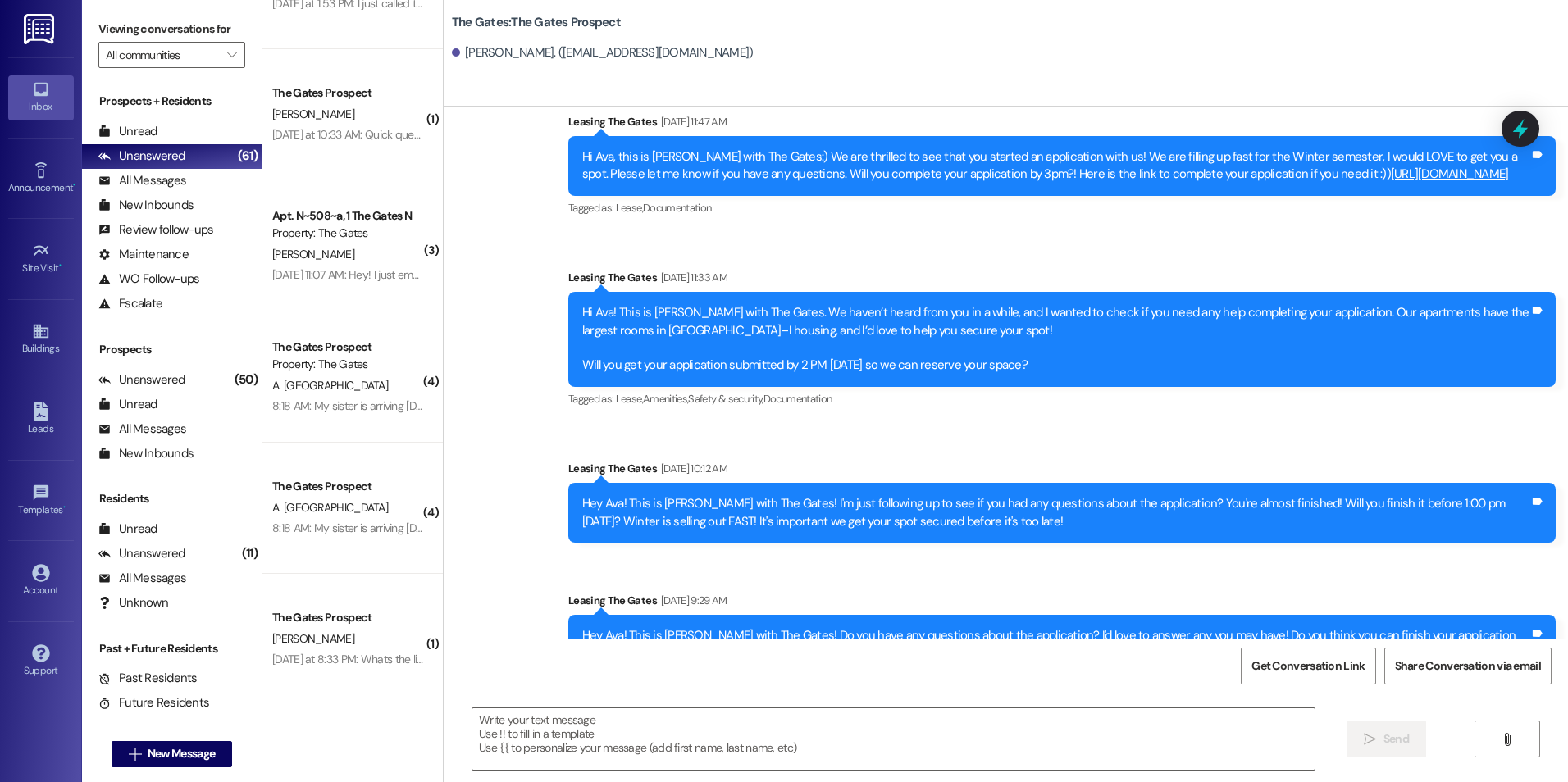
scroll to position [1077, 0]
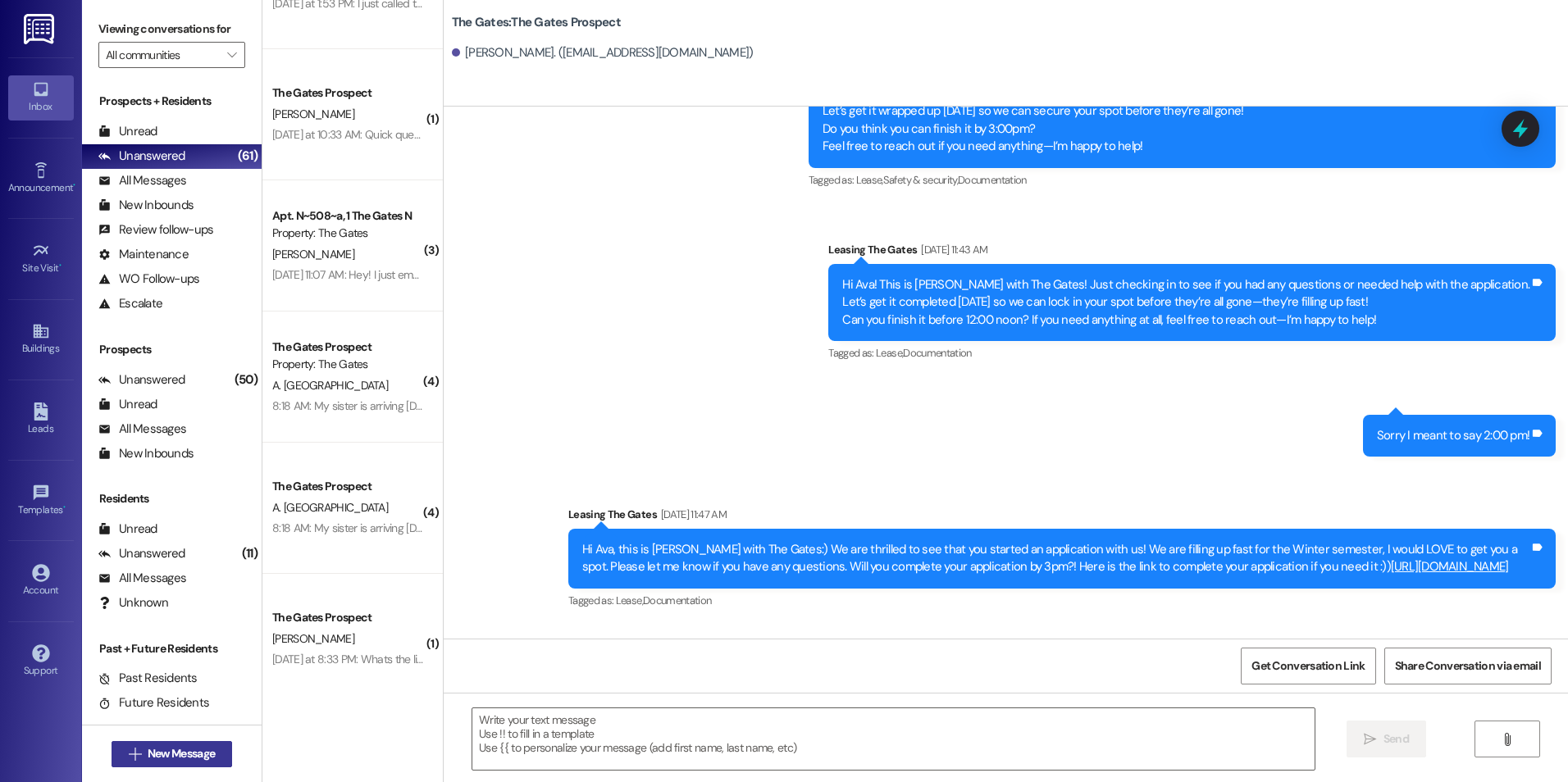
click at [133, 756] on icon "" at bounding box center [135, 754] width 12 height 13
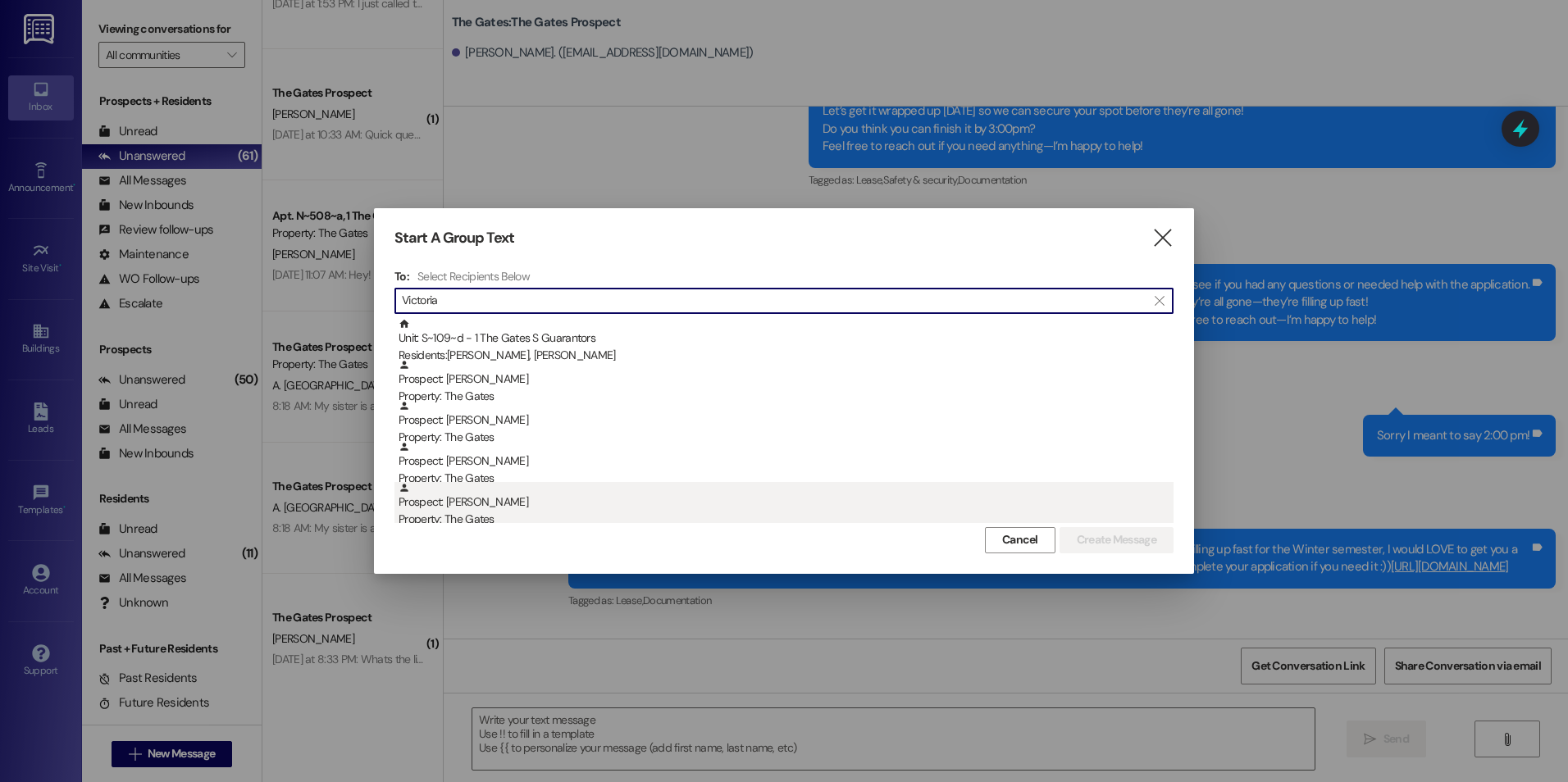
type input "Victoria"
click at [586, 503] on div "Prospect: [PERSON_NAME] Property: The Gates" at bounding box center [786, 505] width 775 height 46
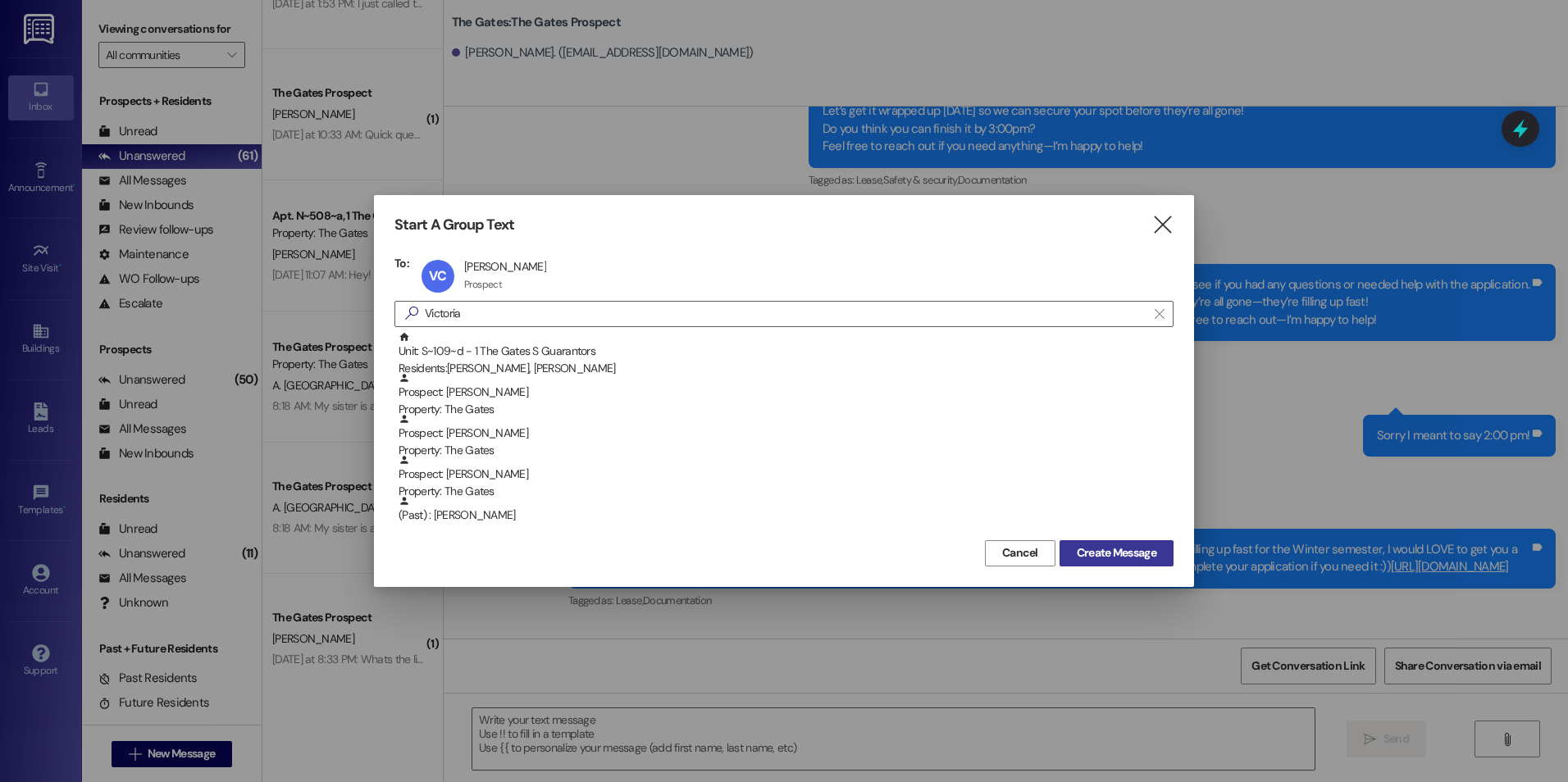
click at [1103, 554] on span "Create Message" at bounding box center [1116, 553] width 80 height 17
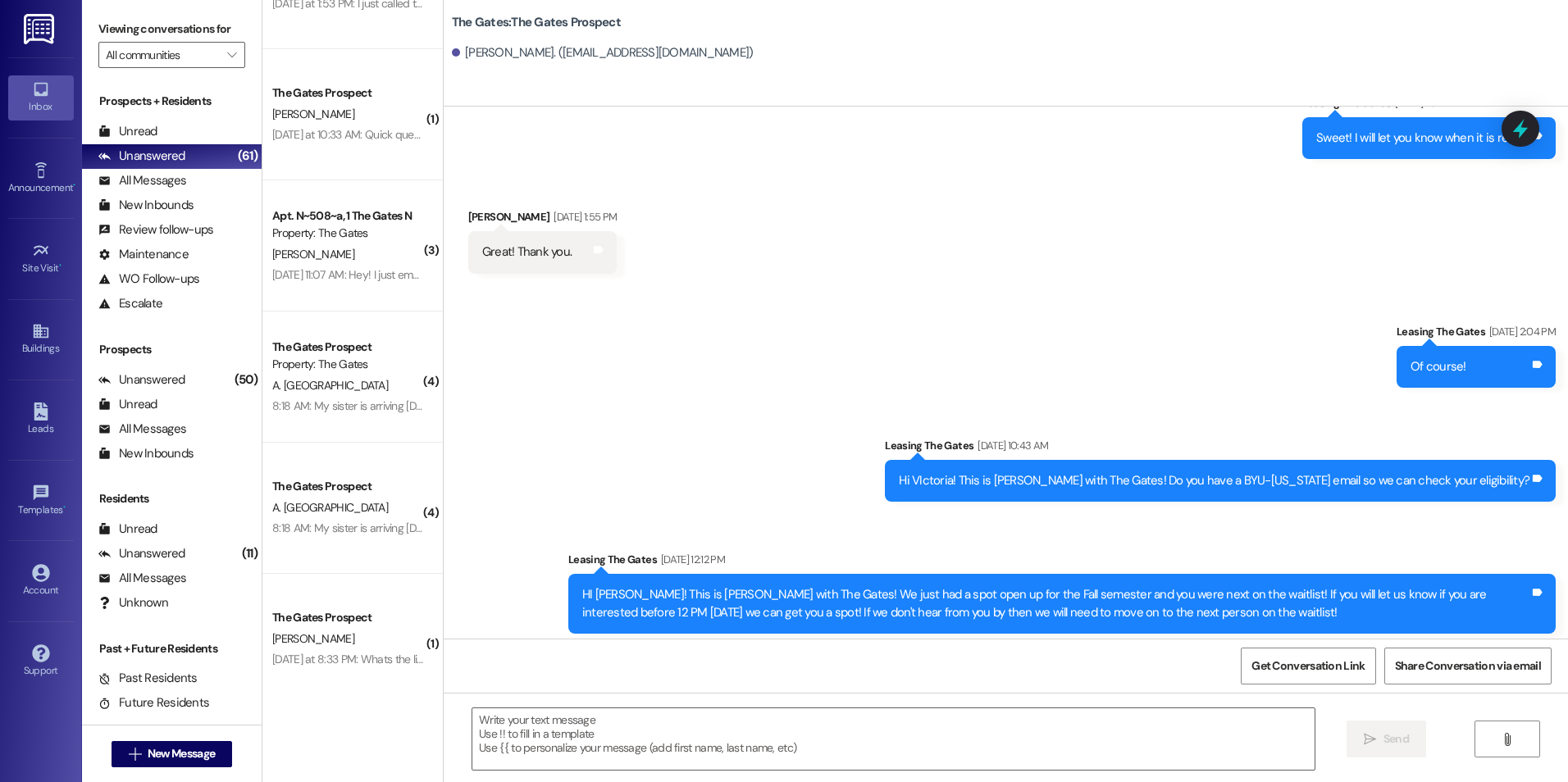
scroll to position [744, 0]
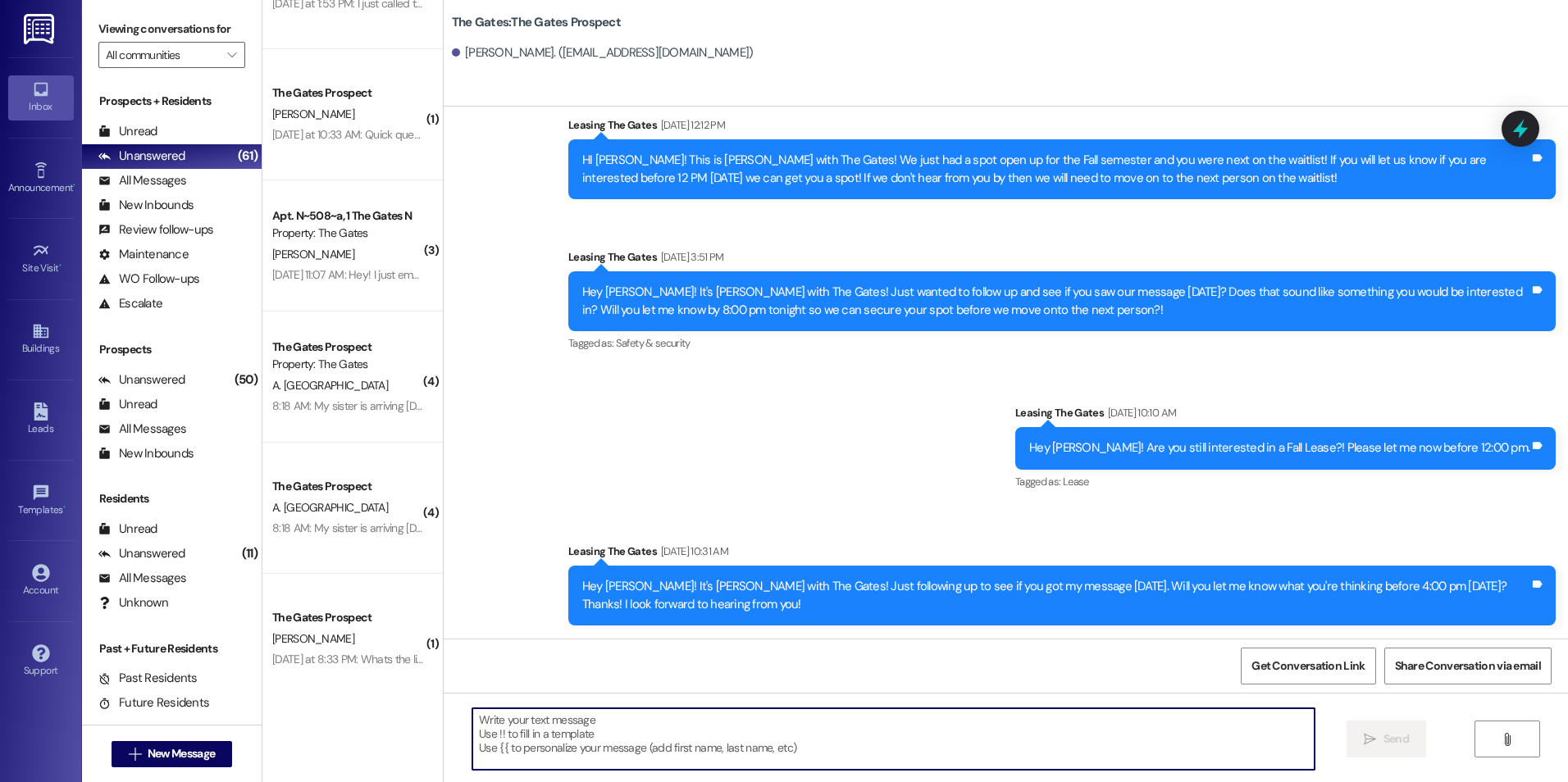
paste textarea "Hi Ava! This is [PERSON_NAME] with The Gates 😊 Just checking in to see if you h…"
type textarea "Hi Ava! This is [PERSON_NAME] with The Gates 😊 Just checking in to see if you h…"
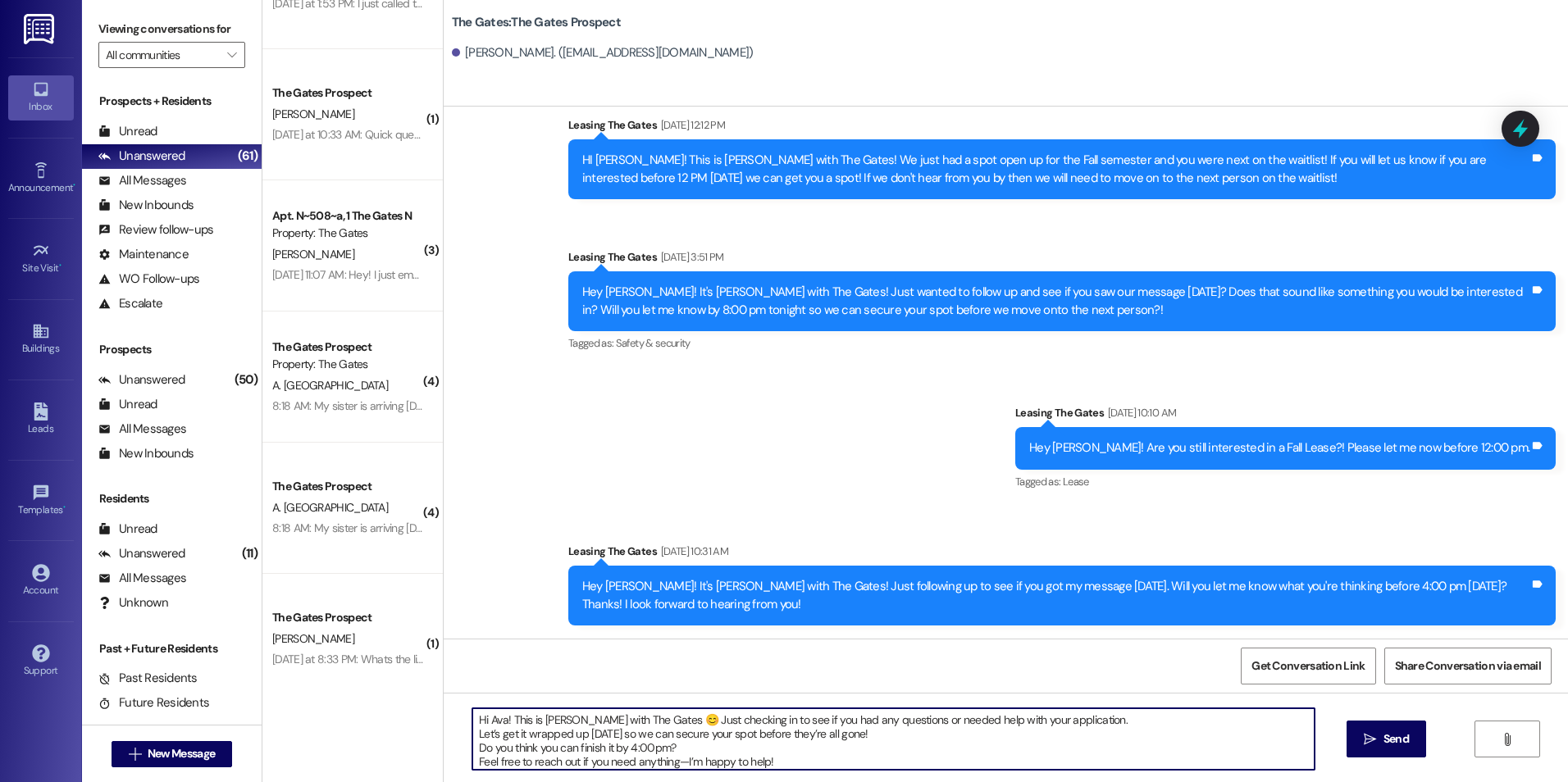
scroll to position [0, 0]
drag, startPoint x: 802, startPoint y: 758, endPoint x: 349, endPoint y: 675, distance: 460.5
click at [349, 675] on div "( 1 ) The Gates Prospect [PERSON_NAME] [DATE] at 4:08 PM: Hey!! I thought I got…" at bounding box center [915, 391] width 1306 height 782
